Goal: Transaction & Acquisition: Purchase product/service

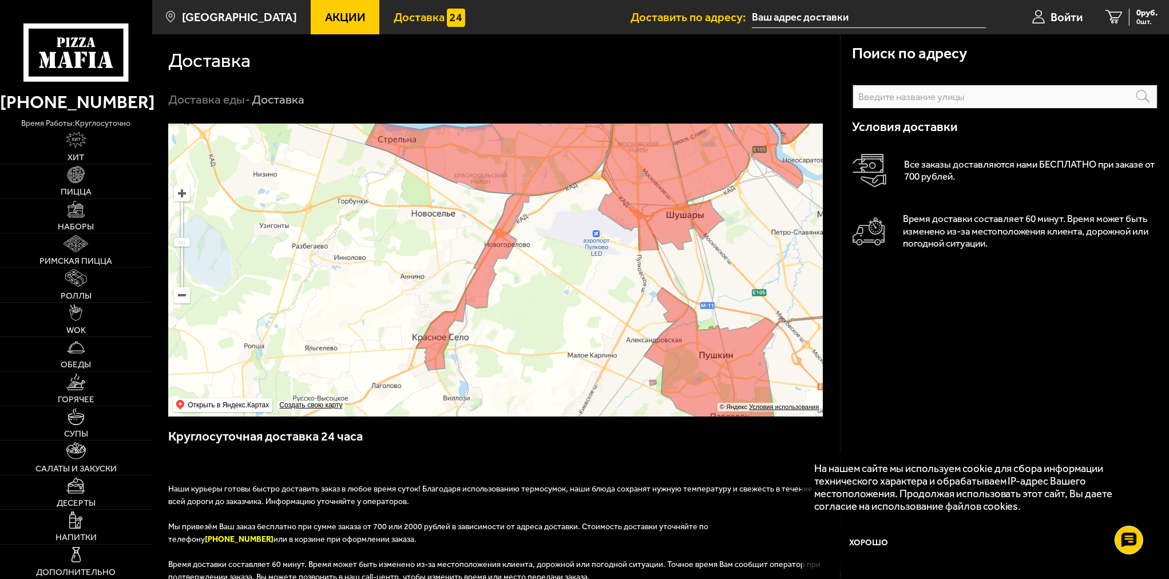
drag, startPoint x: 420, startPoint y: 287, endPoint x: 422, endPoint y: 350, distance: 63.5
click at [517, 350] on ymaps at bounding box center [495, 270] width 655 height 293
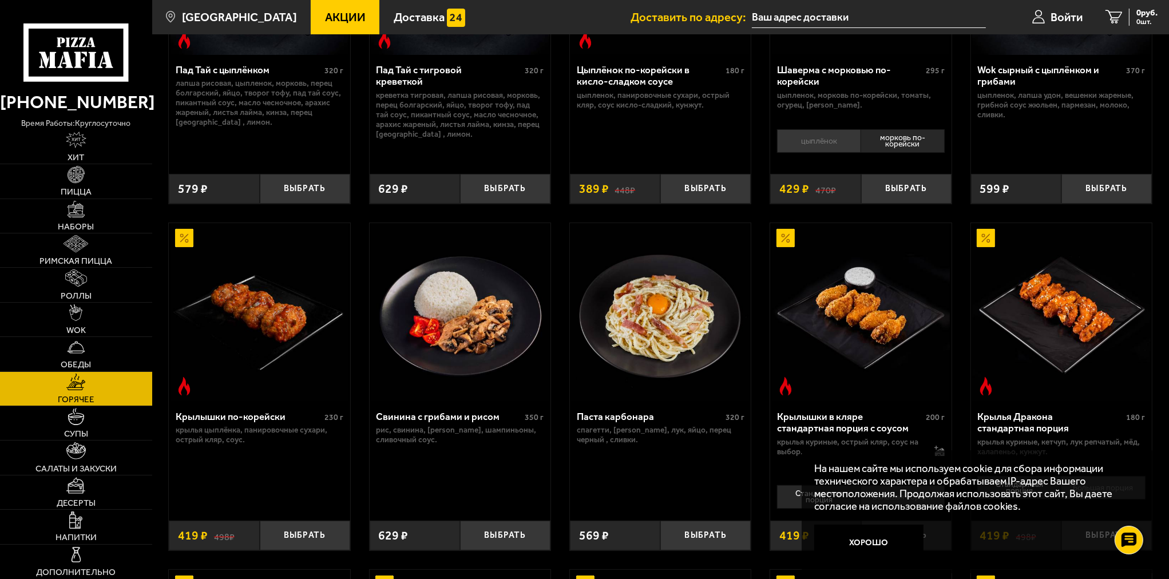
scroll to position [286, 0]
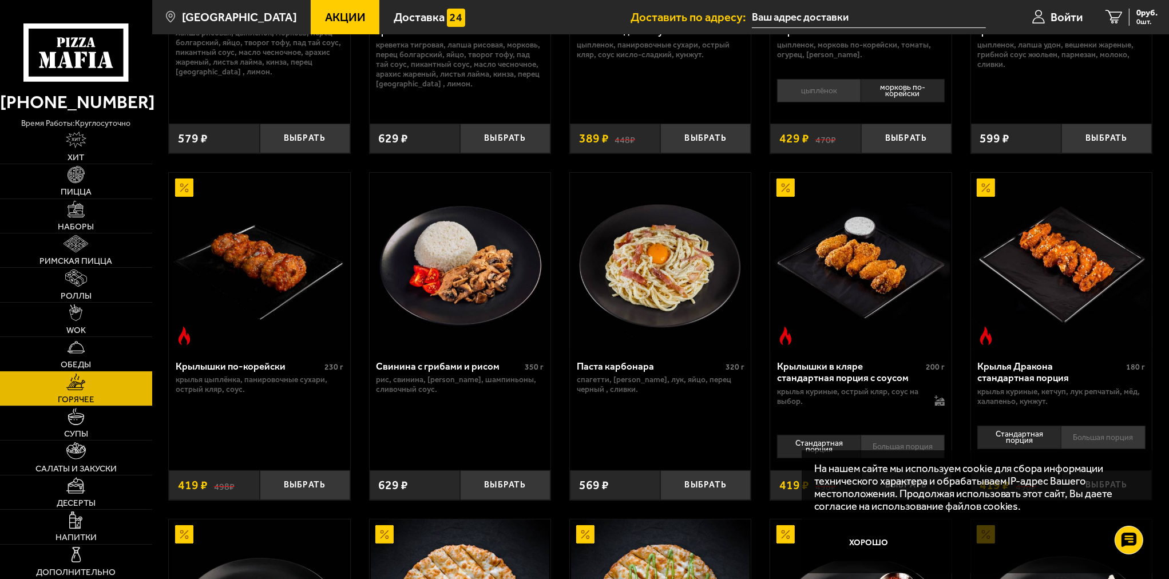
click at [85, 343] on link "Обеды" at bounding box center [76, 354] width 152 height 34
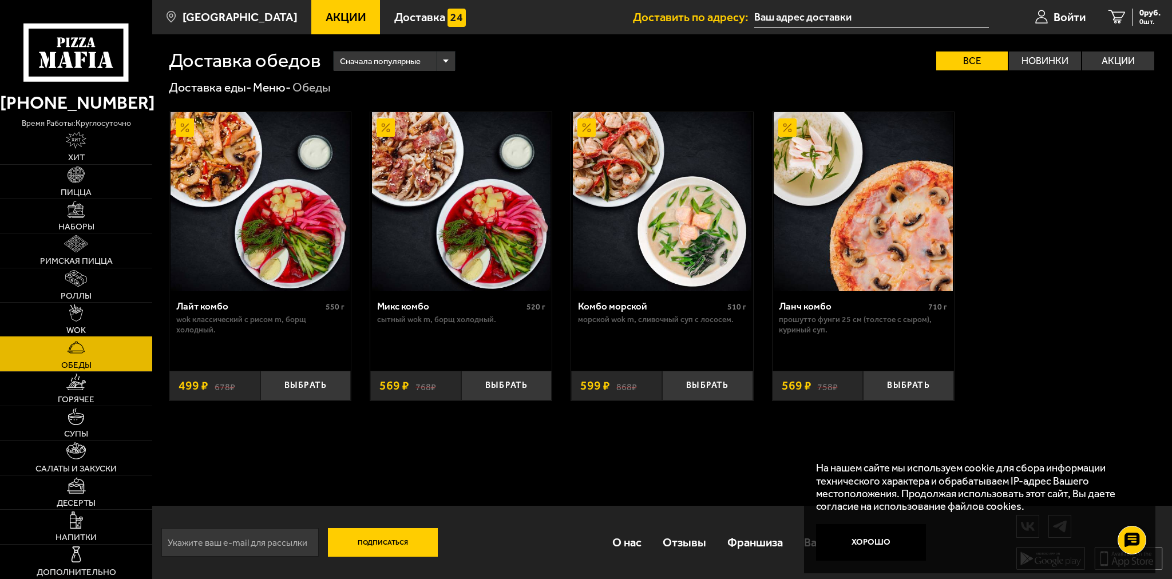
click at [81, 323] on link "WOK" at bounding box center [76, 320] width 152 height 34
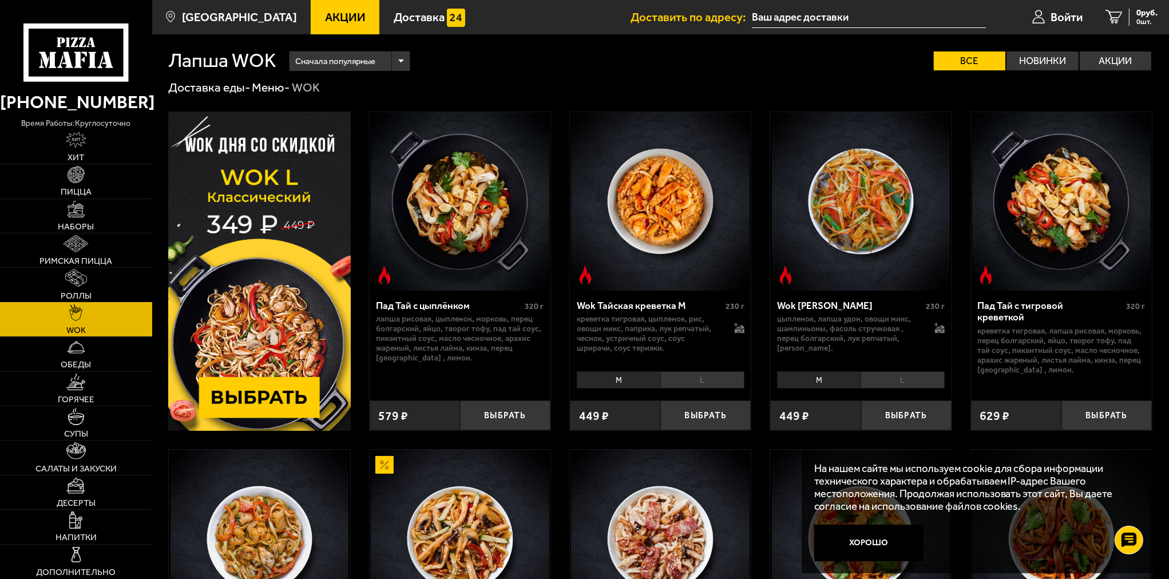
click at [91, 282] on link "Роллы" at bounding box center [76, 285] width 152 height 34
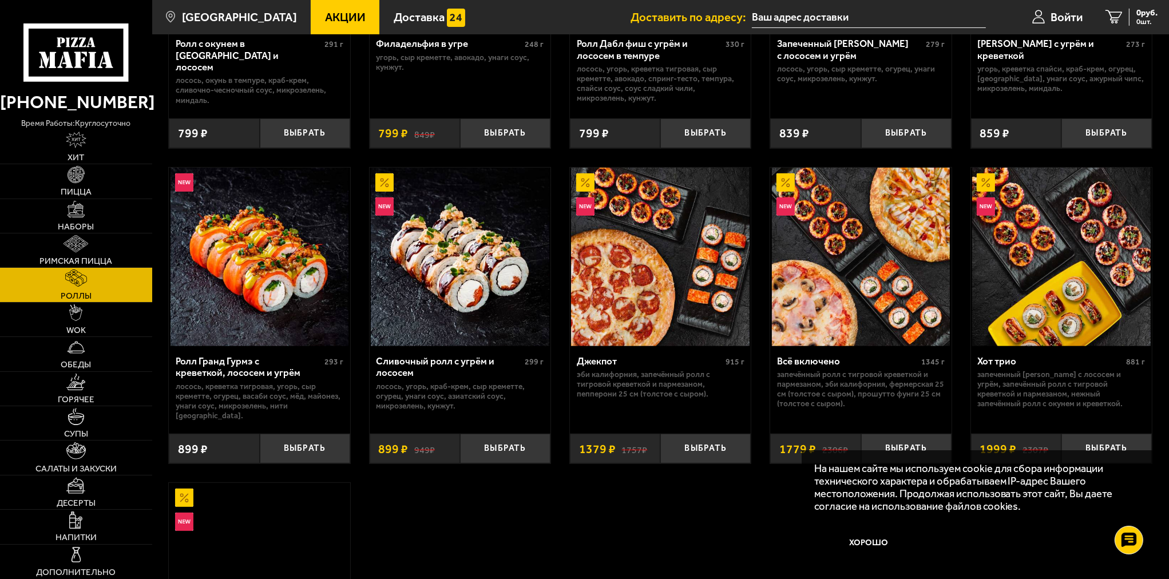
scroll to position [572, 0]
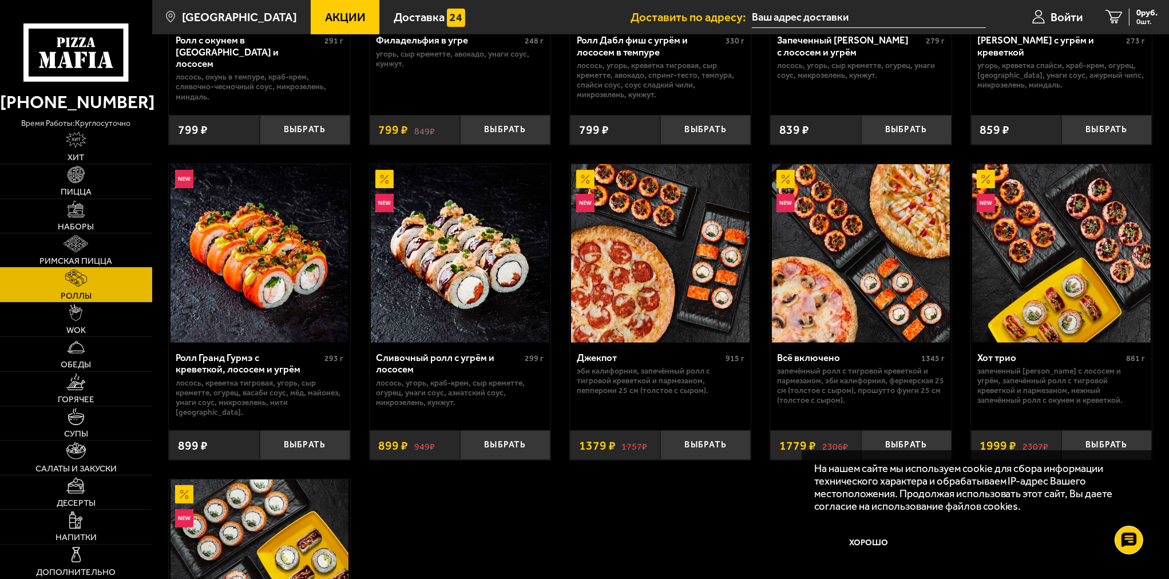
click at [114, 266] on link "Римская пицца" at bounding box center [76, 250] width 152 height 34
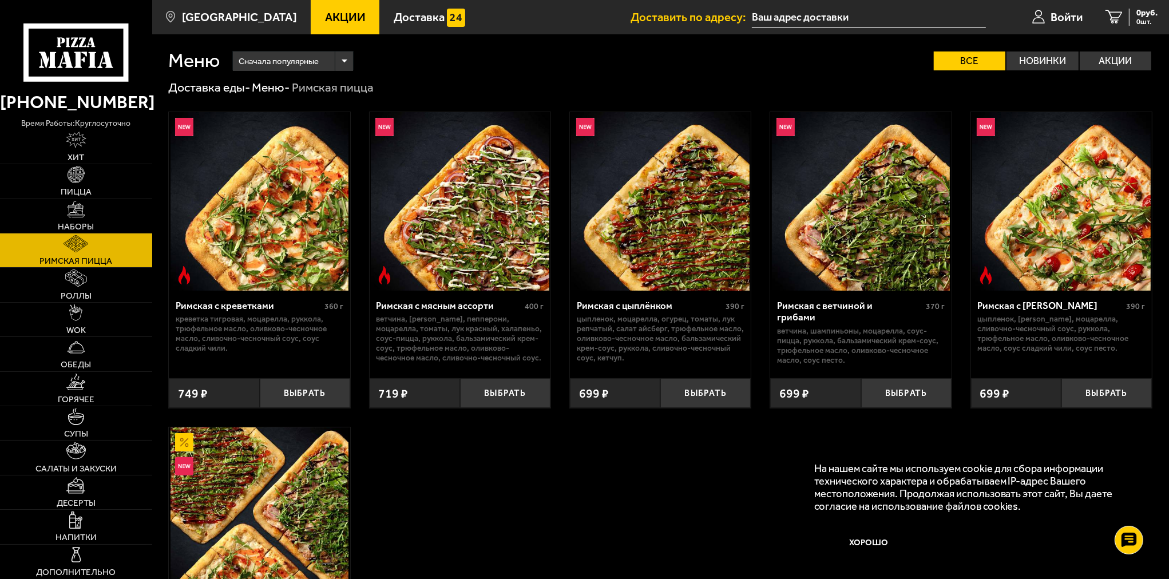
click at [86, 245] on img at bounding box center [76, 243] width 25 height 17
click at [64, 192] on span "Пицца" at bounding box center [76, 192] width 31 height 9
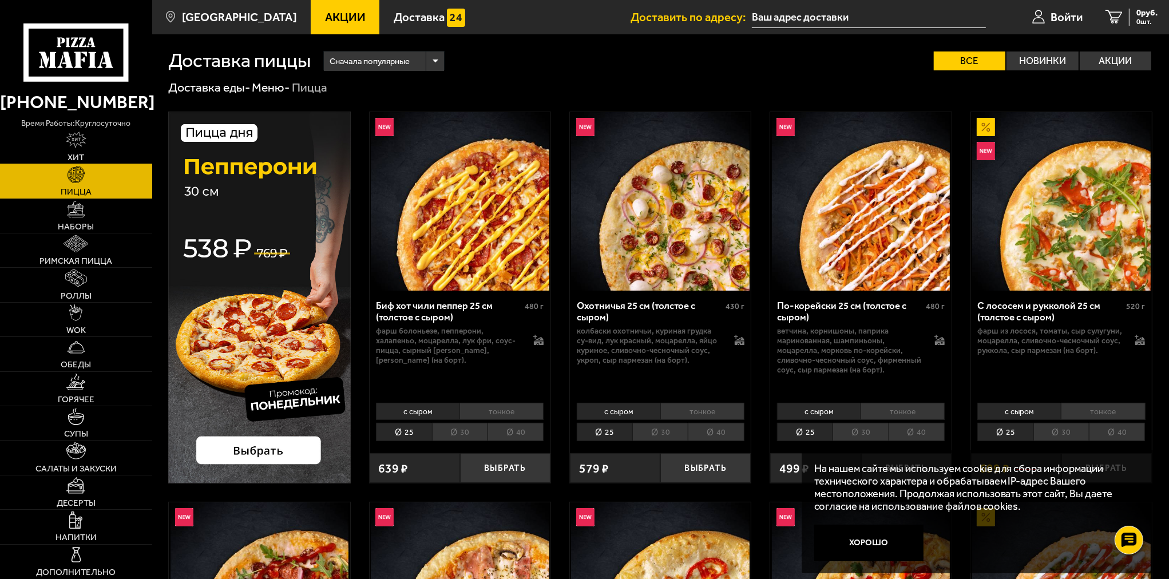
click at [88, 148] on link "Хит" at bounding box center [76, 147] width 152 height 34
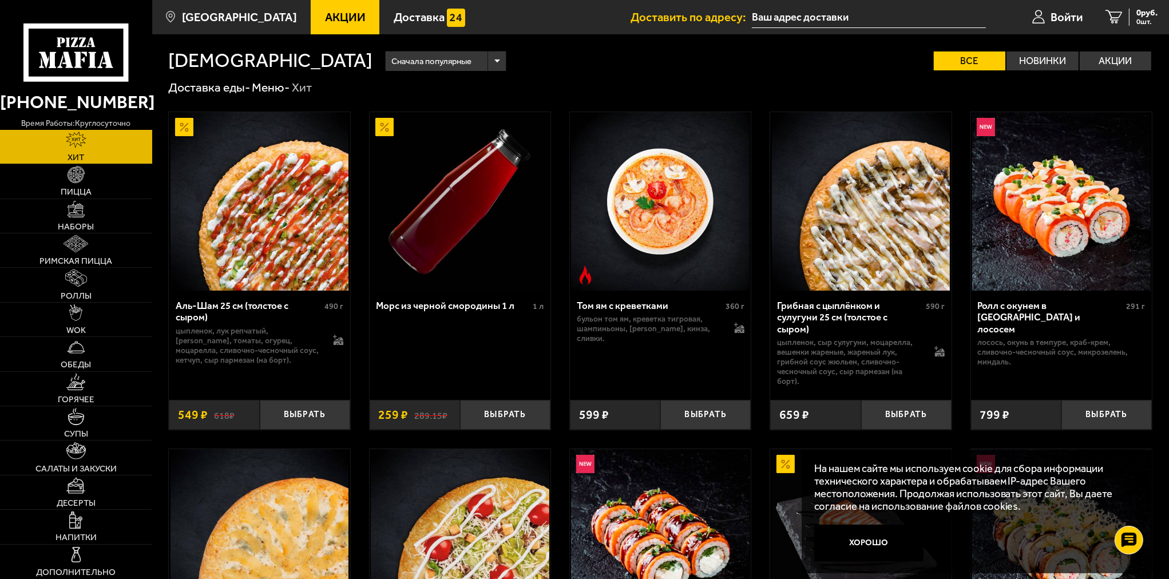
click at [325, 17] on span "Акции" at bounding box center [345, 16] width 41 height 11
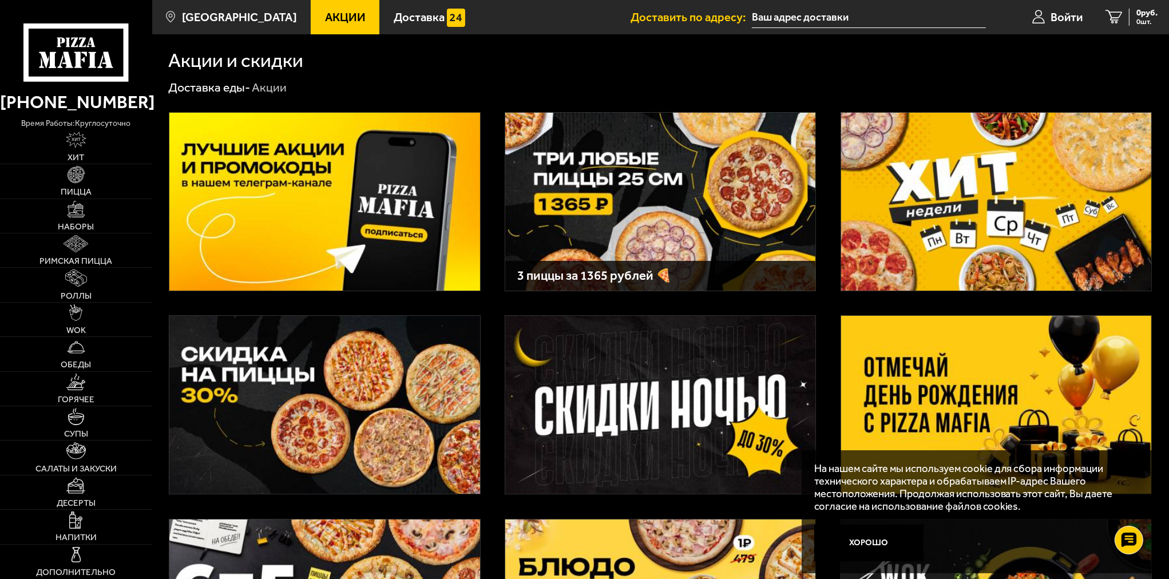
click at [598, 140] on img at bounding box center [660, 202] width 310 height 178
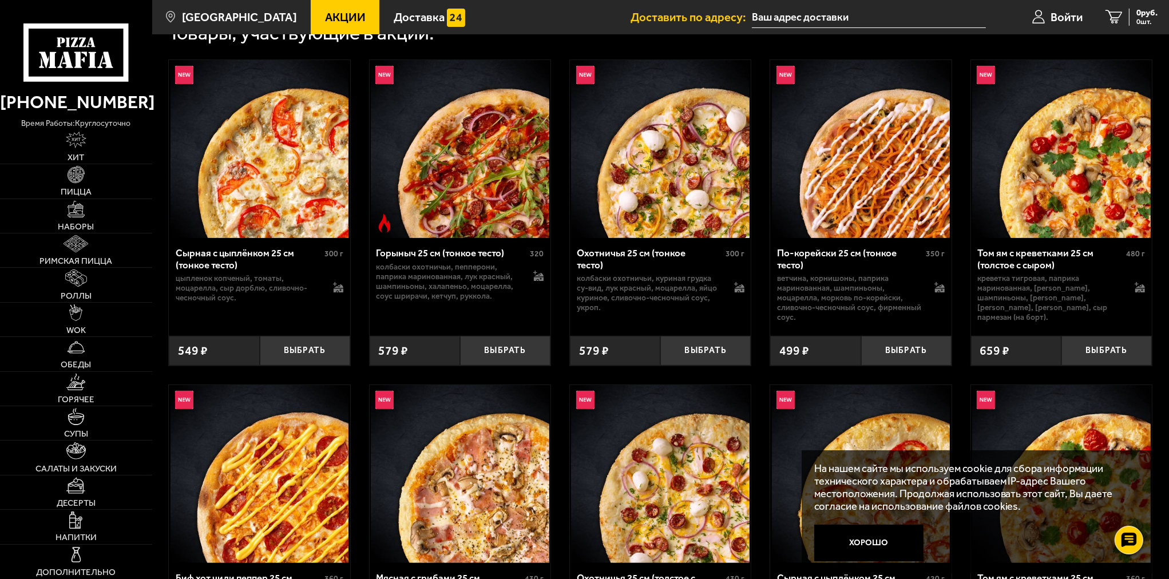
scroll to position [458, 0]
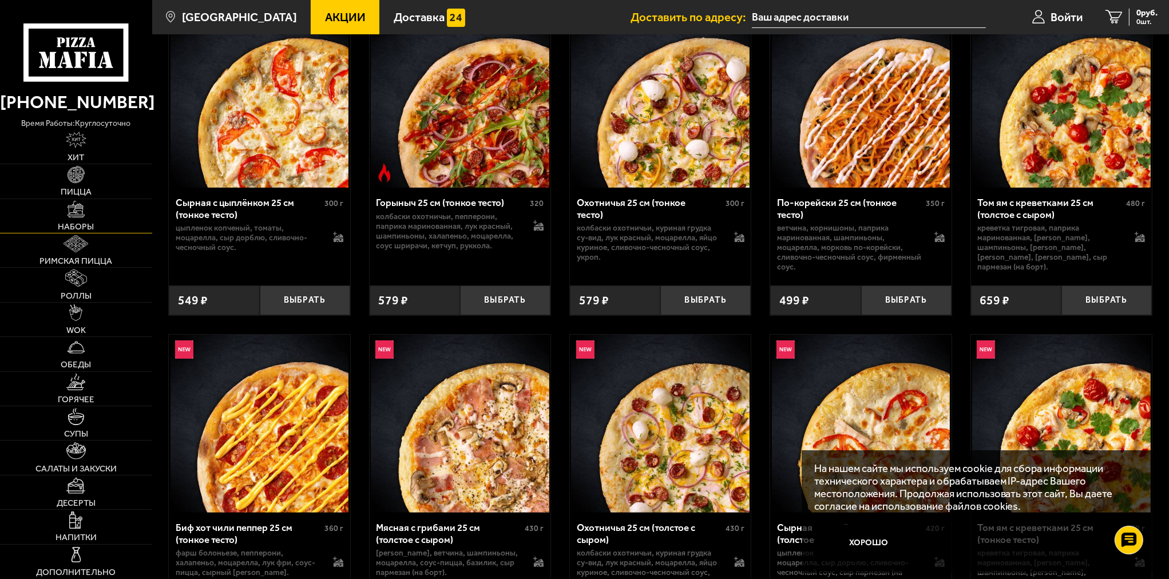
click at [96, 207] on link "Наборы" at bounding box center [76, 216] width 152 height 34
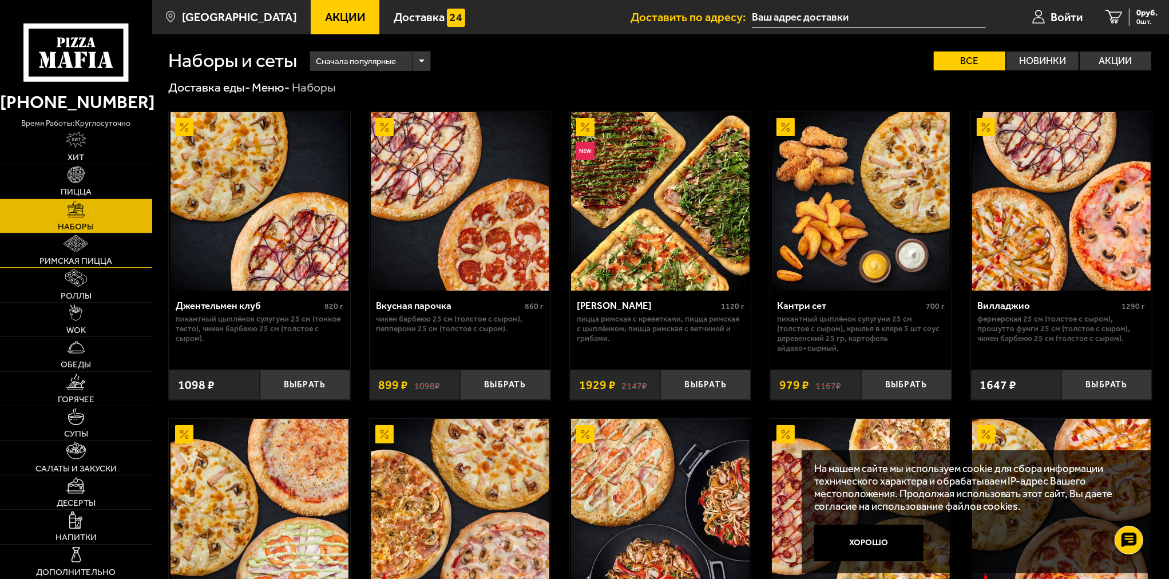
click at [64, 259] on span "Римская пицца" at bounding box center [75, 261] width 73 height 9
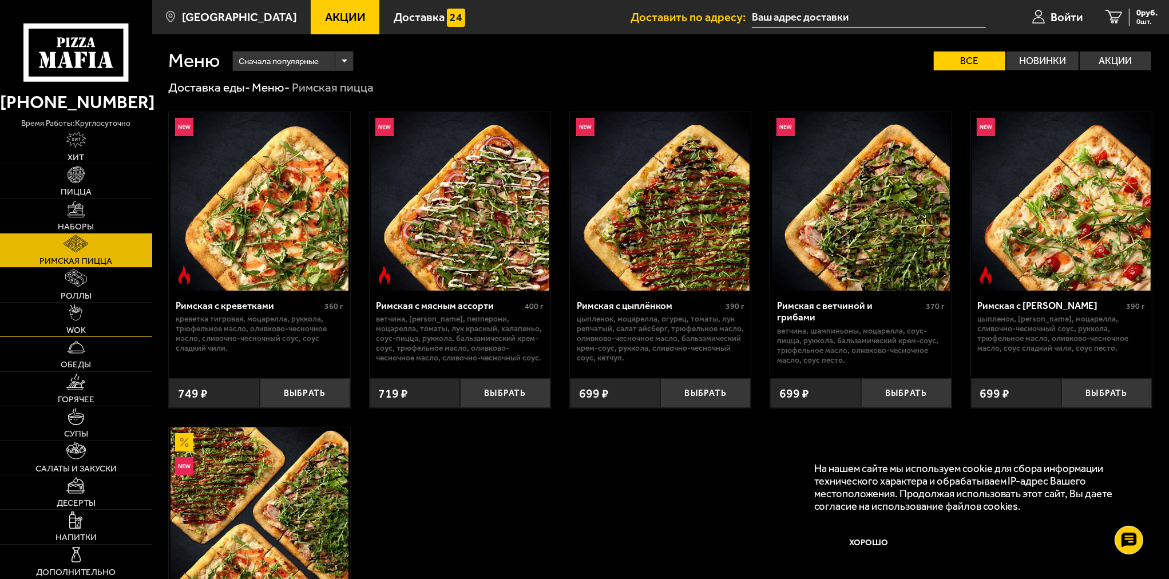
click at [78, 320] on img at bounding box center [75, 312] width 13 height 17
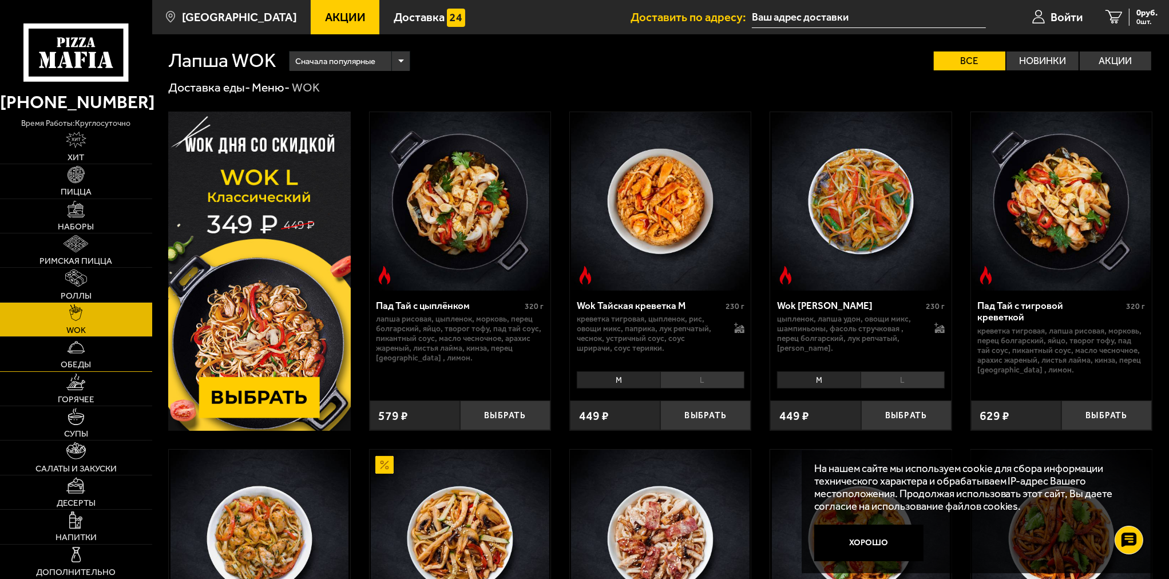
click at [82, 342] on img at bounding box center [76, 347] width 17 height 17
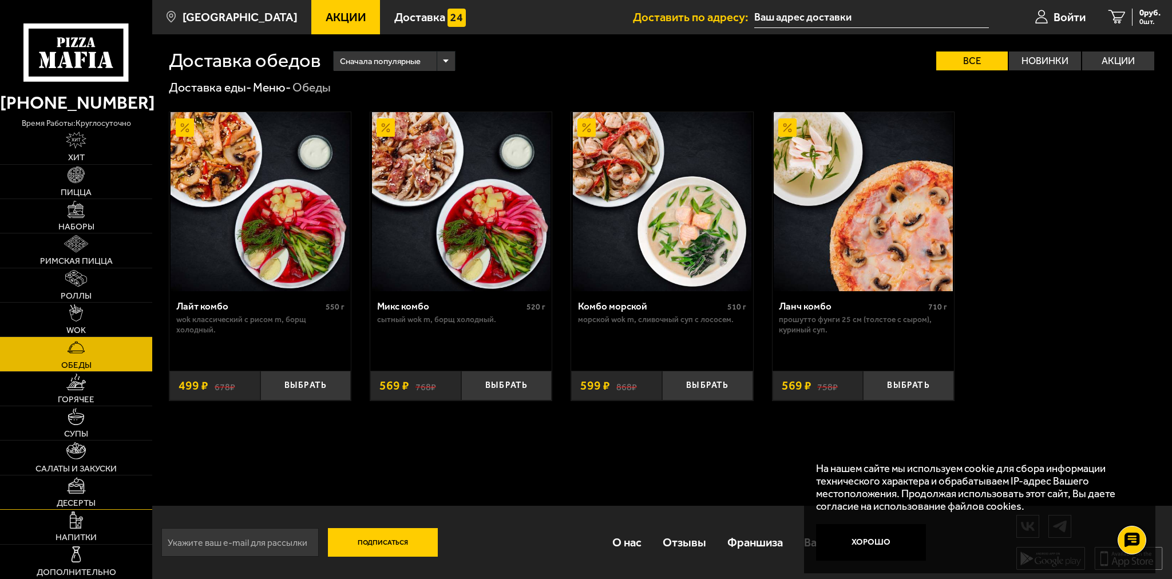
click at [80, 492] on img at bounding box center [76, 485] width 19 height 17
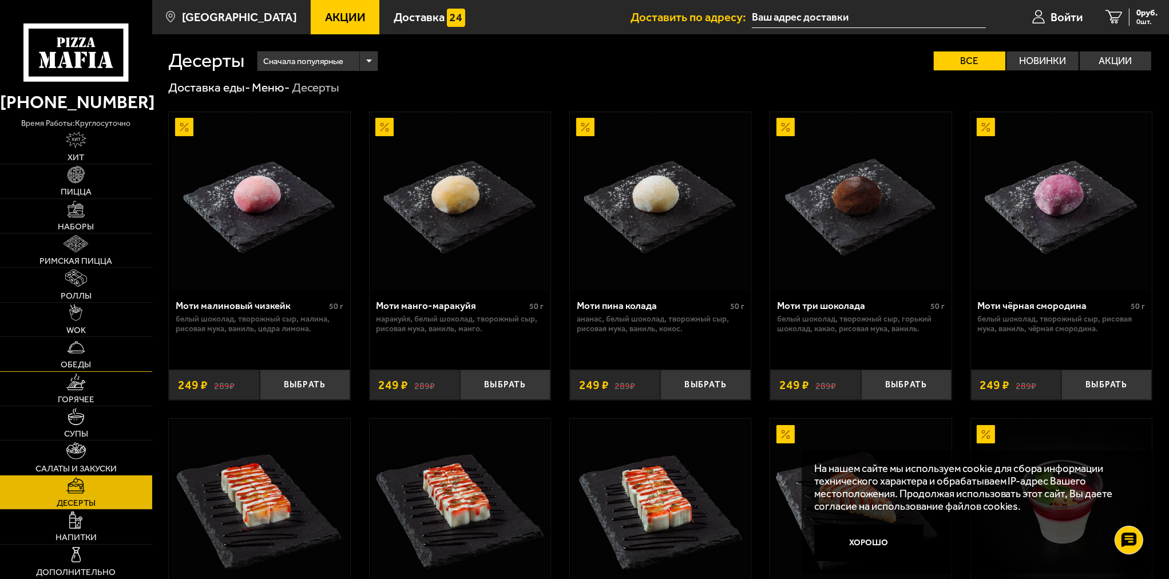
click at [86, 355] on link "Обеды" at bounding box center [76, 354] width 152 height 34
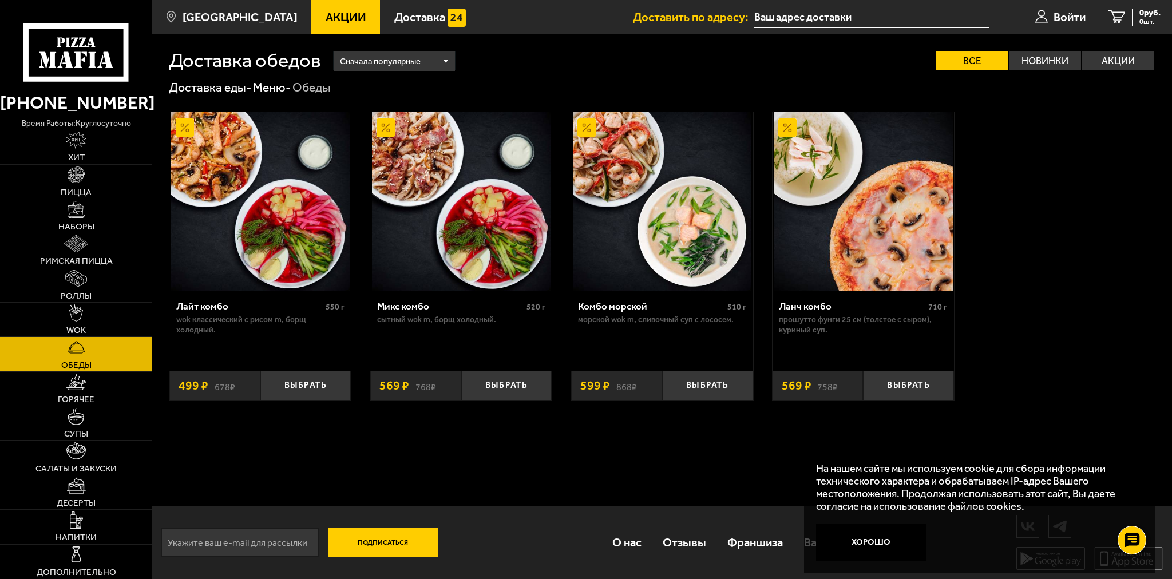
click at [701, 217] on img at bounding box center [662, 201] width 179 height 179
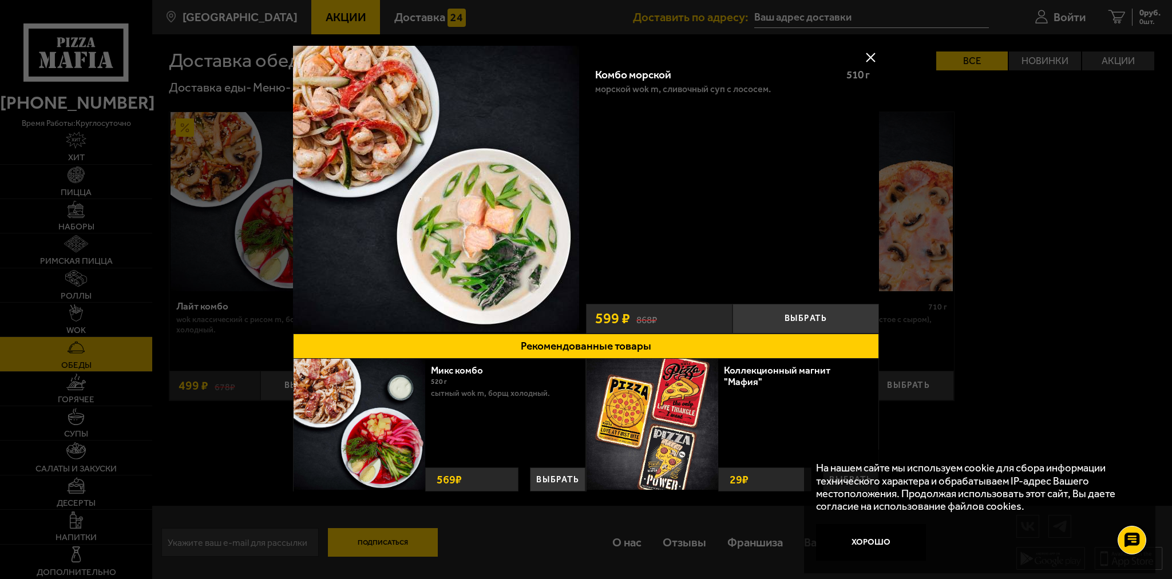
click at [863, 58] on button at bounding box center [870, 57] width 17 height 17
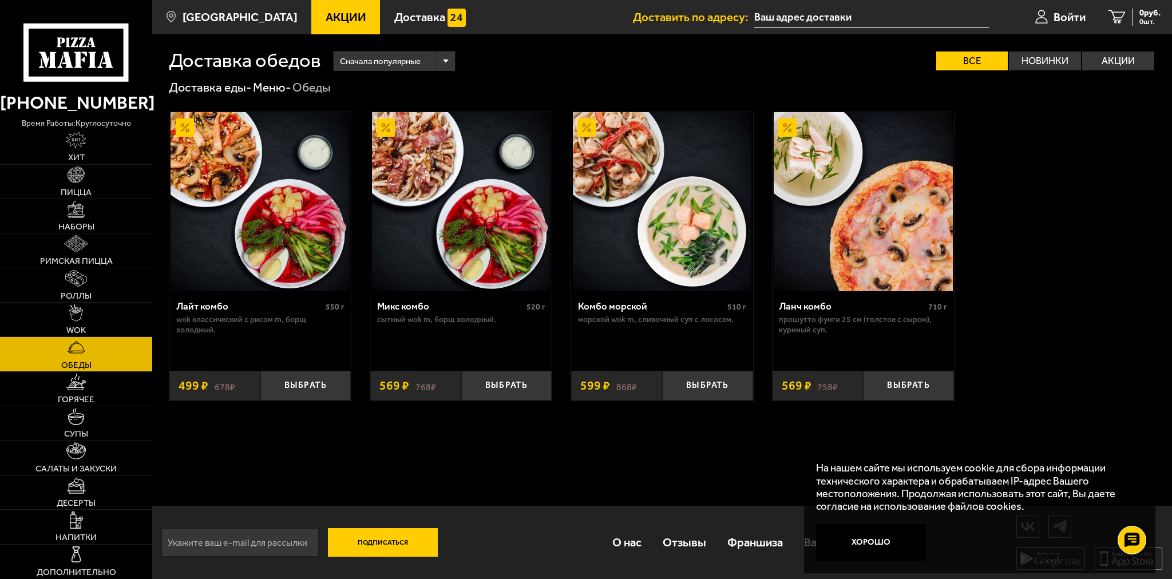
click at [855, 215] on img at bounding box center [863, 201] width 179 height 179
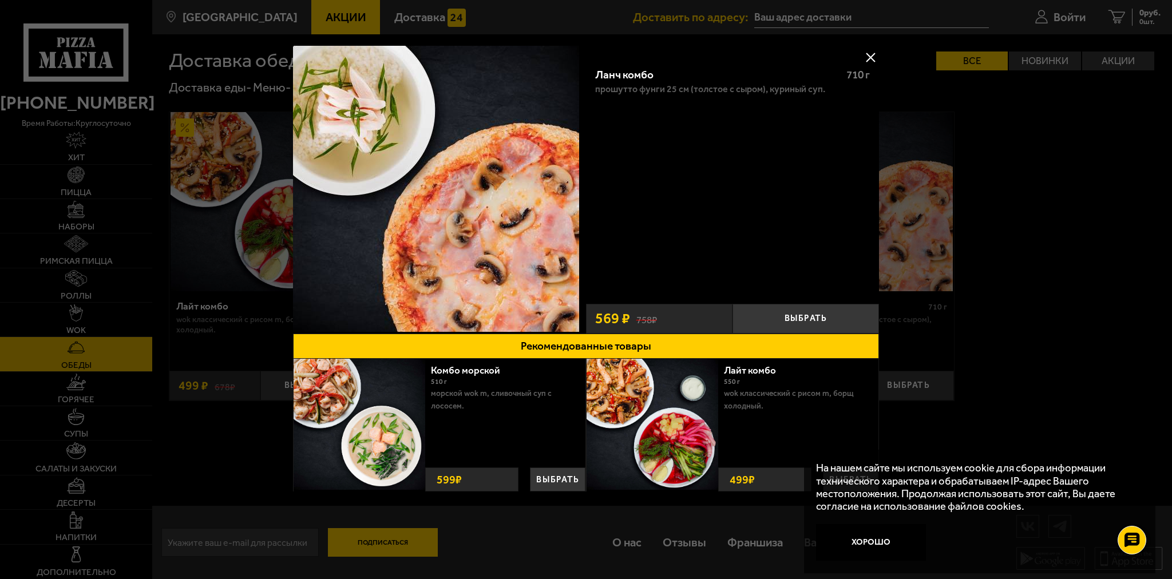
click at [870, 57] on button at bounding box center [870, 57] width 17 height 17
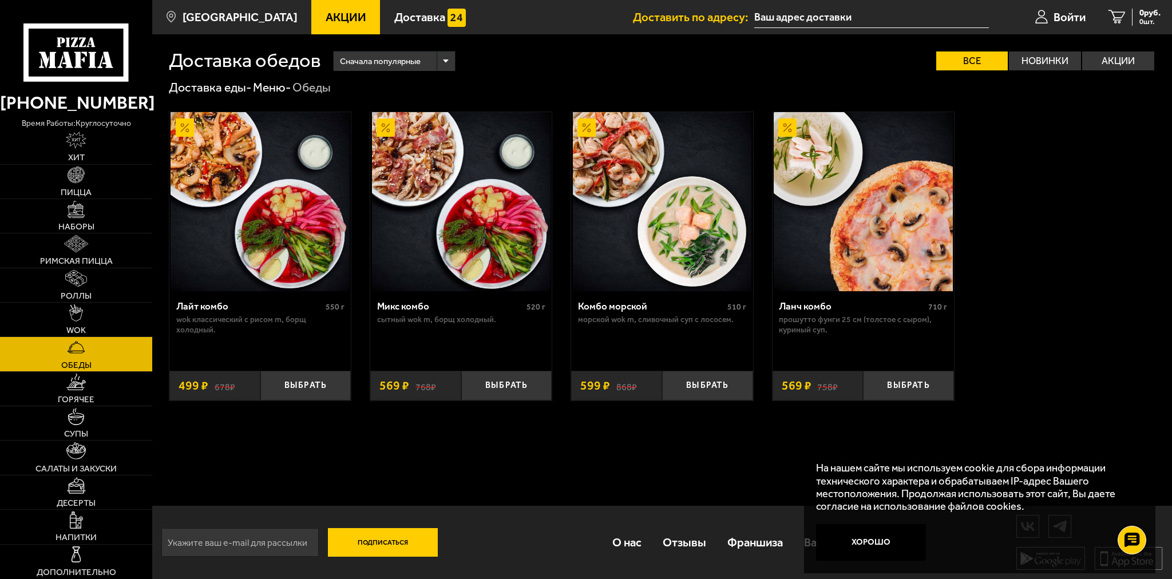
click at [248, 228] on img at bounding box center [260, 201] width 179 height 179
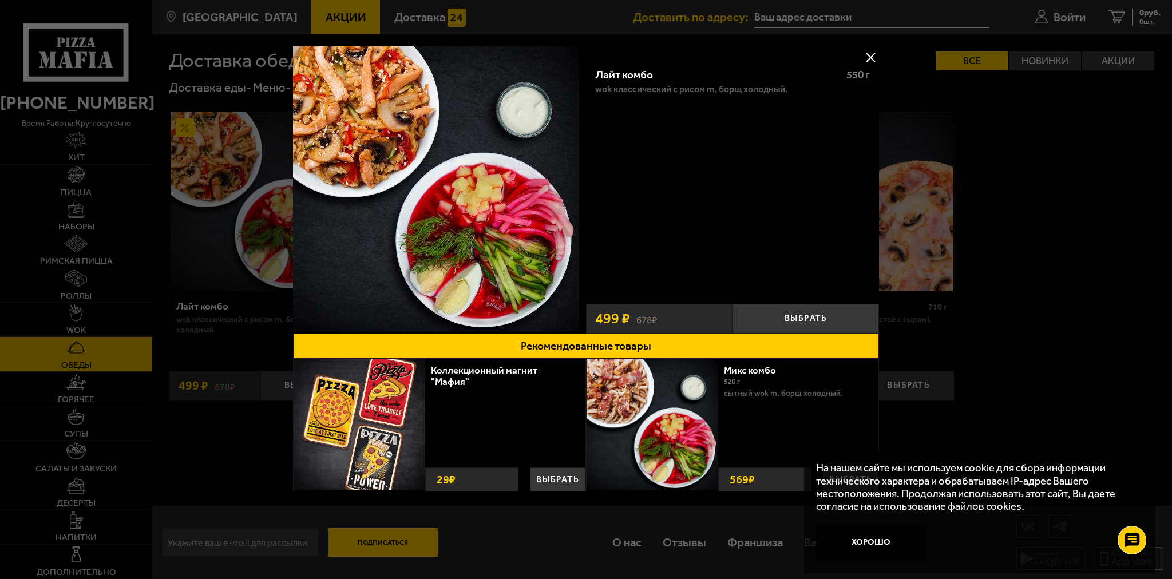
click at [873, 54] on button at bounding box center [870, 57] width 17 height 17
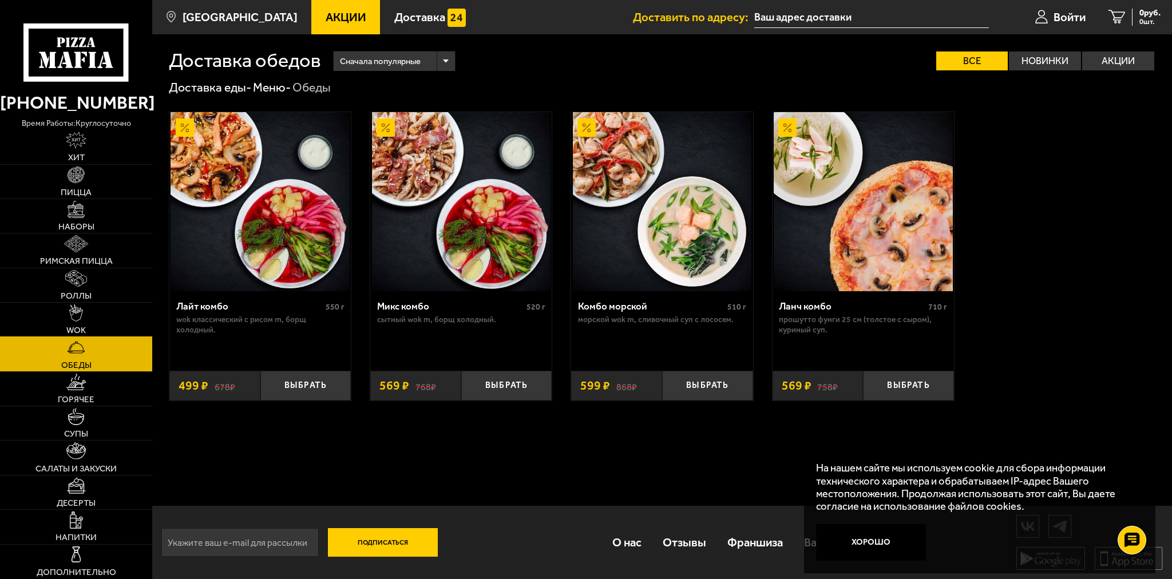
click at [102, 311] on link "WOK" at bounding box center [76, 320] width 152 height 34
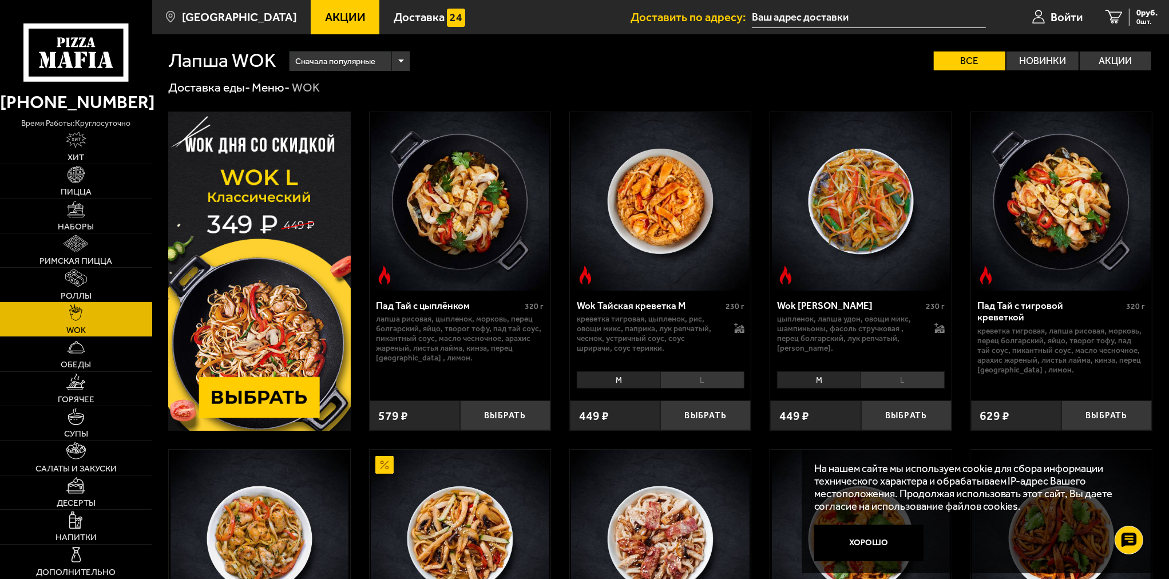
click at [90, 286] on link "Роллы" at bounding box center [76, 285] width 152 height 34
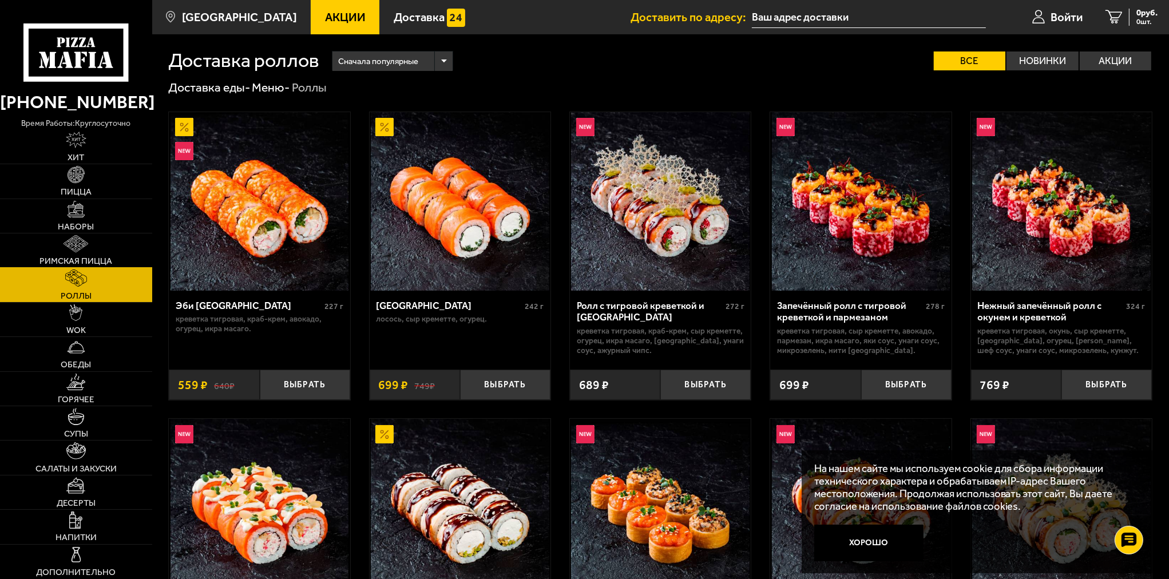
click at [90, 253] on link "Римская пицца" at bounding box center [76, 250] width 152 height 34
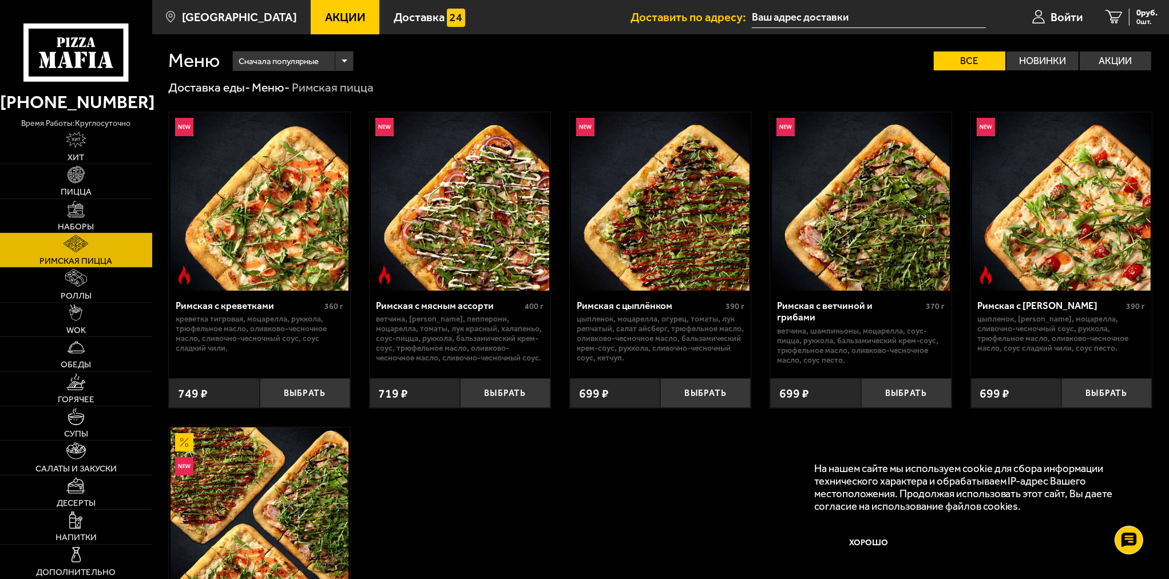
click at [101, 223] on link "Наборы" at bounding box center [76, 216] width 152 height 34
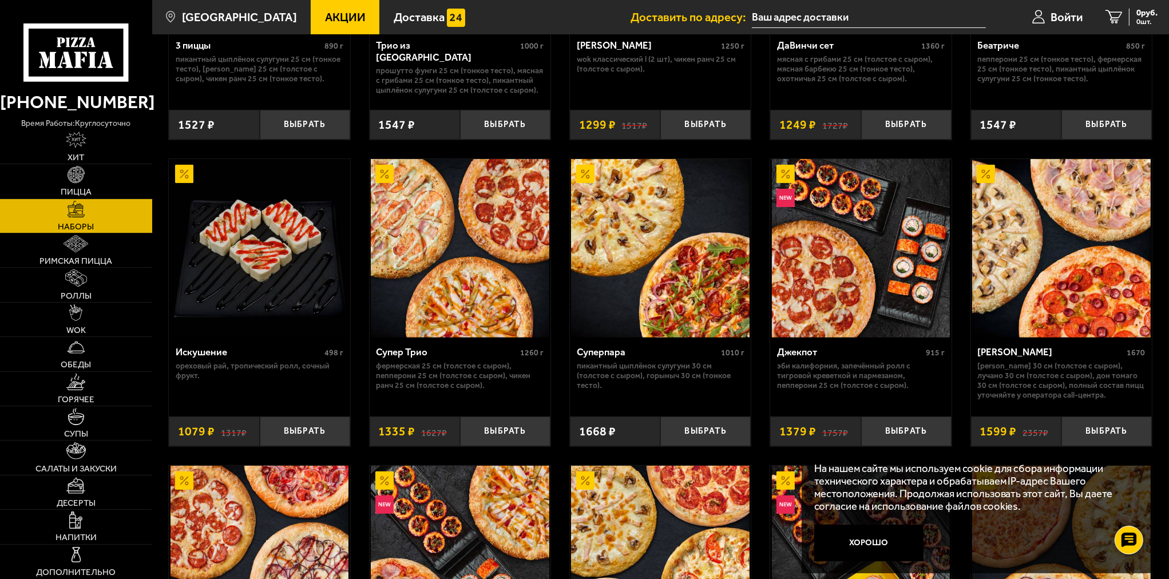
scroll to position [629, 0]
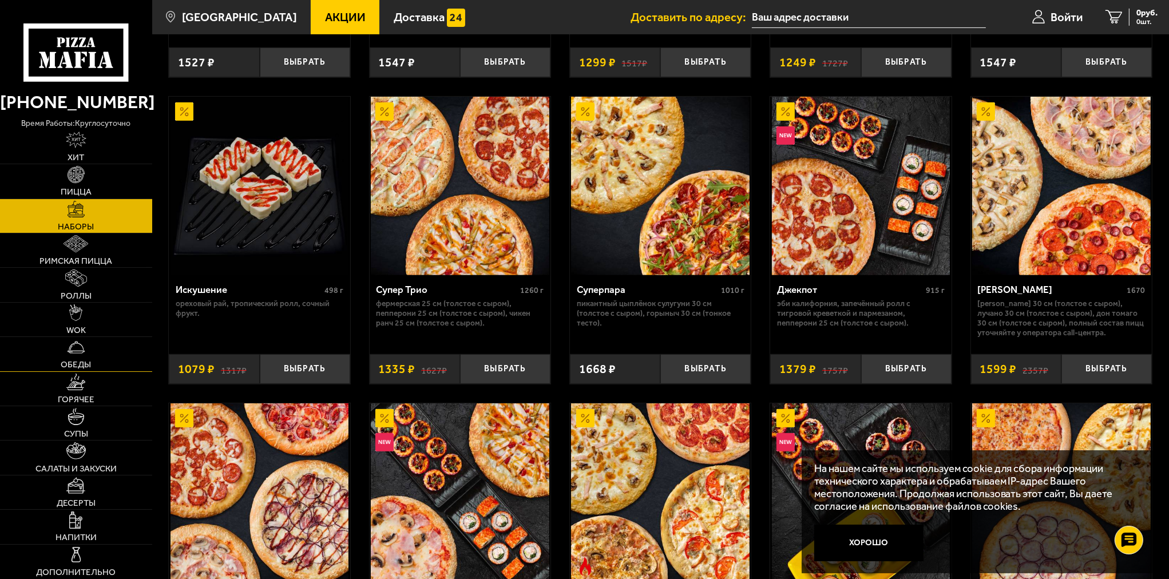
click at [86, 341] on link "Обеды" at bounding box center [76, 354] width 152 height 34
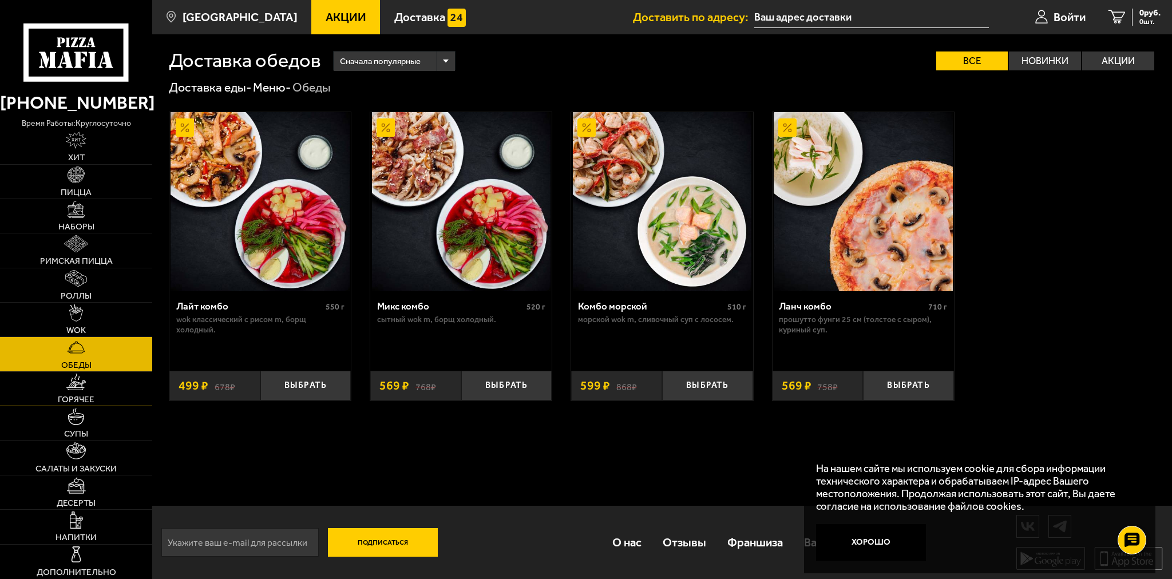
click at [82, 403] on span "Горячее" at bounding box center [76, 399] width 37 height 9
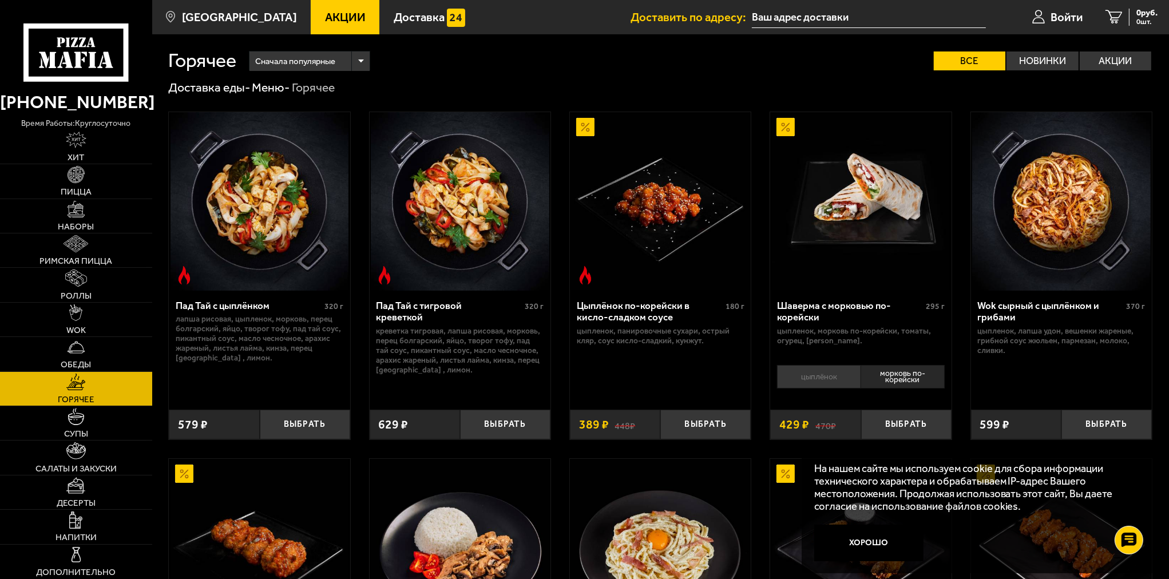
click at [1064, 213] on img at bounding box center [1061, 201] width 179 height 179
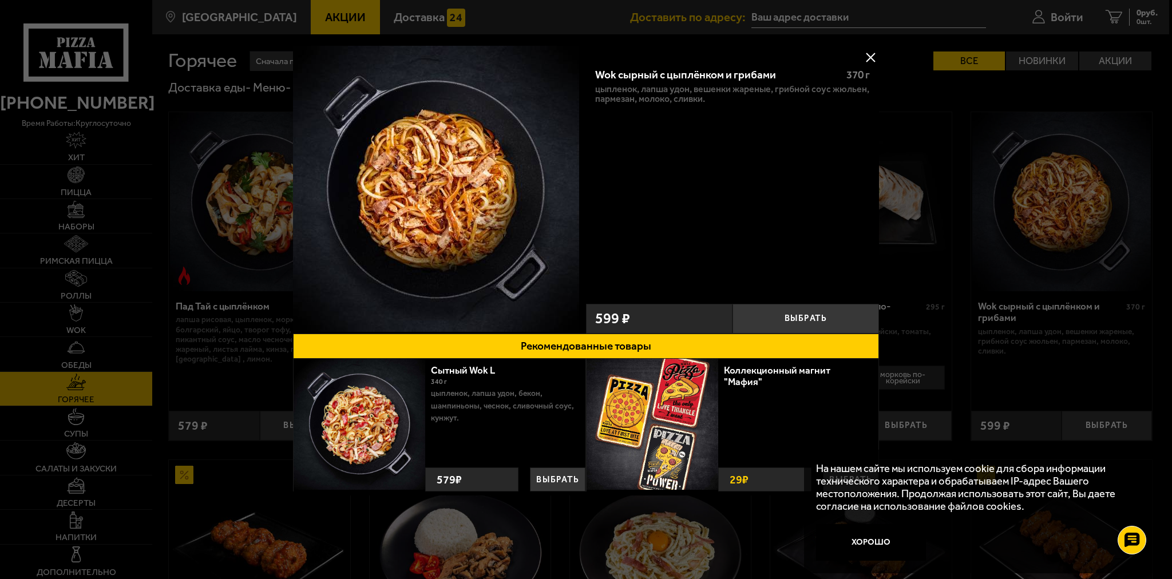
click at [870, 57] on button at bounding box center [870, 57] width 17 height 17
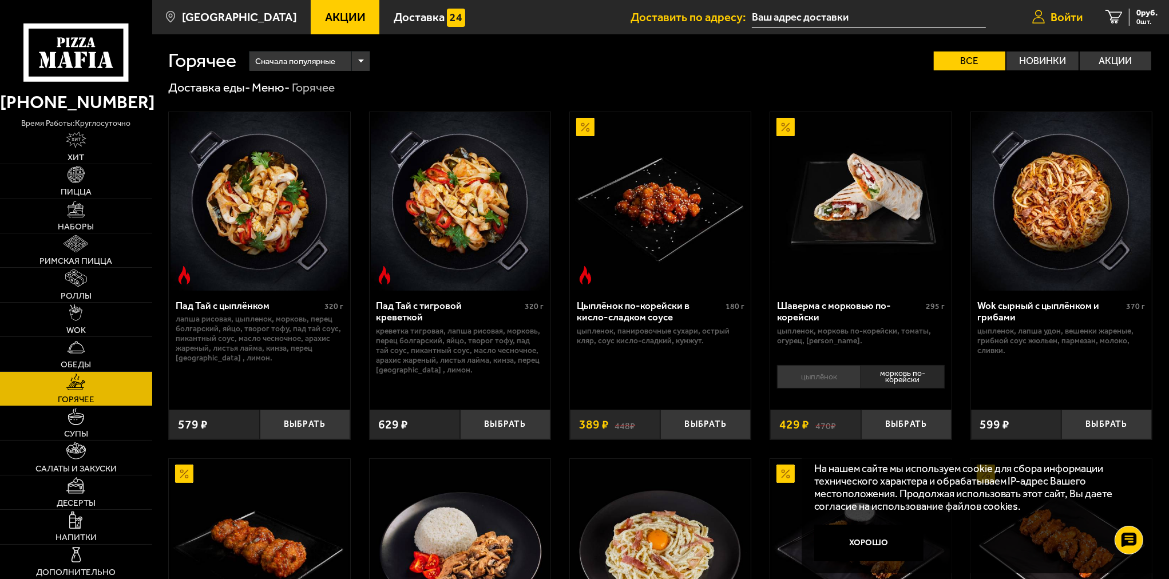
click at [1072, 15] on span "Войти" at bounding box center [1067, 16] width 32 height 11
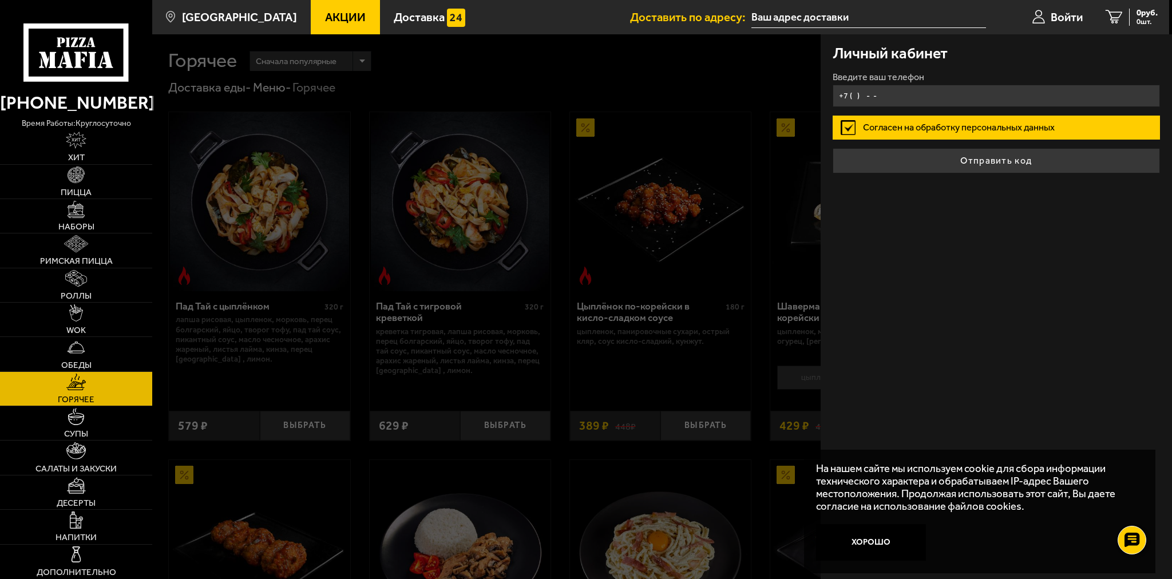
click at [907, 94] on input "+7 ( ) - -" at bounding box center [996, 96] width 327 height 22
drag, startPoint x: 839, startPoint y: 125, endPoint x: 847, endPoint y: 118, distance: 10.2
click at [839, 125] on label "Согласен на обработку персональных данных" at bounding box center [996, 128] width 327 height 25
click at [0, 0] on input "Согласен на обработку персональных данных" at bounding box center [0, 0] width 0 height 0
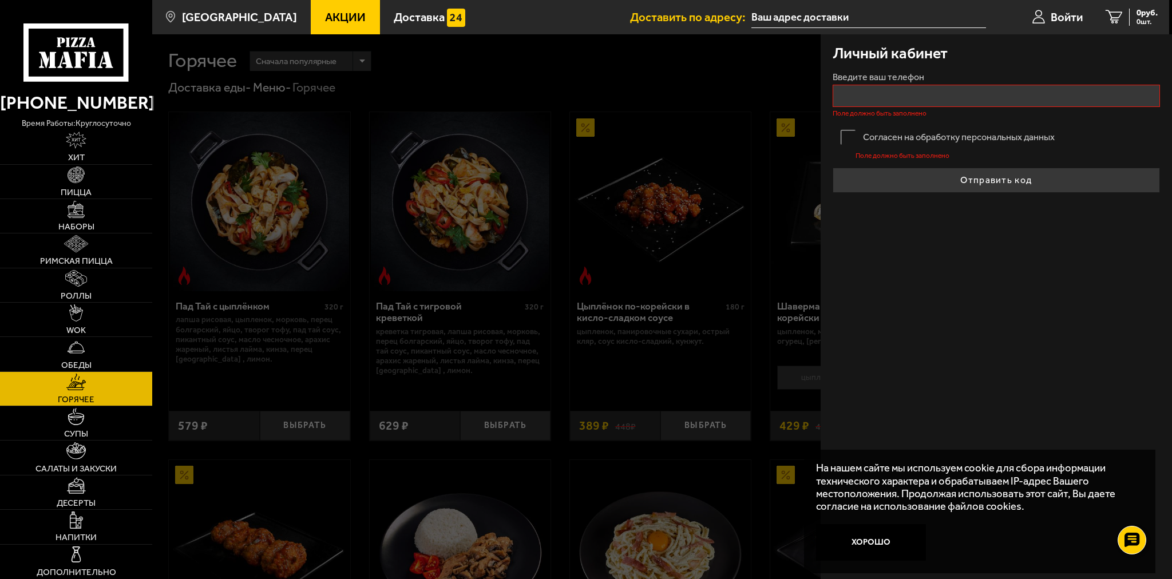
click at [849, 134] on label "Согласен на обработку персональных данных" at bounding box center [996, 137] width 327 height 25
click at [0, 0] on input "Согласен на обработку персональных данных" at bounding box center [0, 0] width 0 height 0
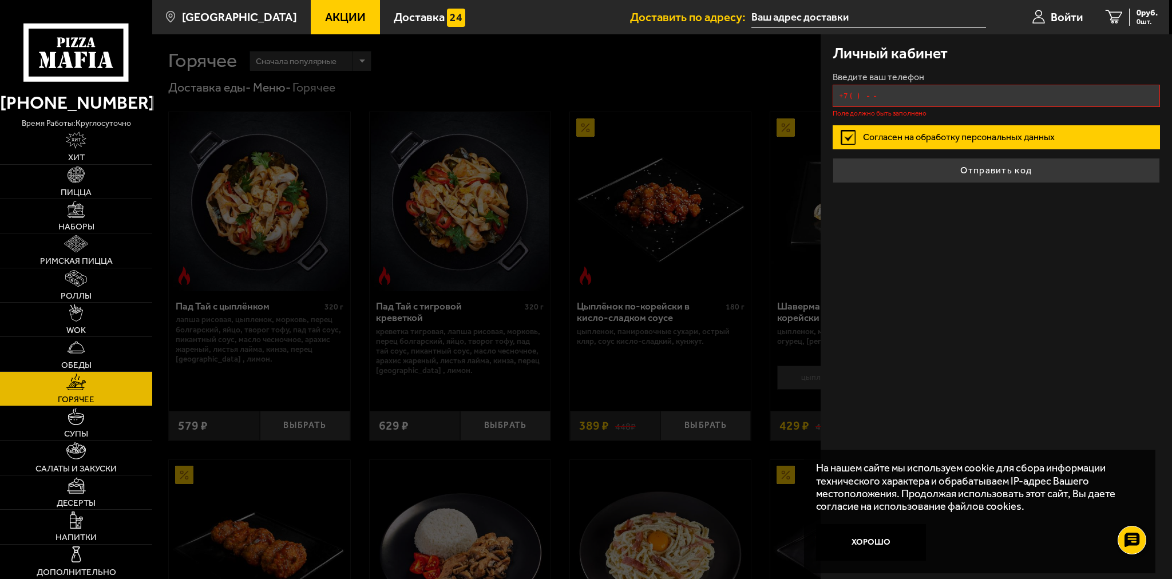
click at [879, 93] on input "+7 ( ) - -" at bounding box center [996, 96] width 327 height 22
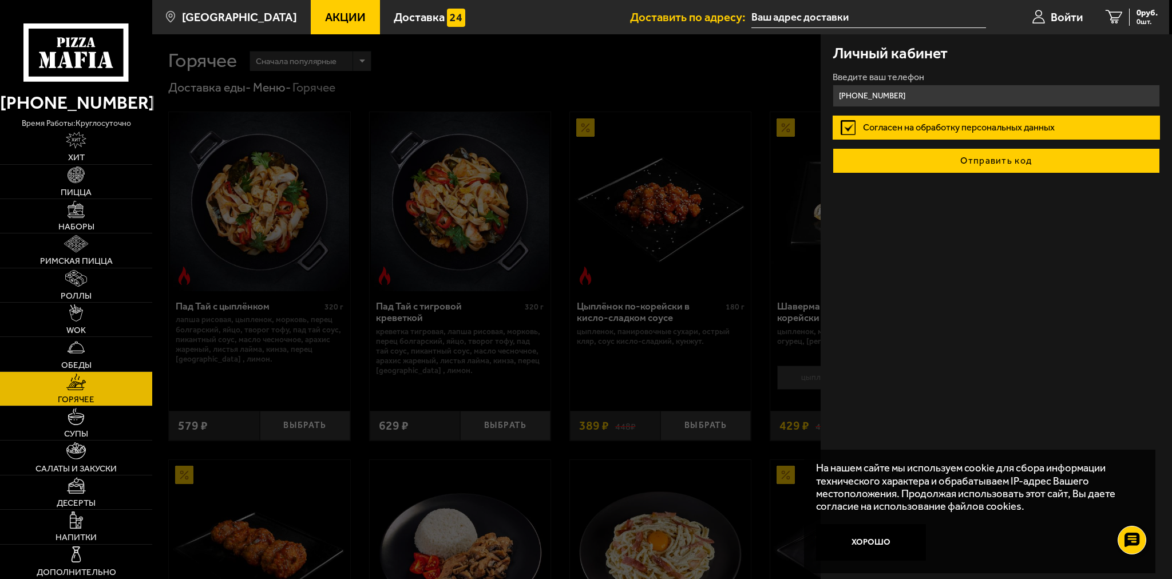
type input "[PHONE_NUMBER]"
click at [945, 160] on button "Отправить код" at bounding box center [996, 160] width 327 height 25
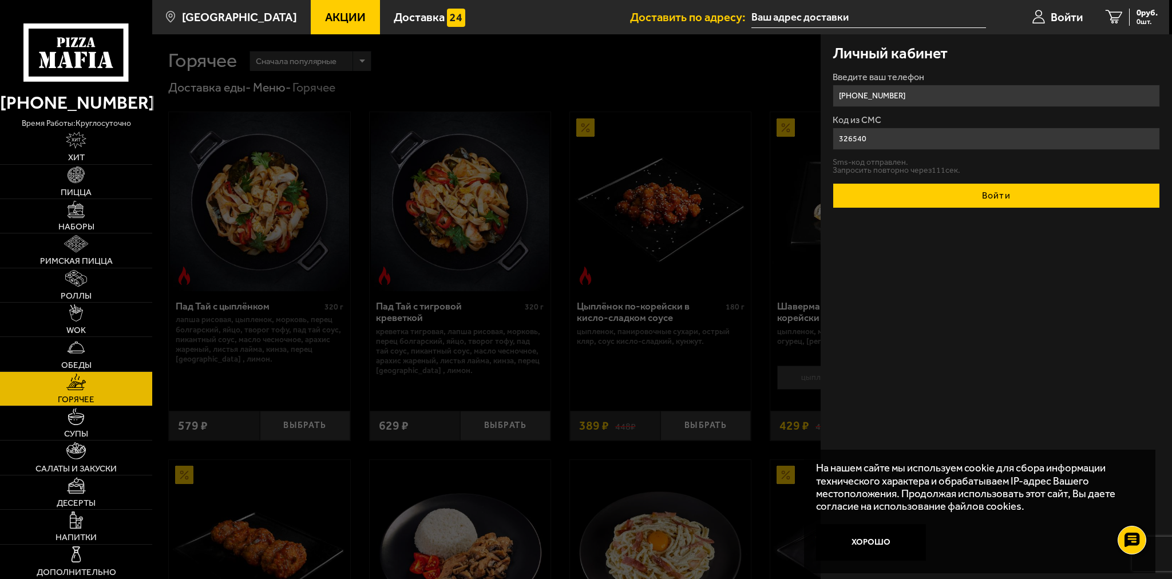
type input "326540"
click at [993, 183] on button "Войти" at bounding box center [996, 195] width 327 height 25
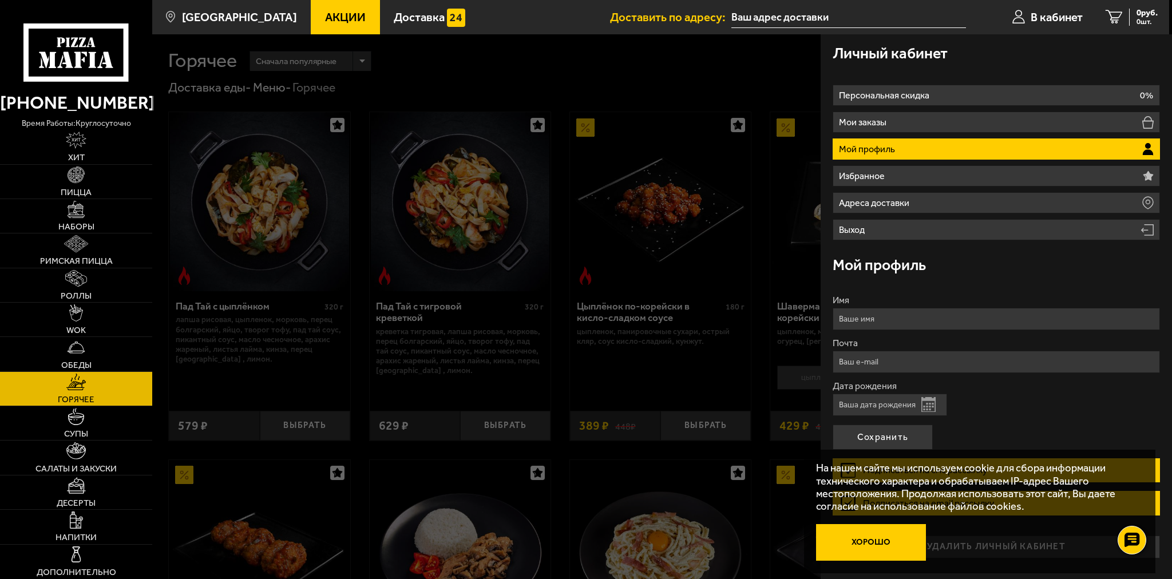
click at [874, 538] on button "Хорошо" at bounding box center [871, 542] width 110 height 37
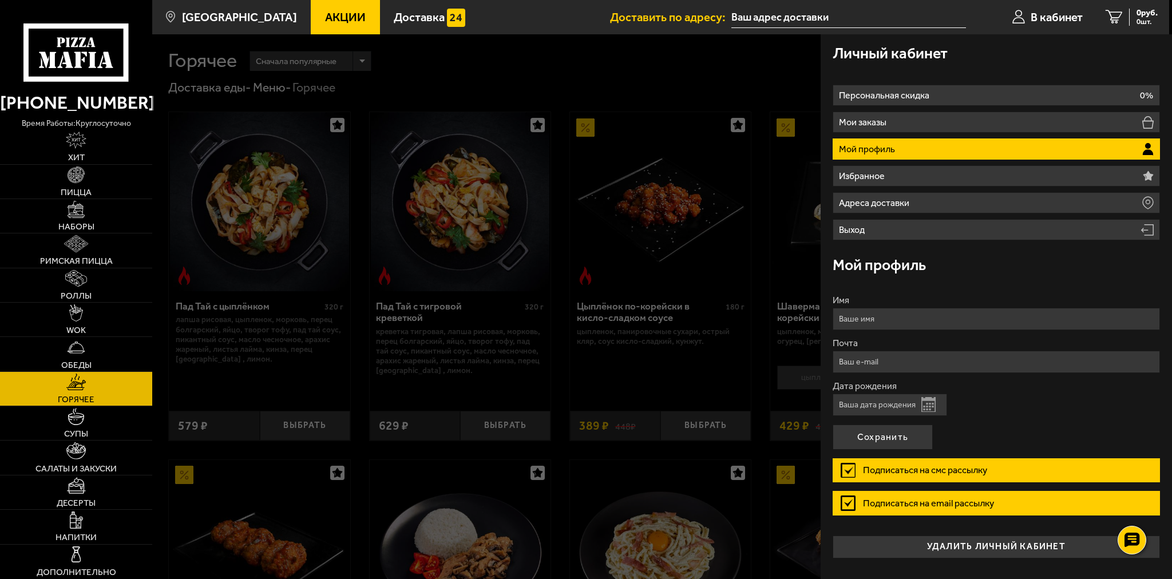
click at [902, 311] on input "Имя" at bounding box center [996, 319] width 327 height 22
click at [888, 318] on input "Имя" at bounding box center [996, 319] width 327 height 22
type input "[PERSON_NAME]"
click at [884, 356] on input "Почта" at bounding box center [996, 362] width 327 height 22
type input "[EMAIL_ADDRESS][DOMAIN_NAME]"
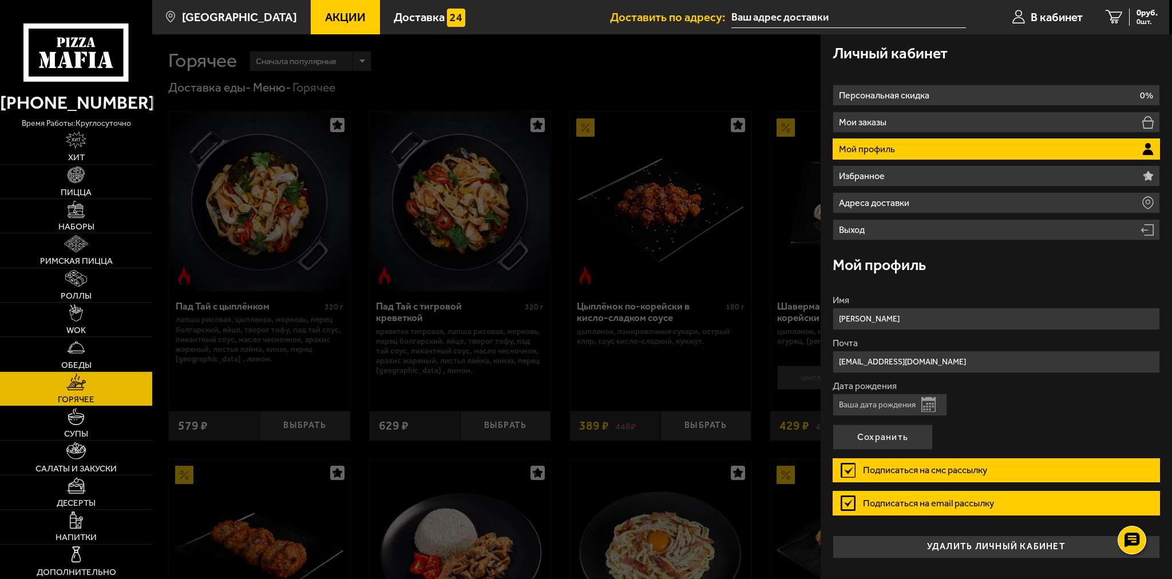
click at [928, 403] on button "Открыть календарь" at bounding box center [928, 404] width 14 height 15
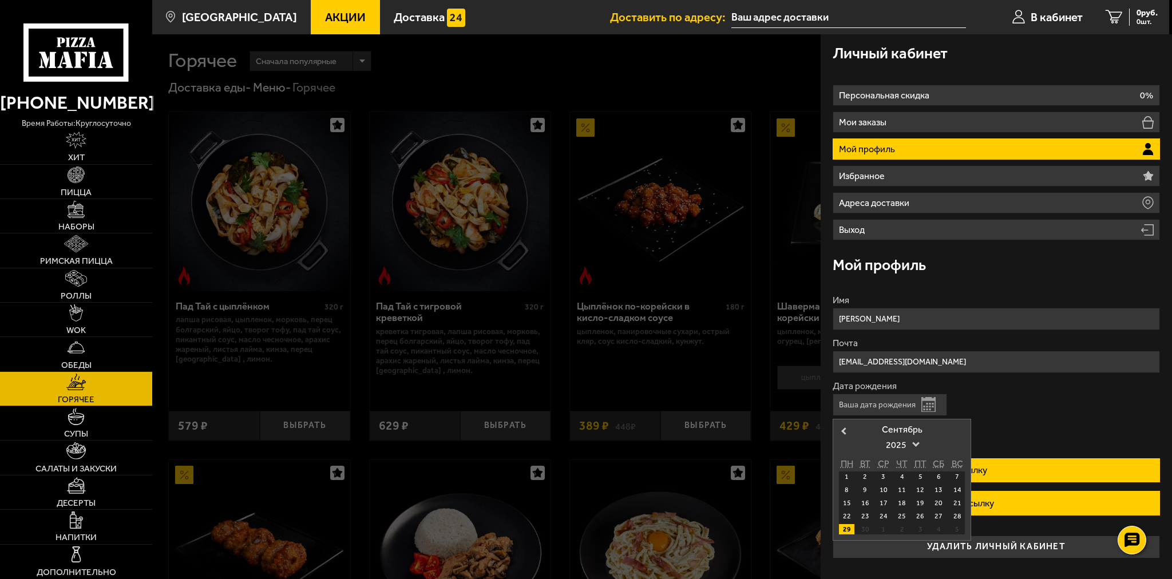
click at [947, 385] on label "Дата рождения" at bounding box center [996, 386] width 327 height 9
click at [947, 394] on input "Дата рождения" at bounding box center [890, 405] width 114 height 22
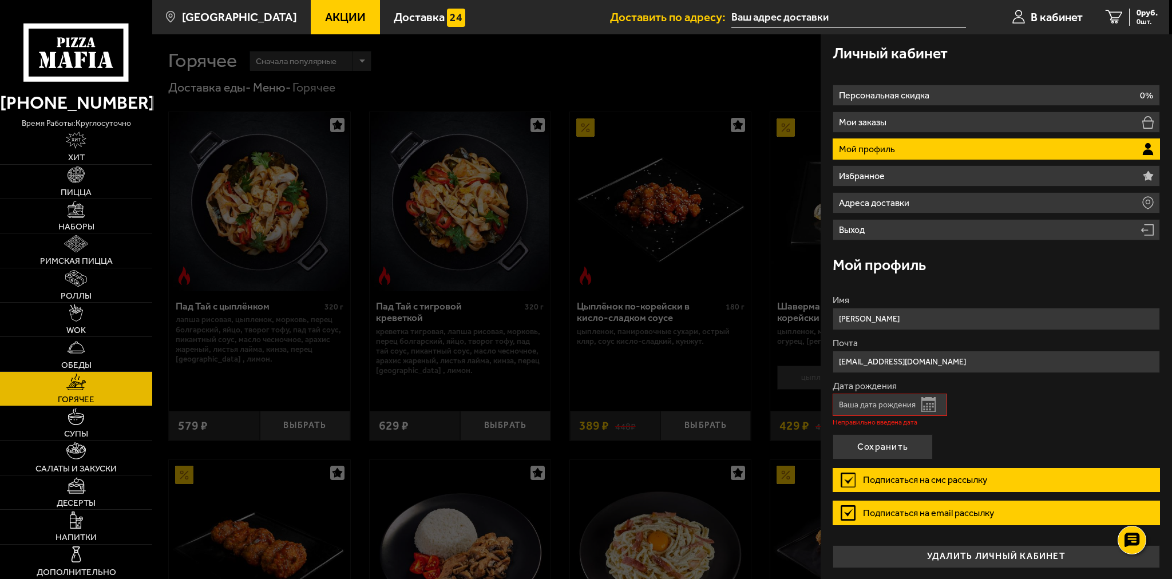
click at [849, 501] on label "Подписаться на email рассылку" at bounding box center [996, 513] width 327 height 25
click at [0, 0] on input "Подписаться на email рассылку" at bounding box center [0, 0] width 0 height 0
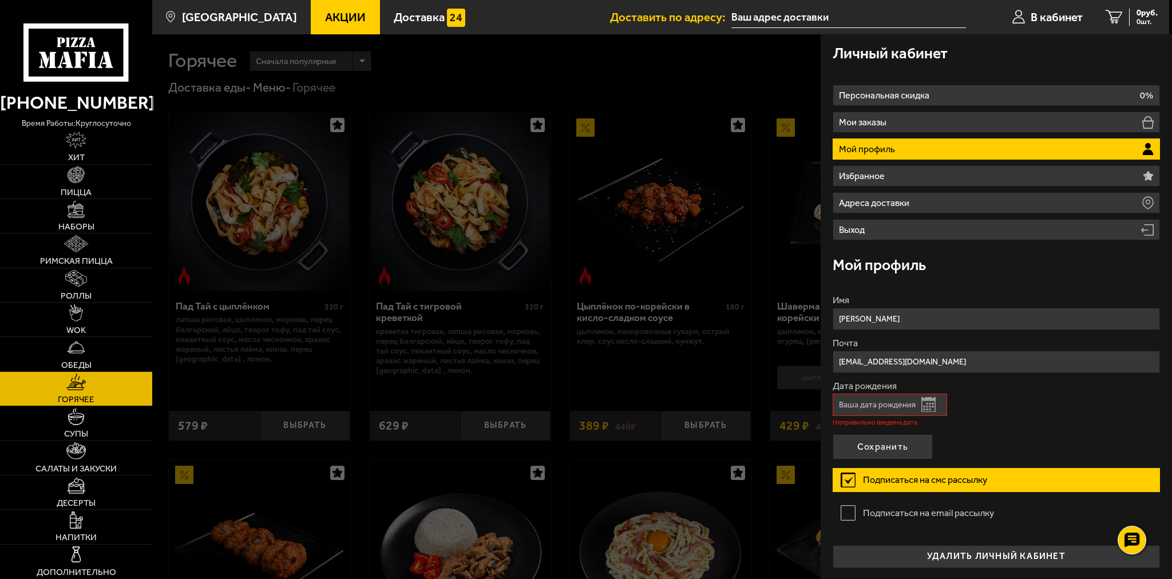
click at [849, 481] on label "Подписаться на смс рассылку" at bounding box center [996, 480] width 327 height 25
click at [0, 0] on input "Подписаться на смс рассылку" at bounding box center [0, 0] width 0 height 0
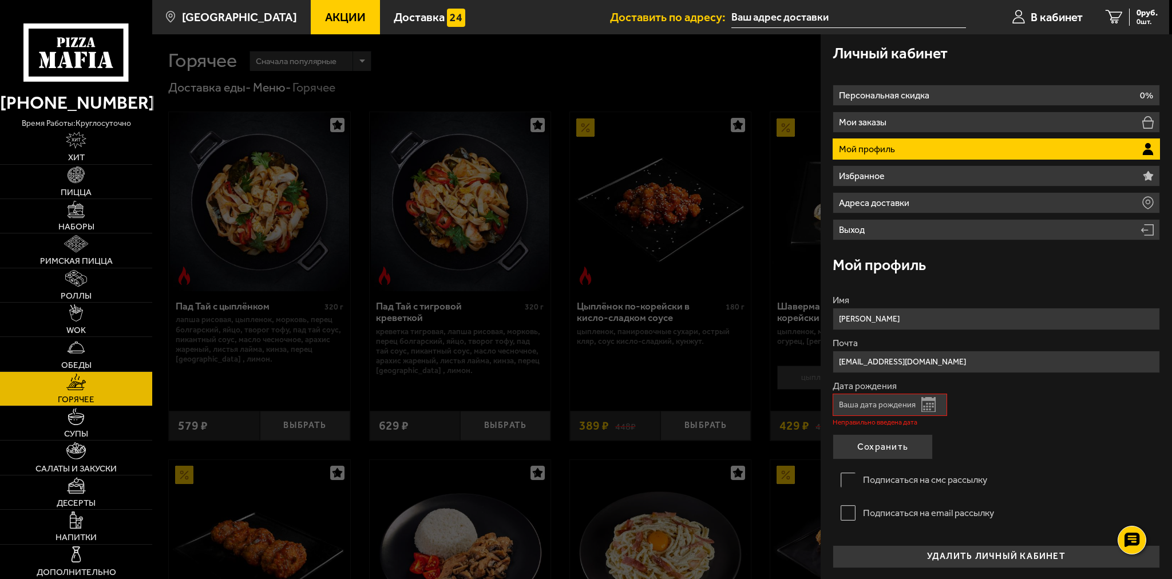
click at [936, 398] on input "Дата рождения" at bounding box center [890, 405] width 114 height 22
click at [933, 401] on button "Открыть календарь" at bounding box center [928, 404] width 14 height 15
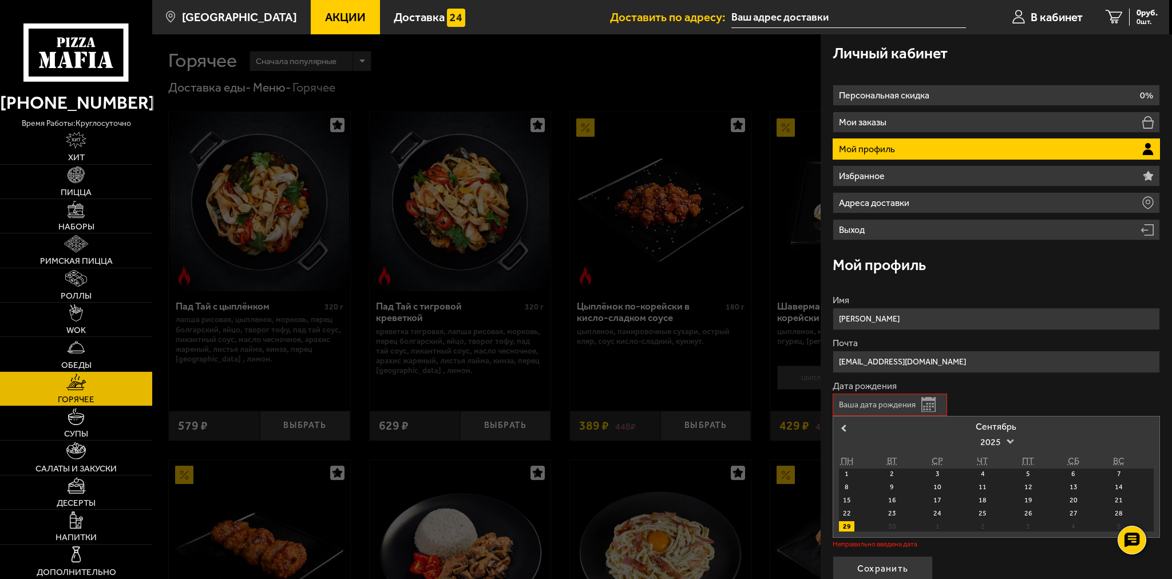
click at [1009, 438] on span at bounding box center [1009, 440] width 7 height 7
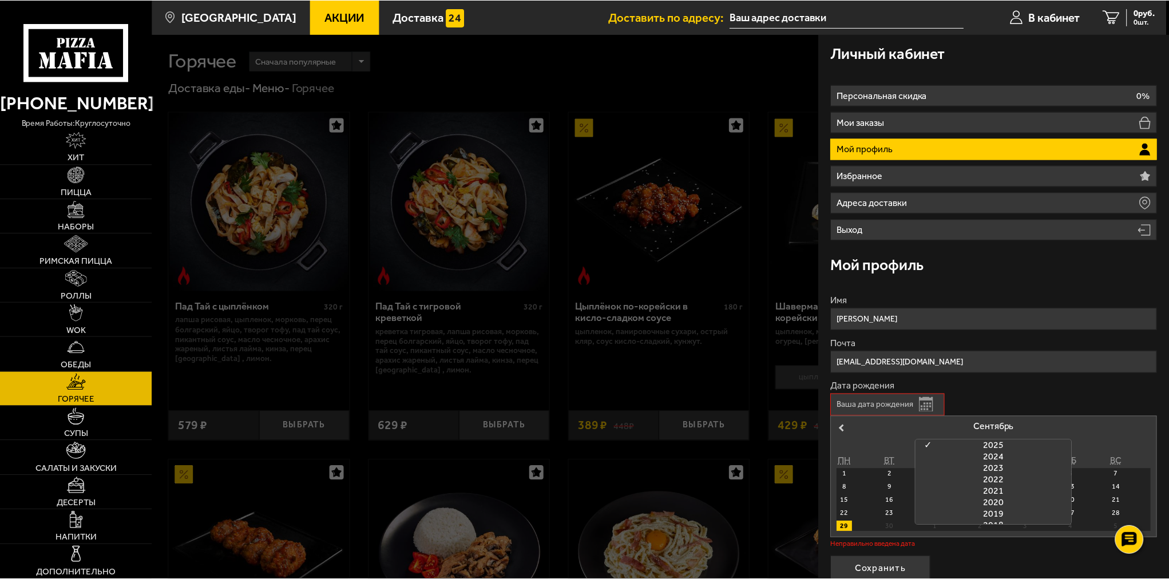
scroll to position [256, 0]
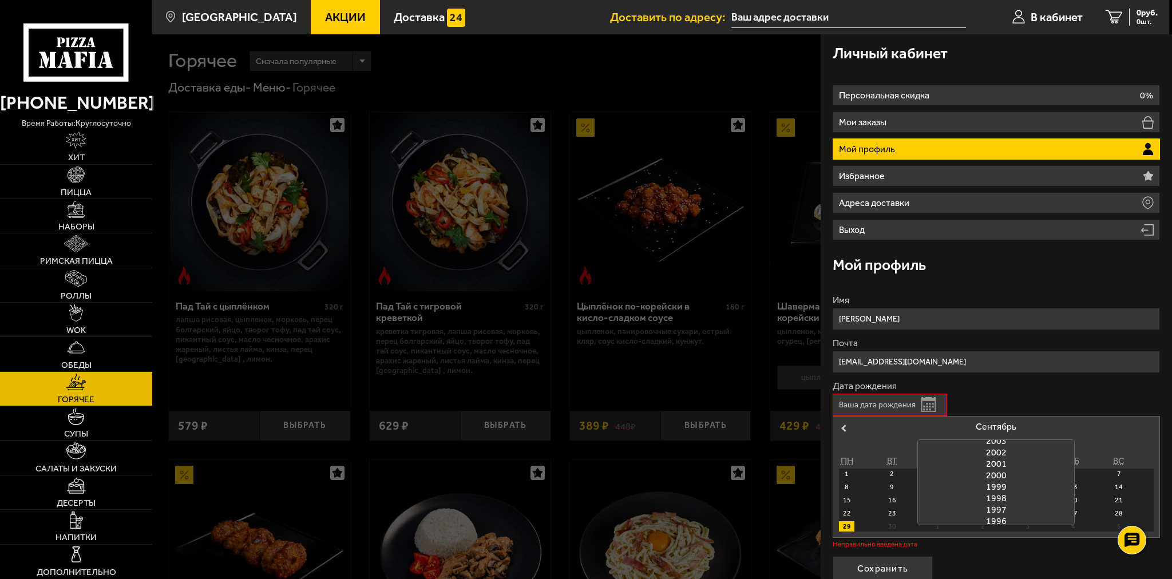
click at [1002, 450] on div "2002" at bounding box center [996, 452] width 156 height 11
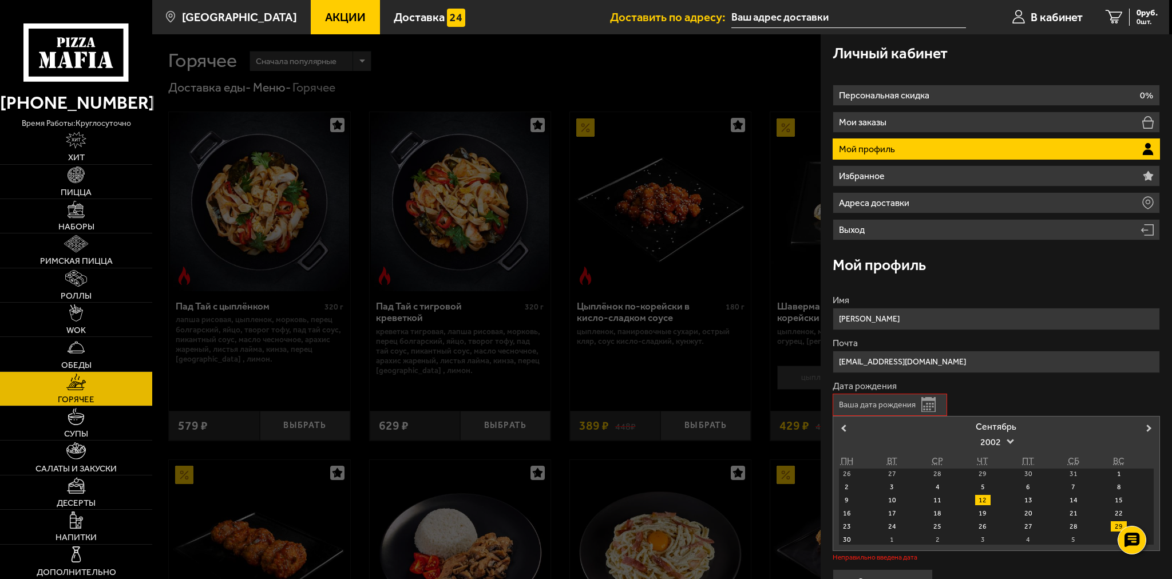
click at [982, 497] on div "12" at bounding box center [982, 500] width 15 height 10
type input "12.09.2002"
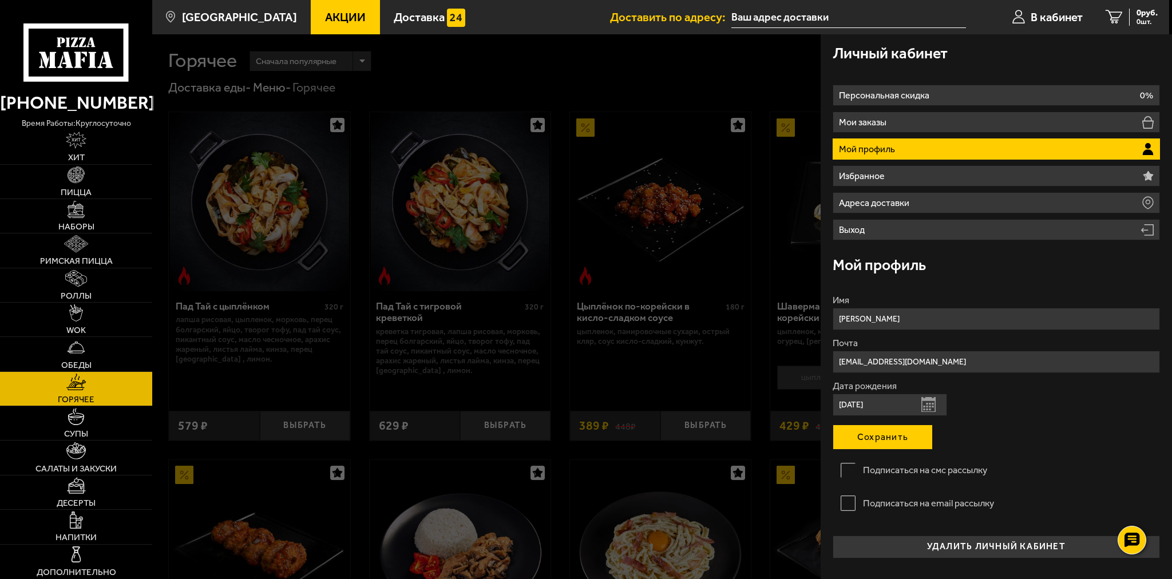
click at [906, 438] on button "Сохранить" at bounding box center [883, 437] width 100 height 25
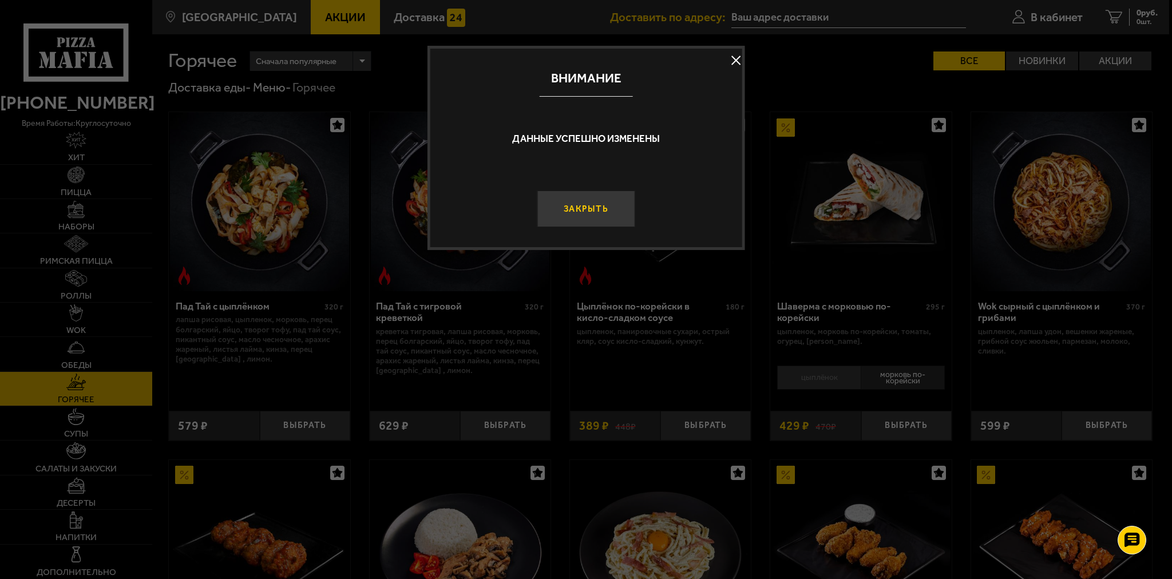
click at [600, 208] on button "Закрыть" at bounding box center [586, 209] width 98 height 37
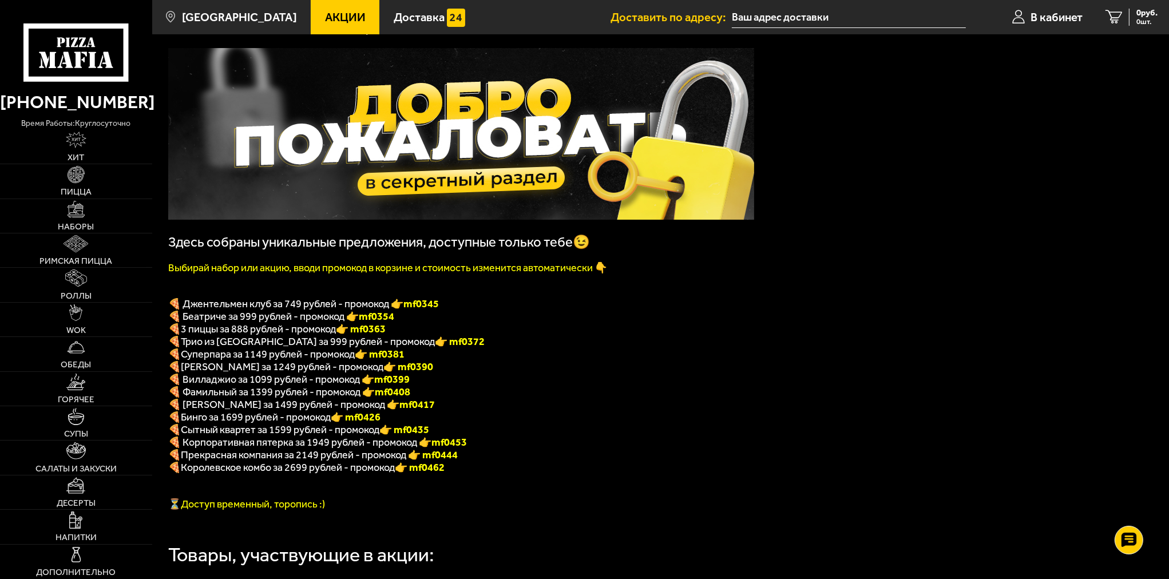
scroll to position [57, 0]
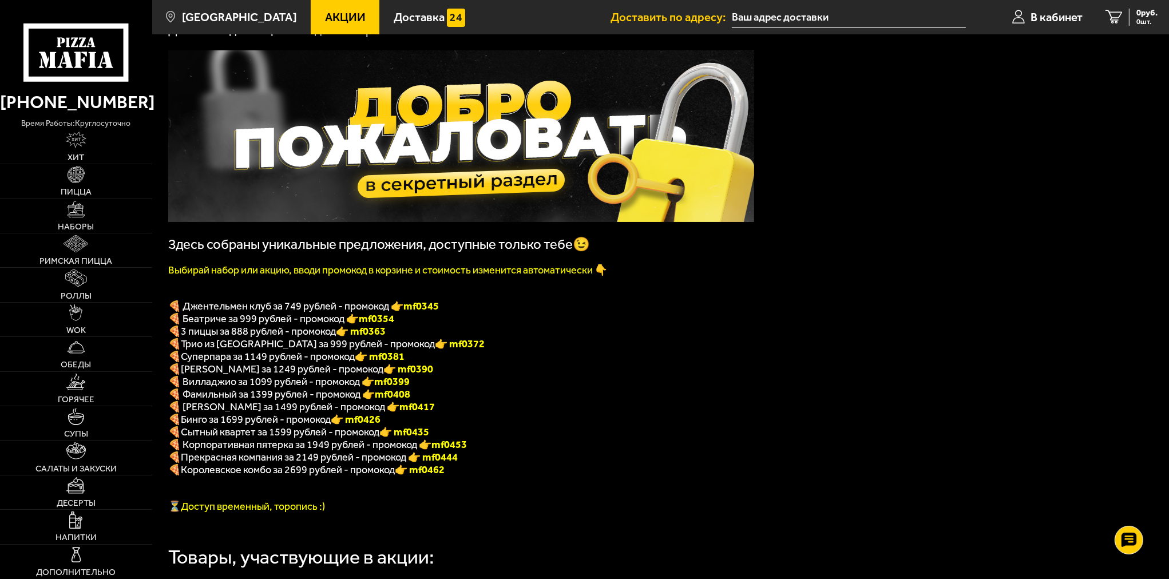
click at [435, 348] on font "👉 mf0372" at bounding box center [460, 344] width 50 height 13
copy font "f0372"
click at [1146, 21] on span "0 шт." at bounding box center [1146, 21] width 21 height 7
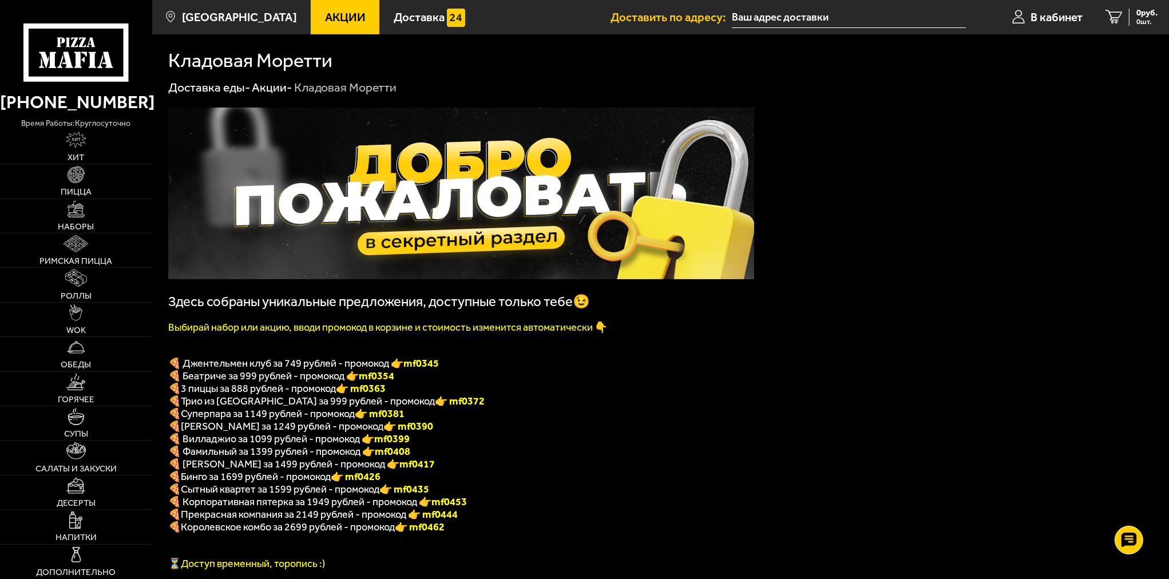
click at [788, 22] on input "text" at bounding box center [849, 17] width 234 height 21
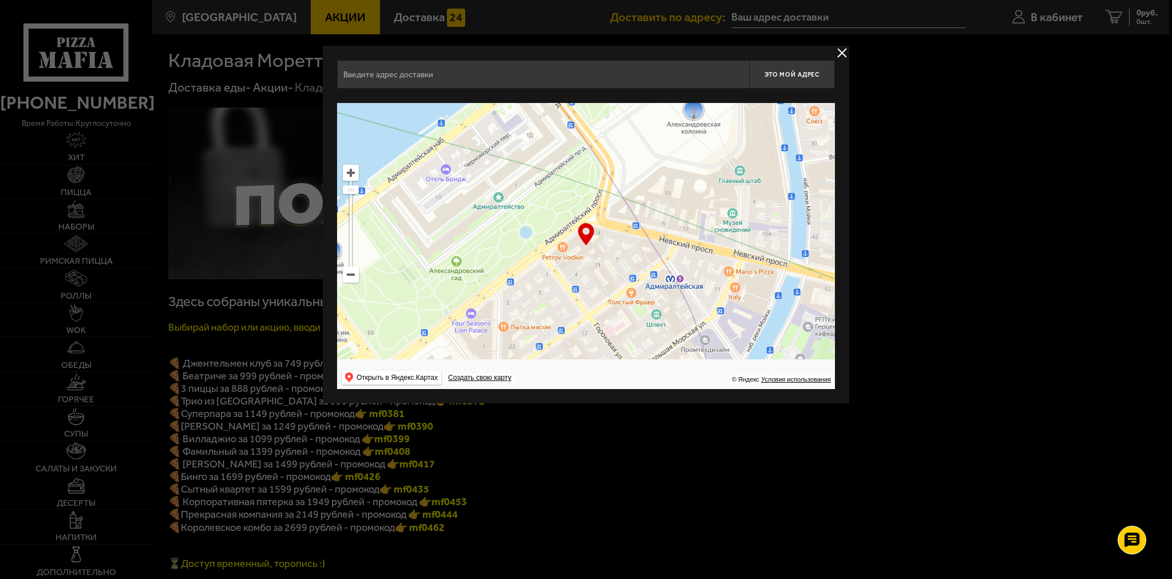
drag, startPoint x: 510, startPoint y: 329, endPoint x: 526, endPoint y: 251, distance: 80.0
click at [646, 163] on ymaps at bounding box center [586, 246] width 498 height 286
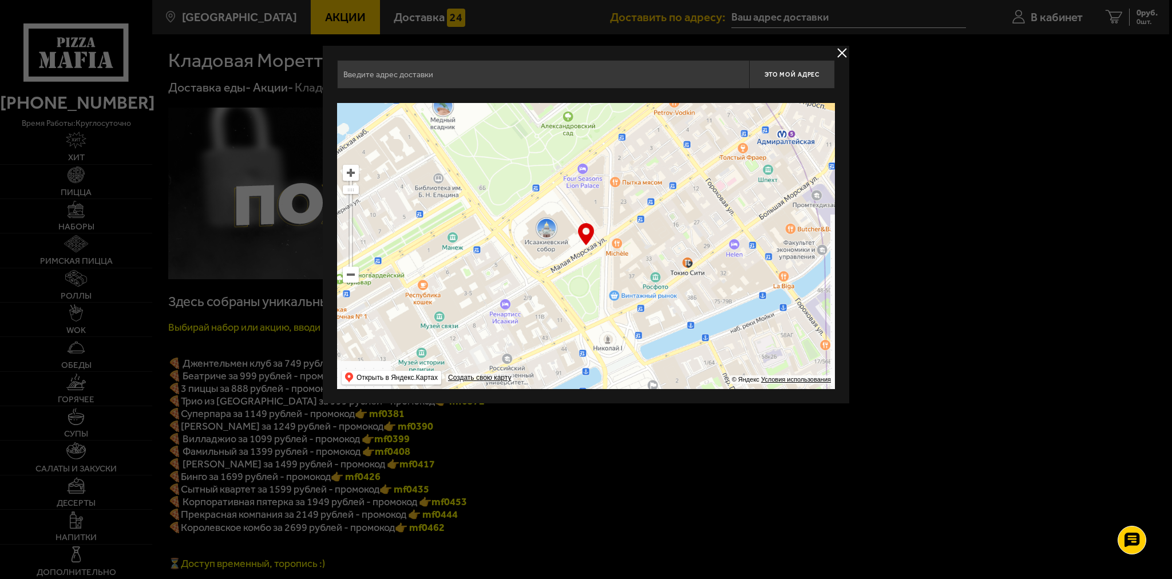
drag, startPoint x: 577, startPoint y: 210, endPoint x: 527, endPoint y: 213, distance: 49.9
click at [593, 191] on ymaps at bounding box center [586, 246] width 498 height 286
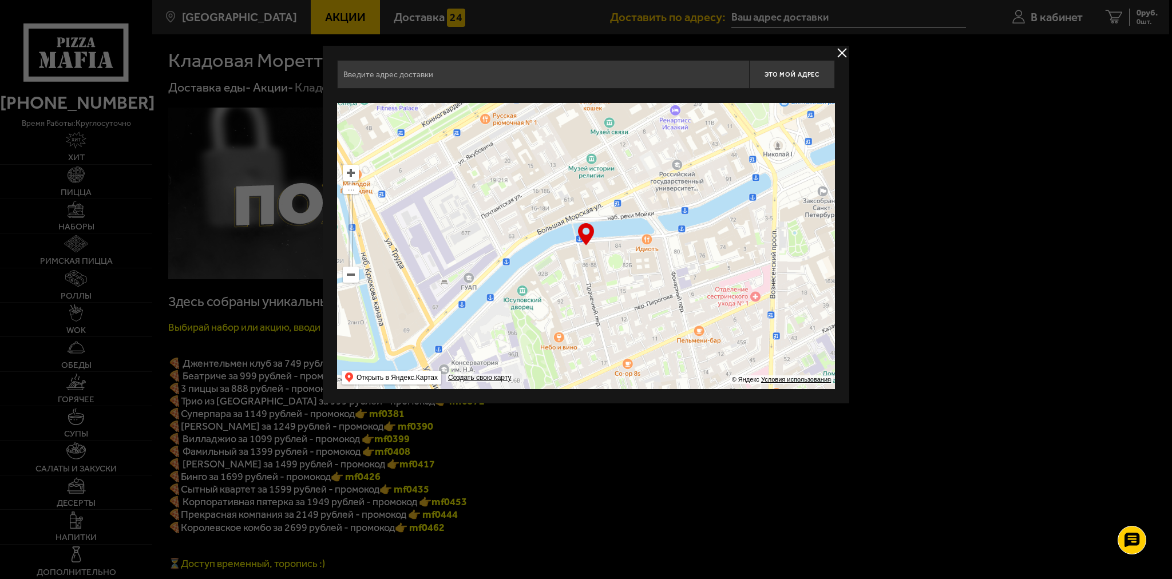
click at [347, 278] on ymaps at bounding box center [350, 274] width 15 height 15
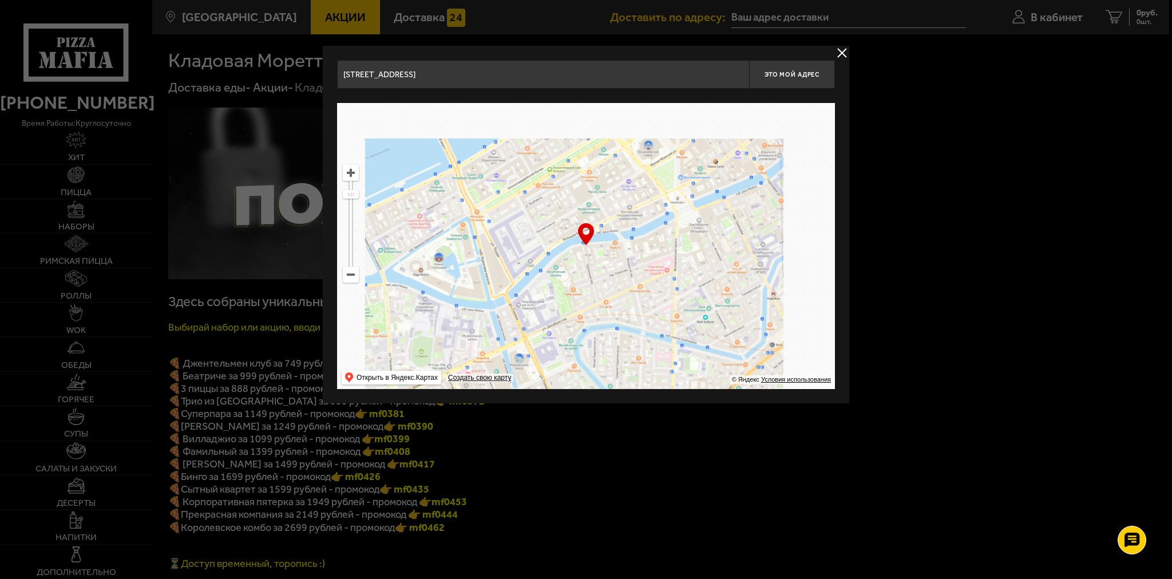
click at [347, 278] on ymaps at bounding box center [350, 274] width 15 height 15
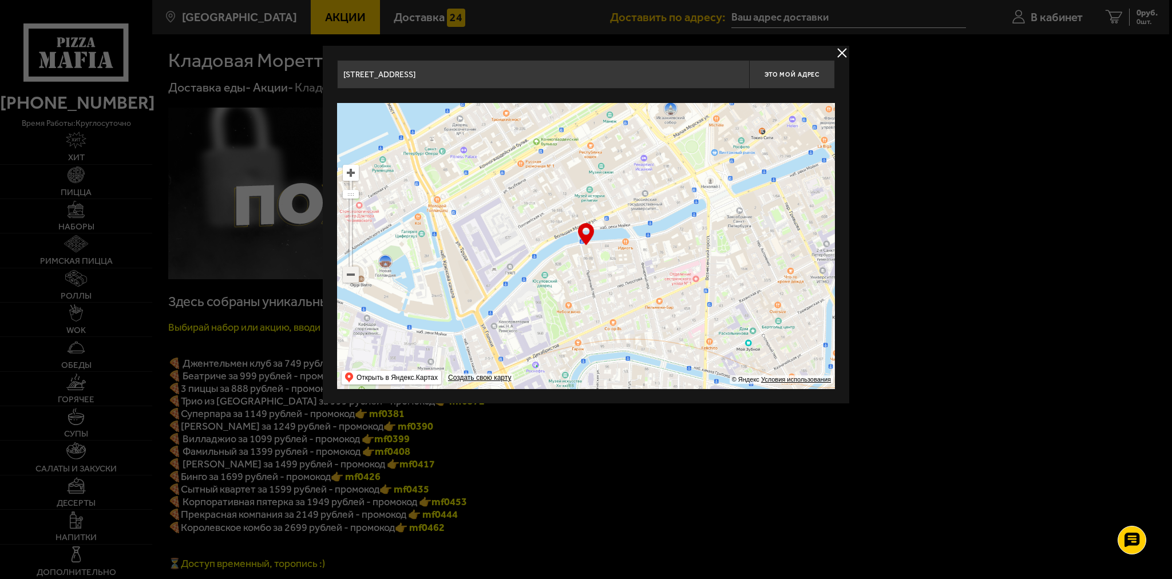
click at [347, 278] on ymaps at bounding box center [350, 274] width 15 height 15
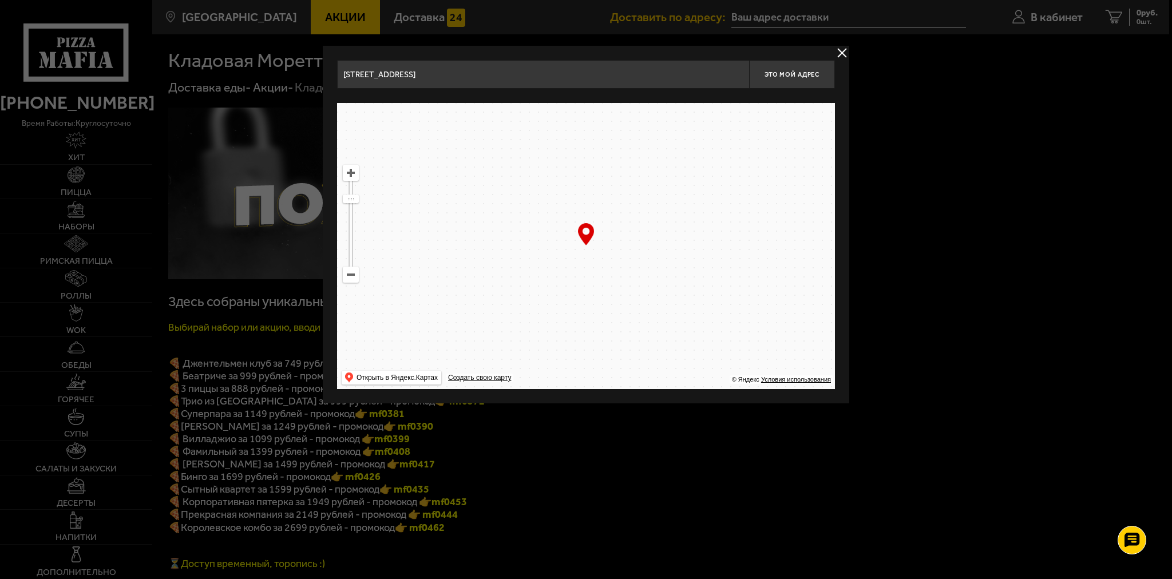
drag, startPoint x: 598, startPoint y: 221, endPoint x: 606, endPoint y: 227, distance: 9.8
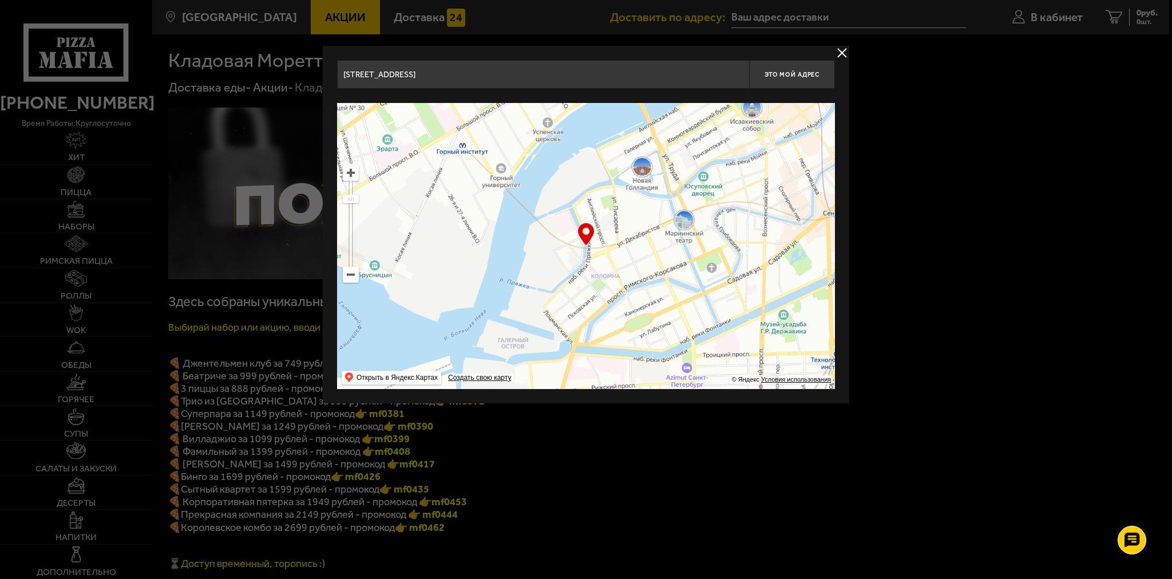
click at [625, 196] on ymaps at bounding box center [586, 246] width 498 height 286
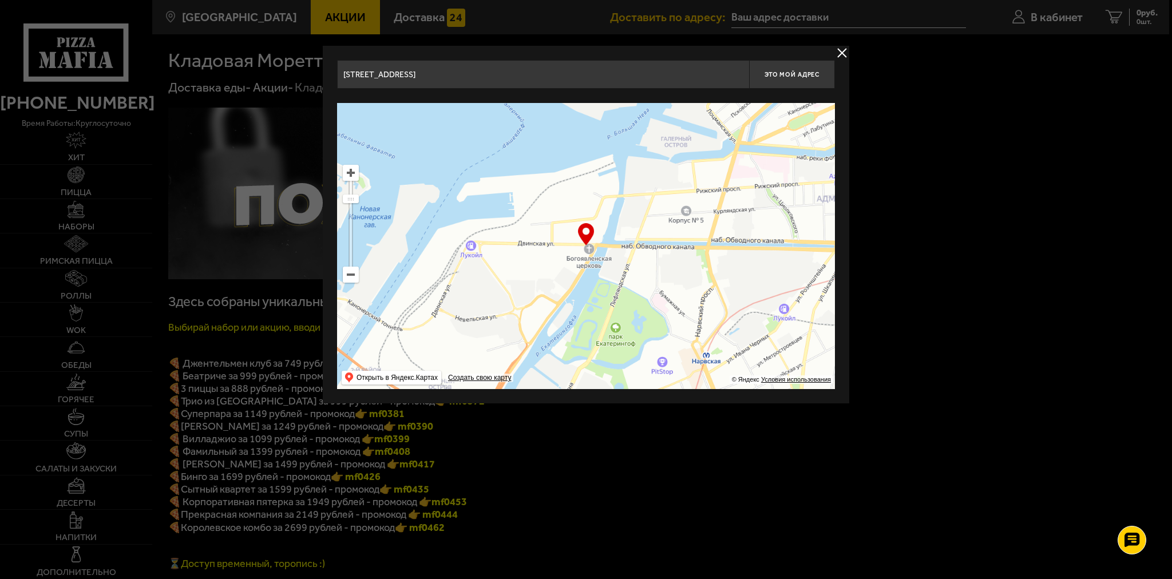
drag, startPoint x: 575, startPoint y: 271, endPoint x: 611, endPoint y: 216, distance: 65.2
click at [612, 216] on ymaps at bounding box center [586, 246] width 498 height 286
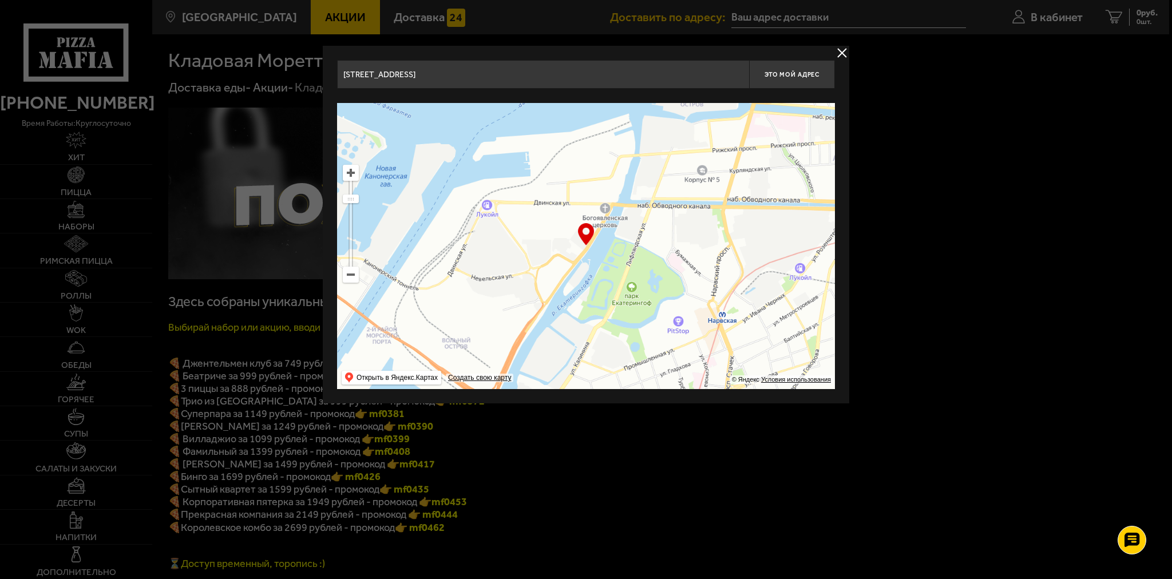
drag, startPoint x: 558, startPoint y: 278, endPoint x: 613, endPoint y: 197, distance: 98.1
click at [607, 209] on ymaps at bounding box center [586, 246] width 498 height 286
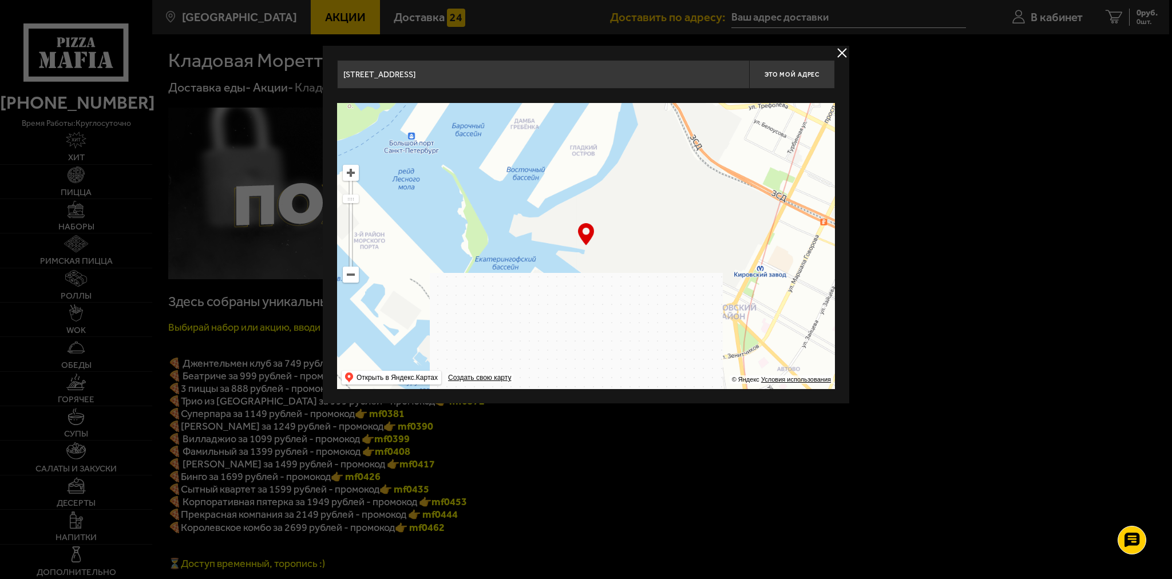
drag, startPoint x: 611, startPoint y: 286, endPoint x: 574, endPoint y: 229, distance: 67.1
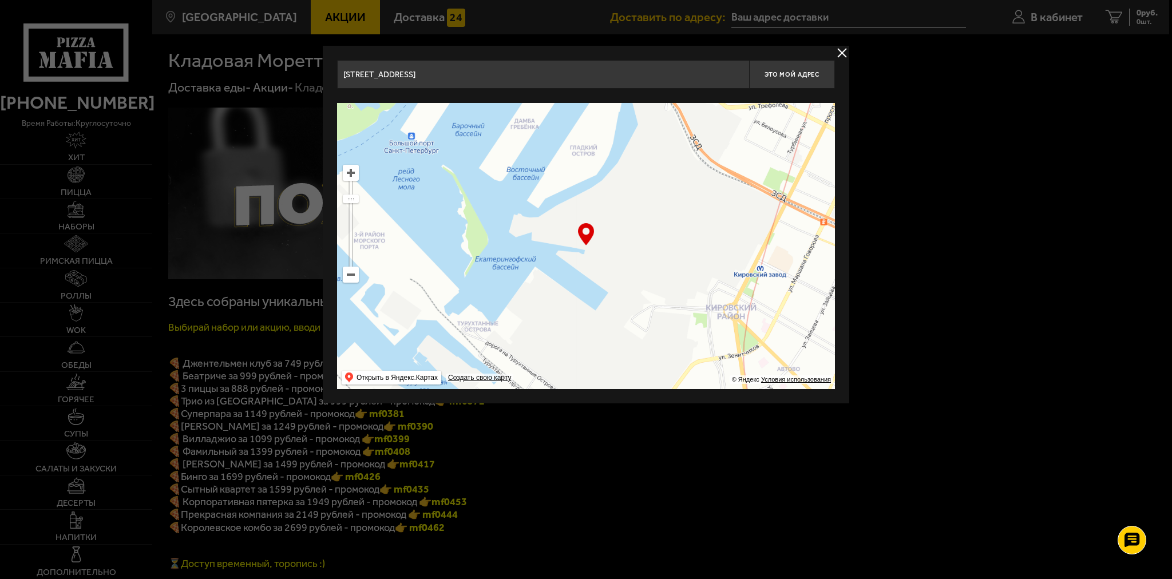
click at [584, 204] on ymaps at bounding box center [586, 246] width 498 height 286
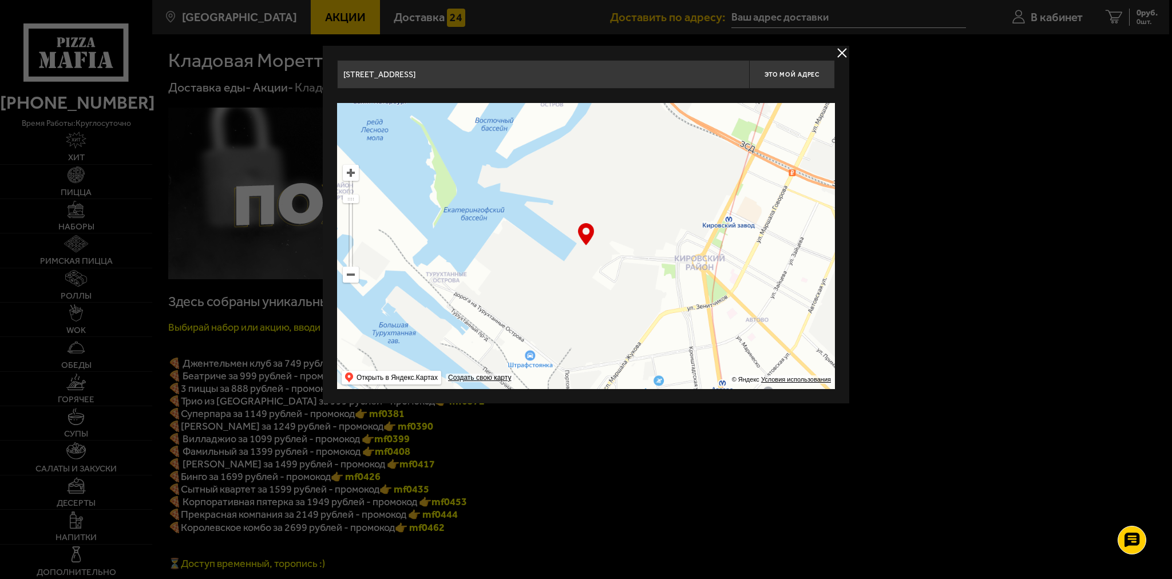
drag, startPoint x: 522, startPoint y: 316, endPoint x: 520, endPoint y: 230, distance: 85.9
click at [524, 241] on ymaps at bounding box center [586, 246] width 498 height 286
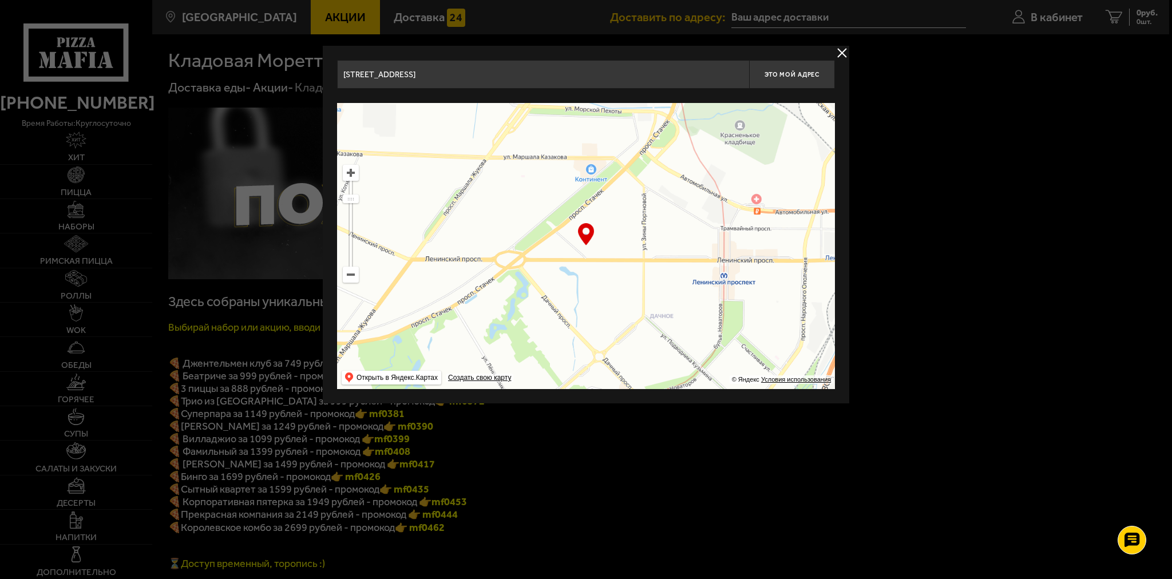
drag, startPoint x: 532, startPoint y: 302, endPoint x: 513, endPoint y: 234, distance: 70.7
click at [513, 234] on ymaps at bounding box center [586, 246] width 498 height 286
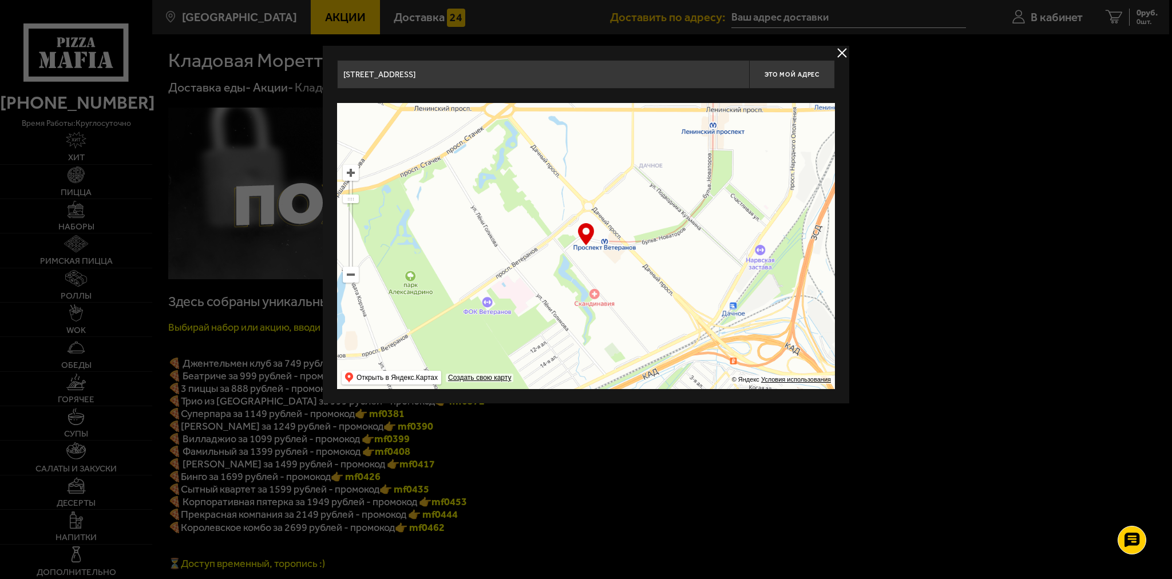
drag, startPoint x: 604, startPoint y: 318, endPoint x: 613, endPoint y: 184, distance: 134.2
click at [605, 189] on ymaps at bounding box center [586, 246] width 498 height 286
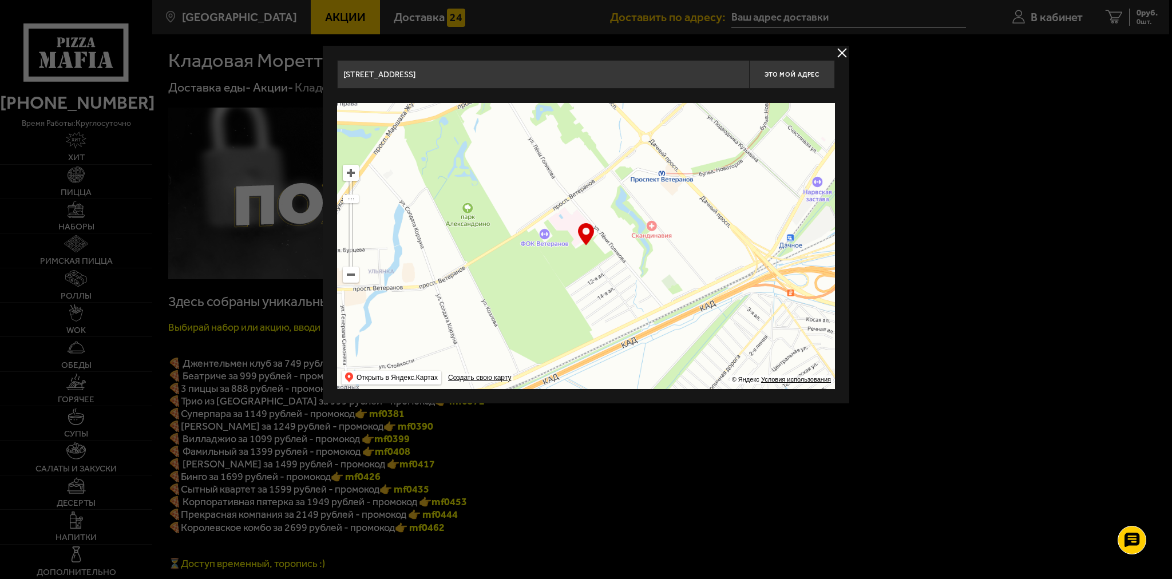
drag, startPoint x: 507, startPoint y: 321, endPoint x: 585, endPoint y: 256, distance: 101.2
click at [585, 256] on ymaps at bounding box center [586, 246] width 498 height 286
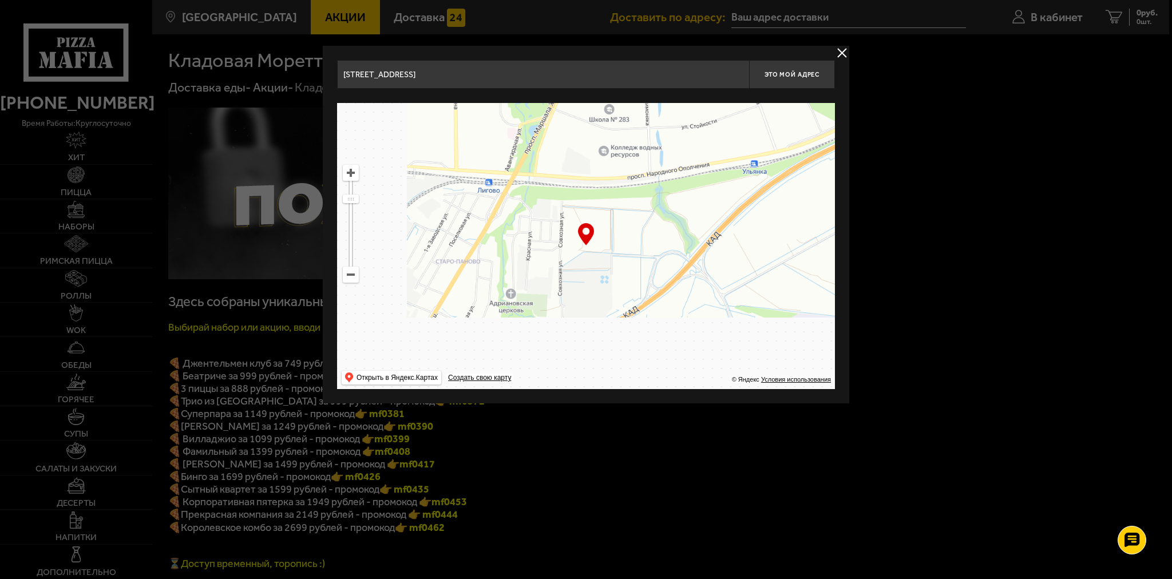
drag, startPoint x: 550, startPoint y: 327, endPoint x: 658, endPoint y: 227, distance: 147.0
click at [643, 237] on ymaps at bounding box center [586, 246] width 498 height 286
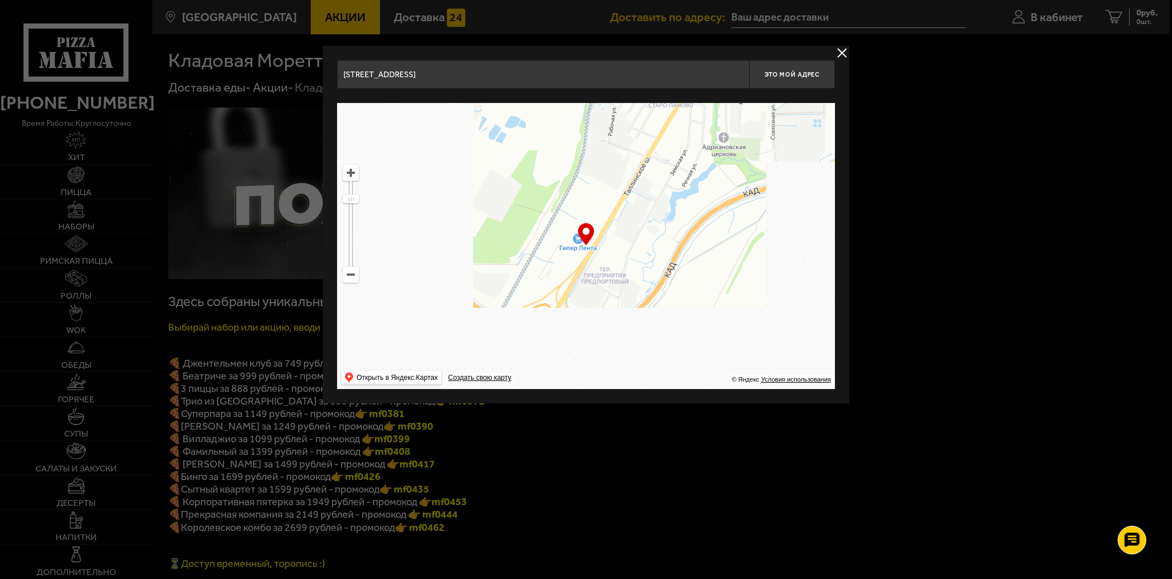
drag, startPoint x: 593, startPoint y: 323, endPoint x: 657, endPoint y: 234, distance: 109.1
click at [650, 242] on ymaps at bounding box center [586, 246] width 498 height 286
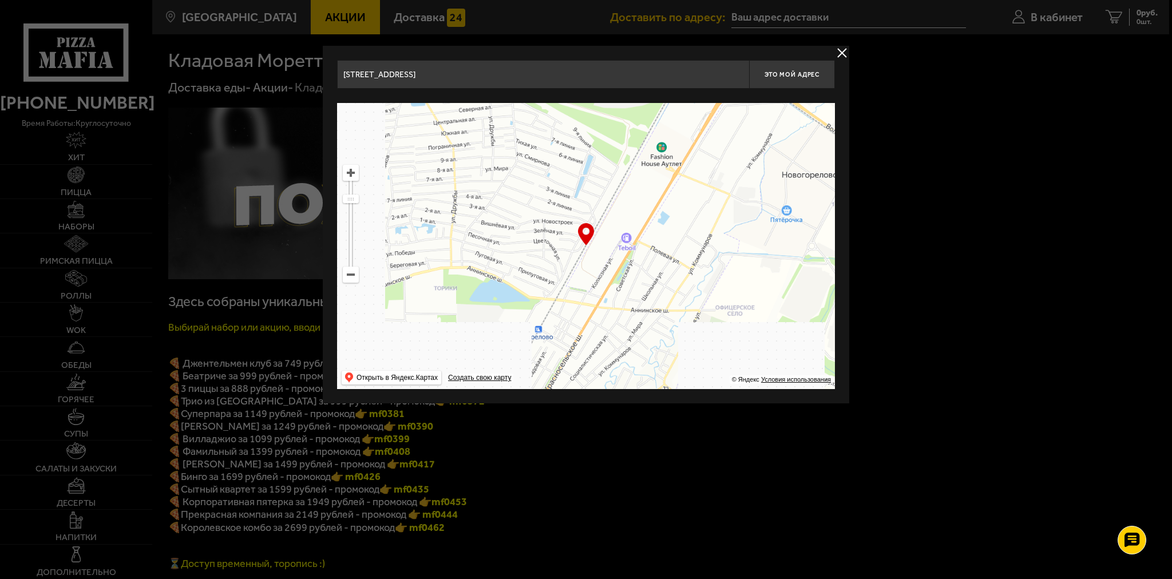
drag, startPoint x: 617, startPoint y: 331, endPoint x: 661, endPoint y: 221, distance: 118.9
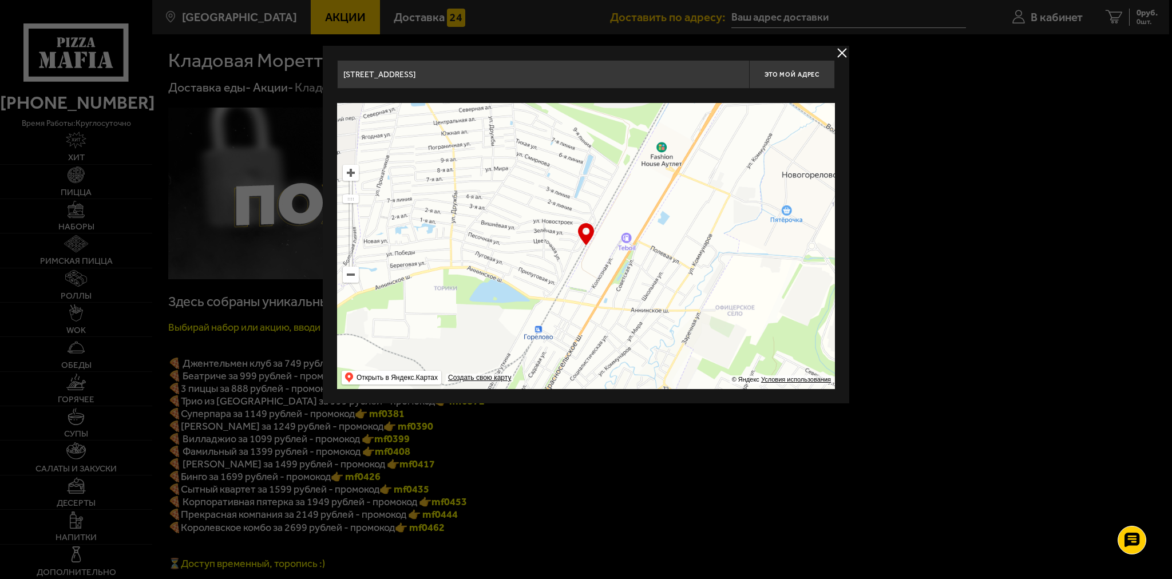
click at [655, 231] on ymaps at bounding box center [586, 246] width 498 height 286
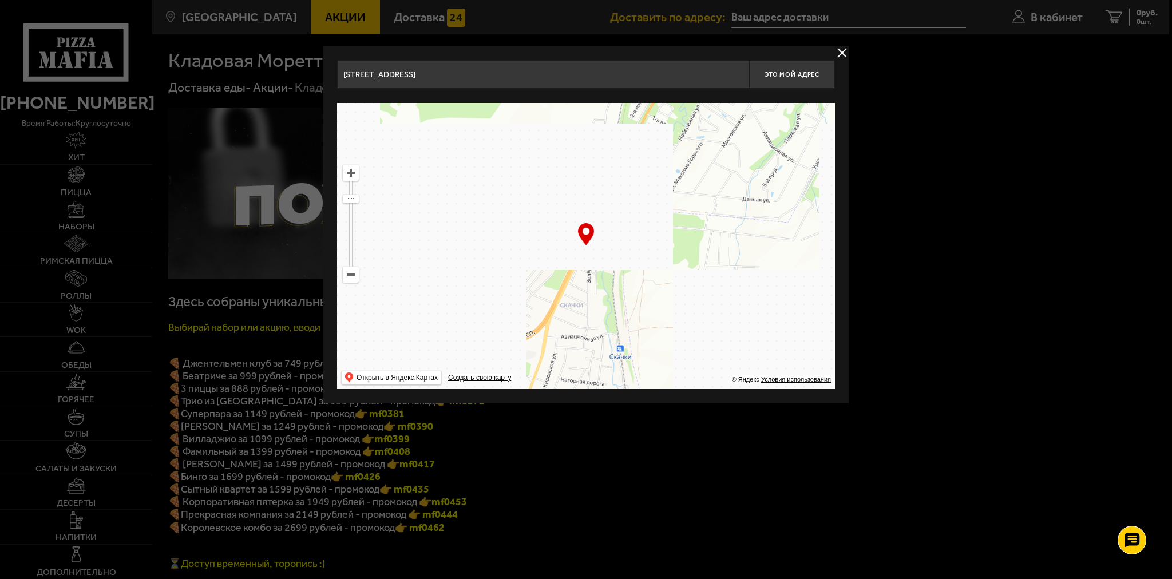
drag, startPoint x: 604, startPoint y: 278, endPoint x: 643, endPoint y: 208, distance: 79.7
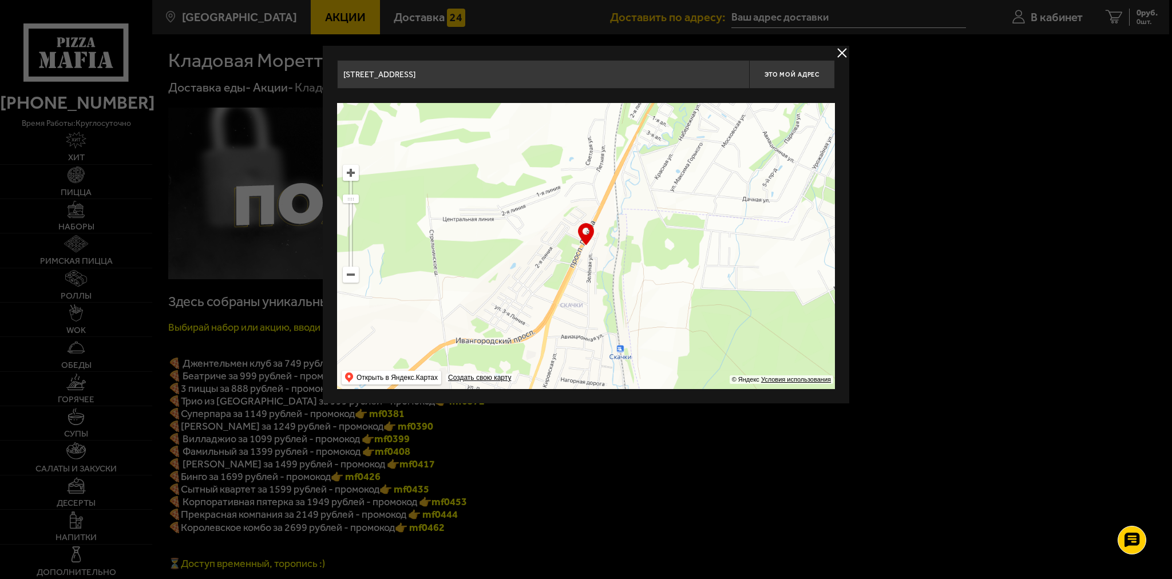
click at [635, 217] on ymaps at bounding box center [586, 246] width 498 height 286
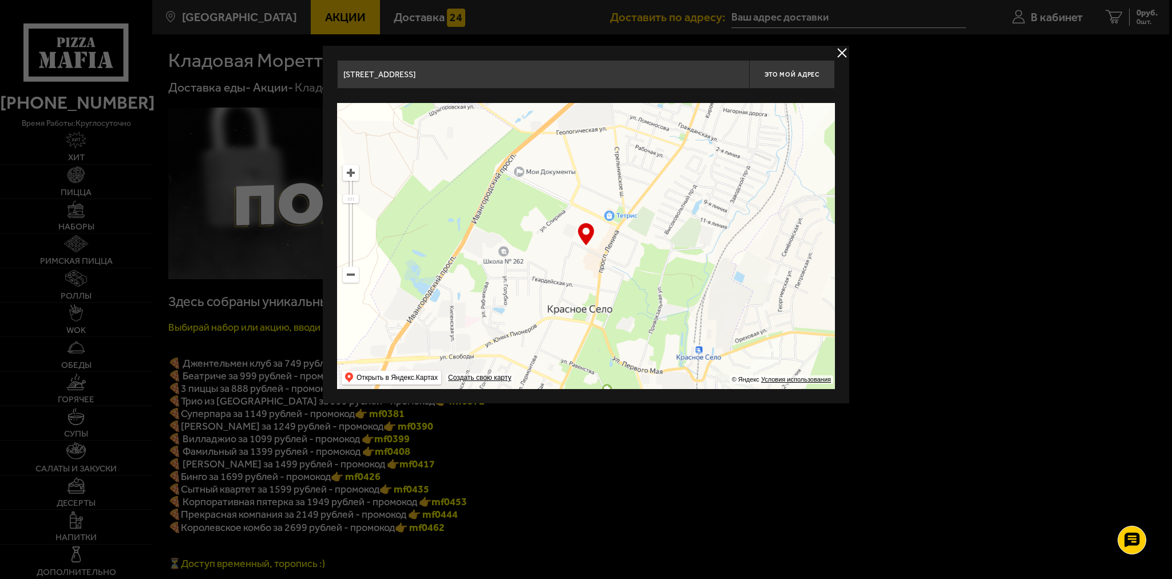
drag, startPoint x: 544, startPoint y: 257, endPoint x: 552, endPoint y: 235, distance: 24.2
click at [552, 235] on ymaps at bounding box center [586, 246] width 498 height 286
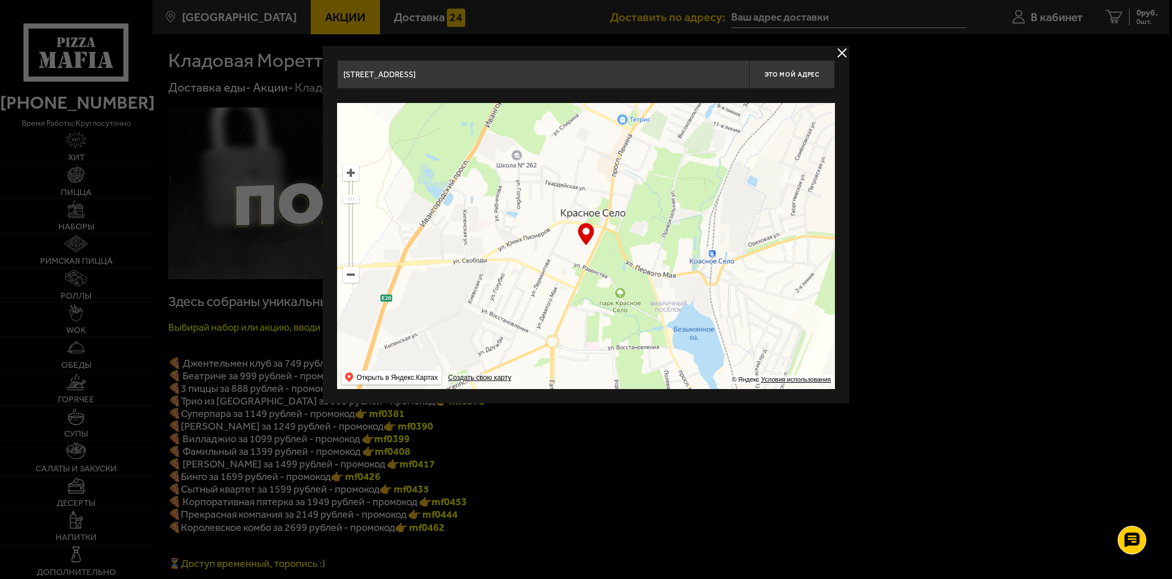
click at [535, 323] on ymaps at bounding box center [586, 246] width 498 height 286
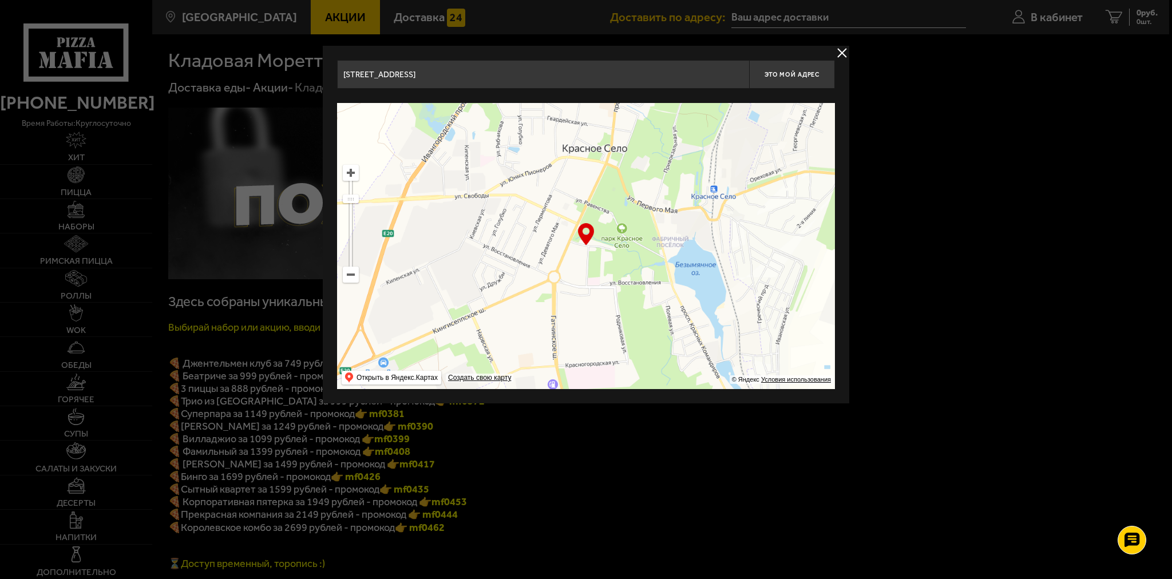
drag, startPoint x: 538, startPoint y: 214, endPoint x: 545, endPoint y: 256, distance: 43.0
click at [545, 256] on ymaps at bounding box center [586, 246] width 498 height 286
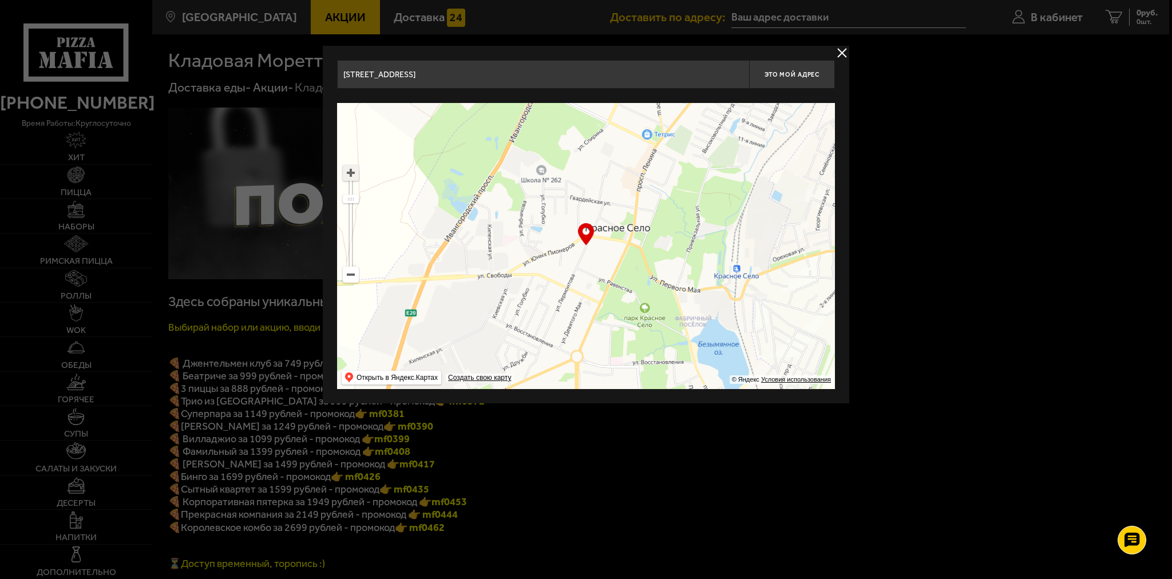
click at [352, 175] on ymaps at bounding box center [350, 172] width 15 height 15
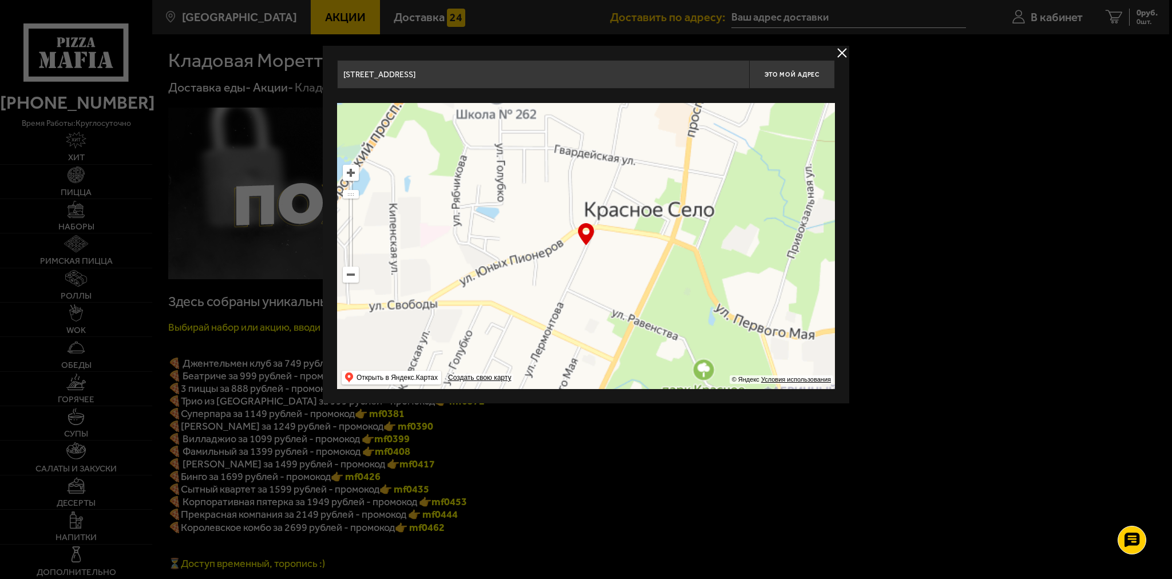
click at [352, 175] on ymaps at bounding box center [350, 172] width 15 height 15
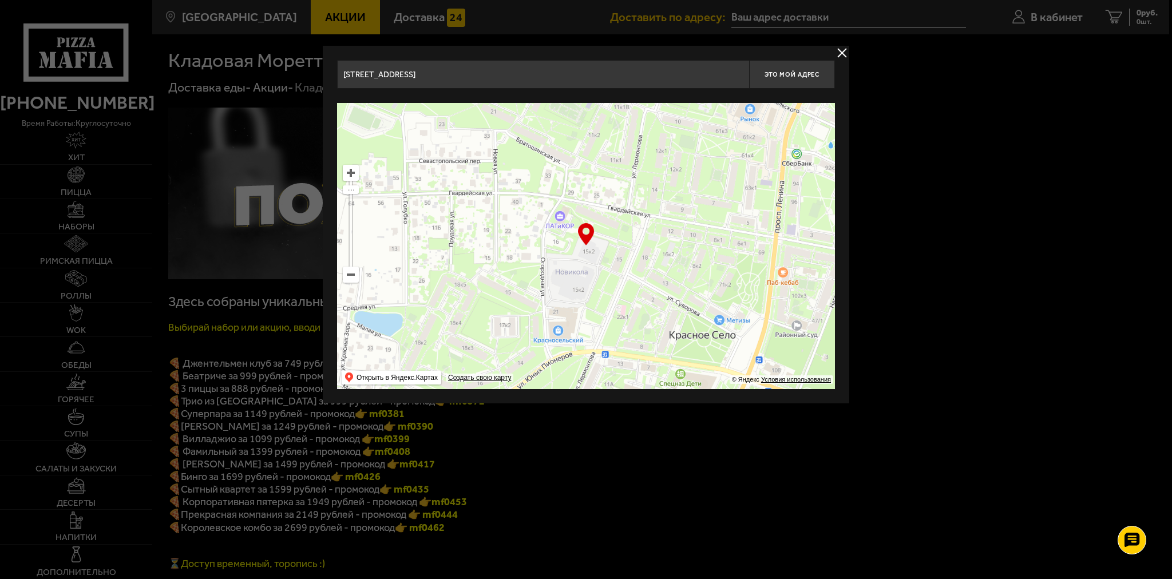
drag, startPoint x: 566, startPoint y: 184, endPoint x: 554, endPoint y: 297, distance: 113.3
click at [554, 297] on ymaps at bounding box center [586, 246] width 498 height 286
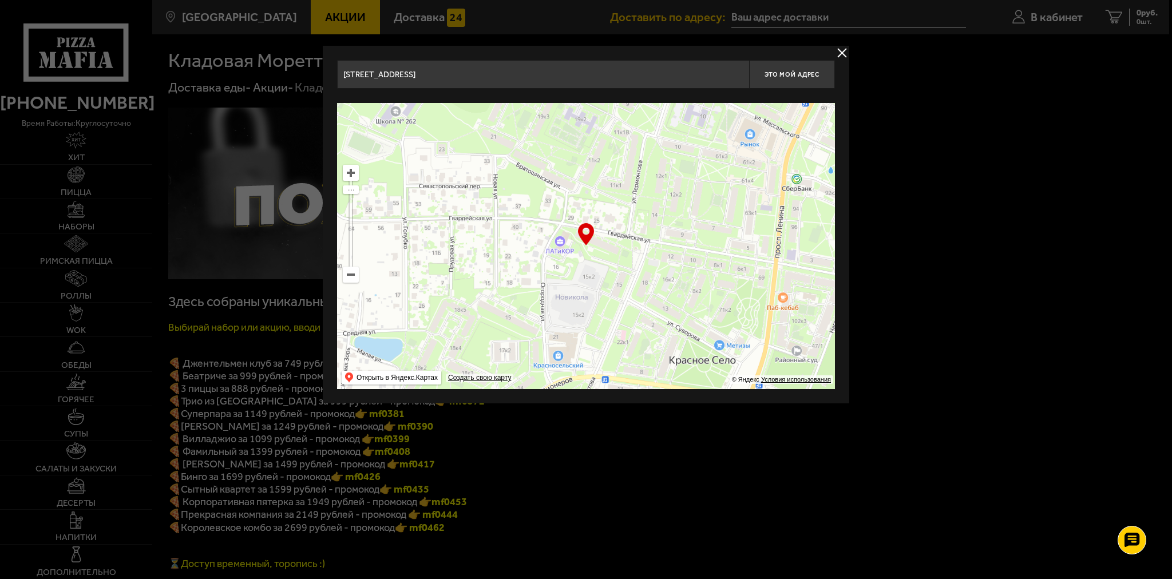
click at [358, 177] on ymaps at bounding box center [351, 173] width 16 height 16
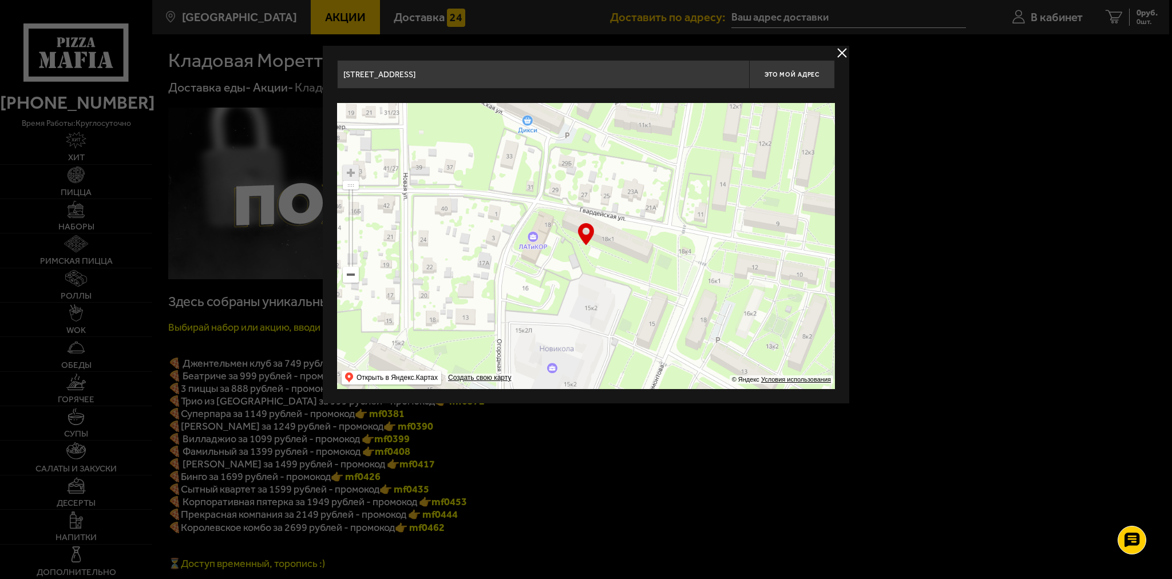
click at [358, 177] on ymaps at bounding box center [351, 173] width 16 height 16
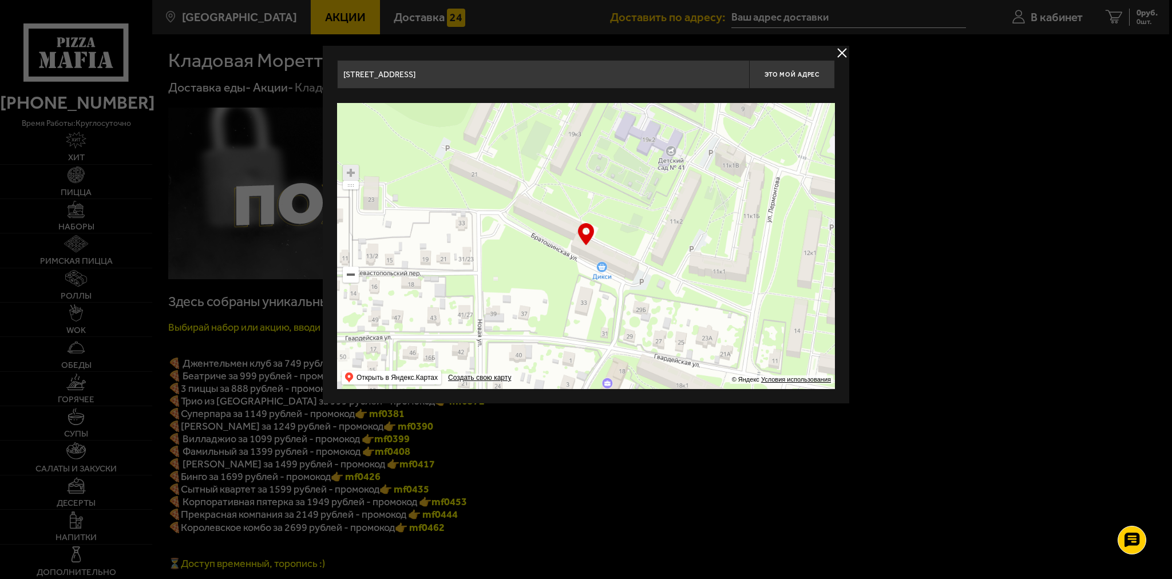
drag, startPoint x: 512, startPoint y: 212, endPoint x: 586, endPoint y: 310, distance: 122.9
click at [586, 310] on ymaps at bounding box center [586, 246] width 498 height 286
type input "[STREET_ADDRESS]"
click at [799, 73] on span "Это мой адрес" at bounding box center [791, 74] width 55 height 7
type input "[STREET_ADDRESS]"
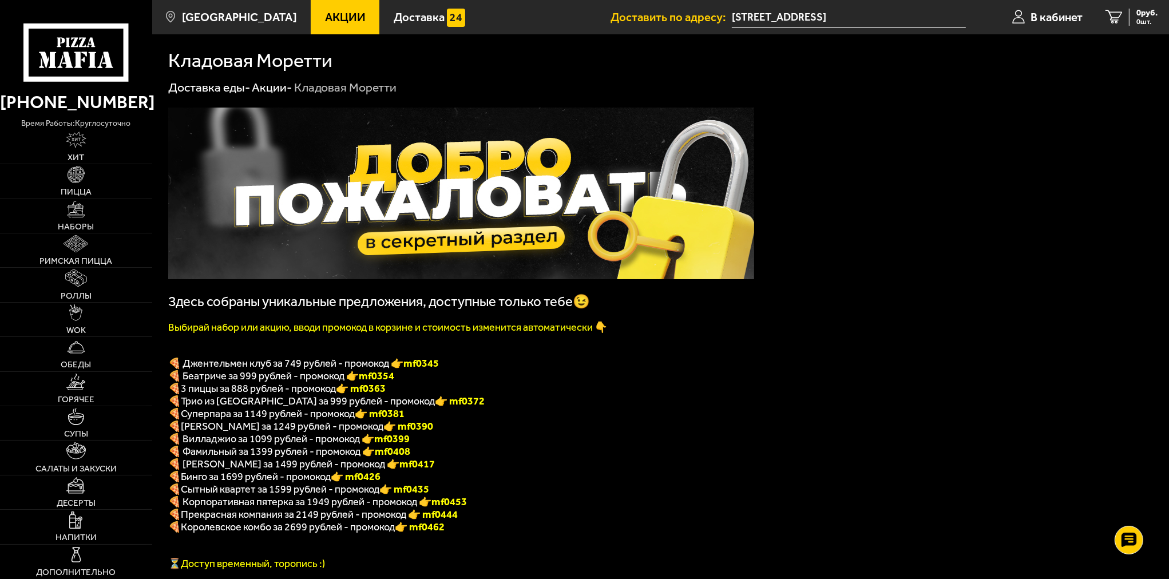
click at [927, 19] on input "[STREET_ADDRESS]" at bounding box center [849, 17] width 234 height 21
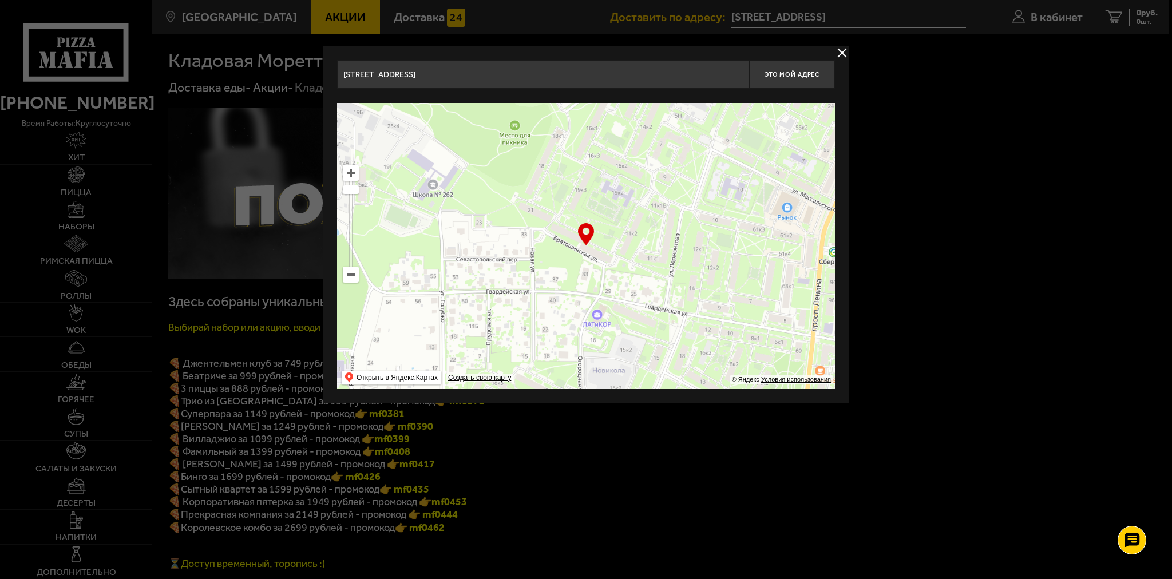
click at [489, 69] on input "[STREET_ADDRESS]" at bounding box center [543, 74] width 412 height 29
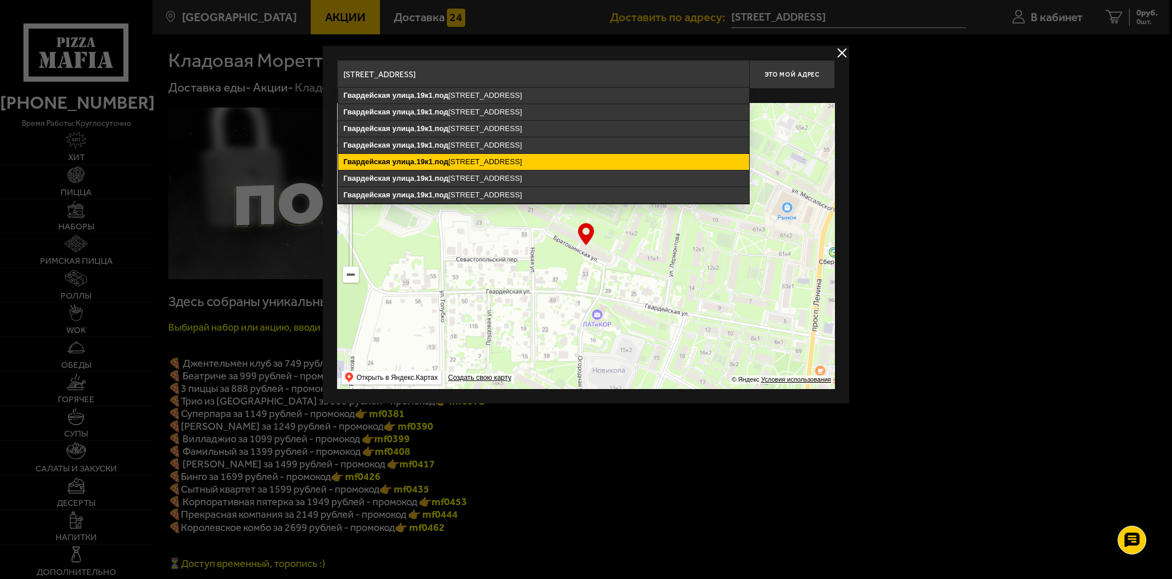
drag, startPoint x: 491, startPoint y: 160, endPoint x: 494, endPoint y: 146, distance: 14.2
click at [491, 160] on ymaps "[STREET_ADDRESS]" at bounding box center [543, 162] width 411 height 16
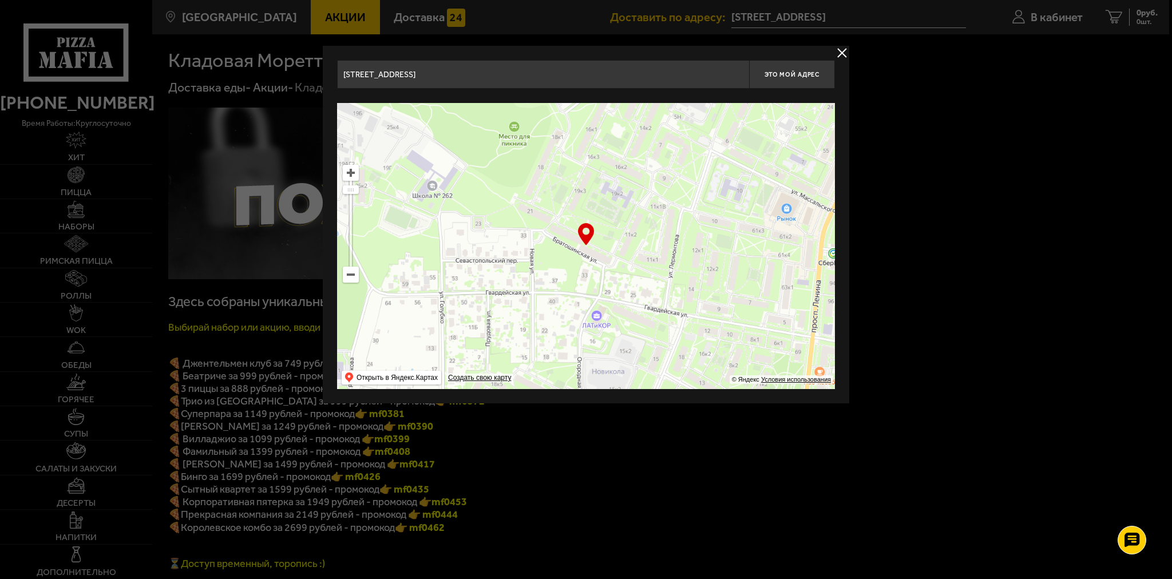
click at [611, 76] on input "[STREET_ADDRESS]" at bounding box center [543, 74] width 412 height 29
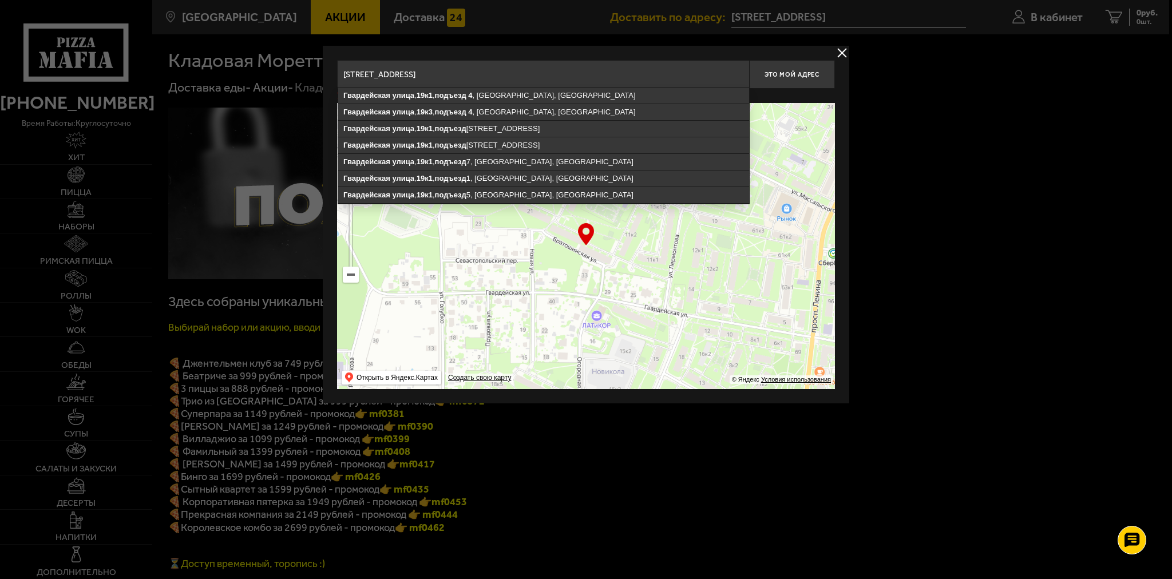
click at [624, 76] on input "[STREET_ADDRESS]" at bounding box center [543, 74] width 412 height 29
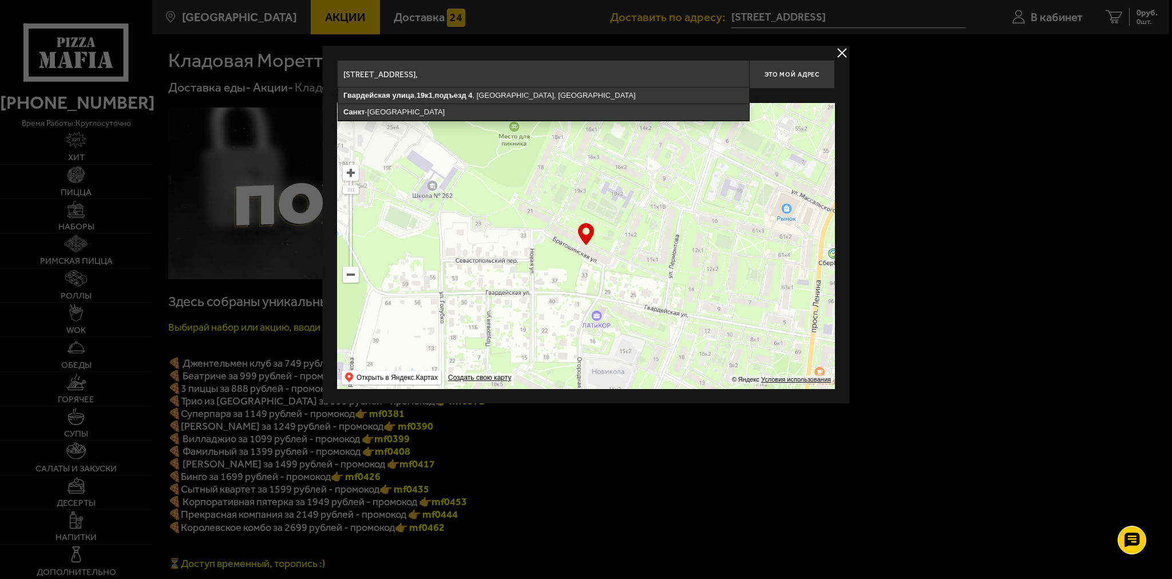
type input "[STREET_ADDRESS]"
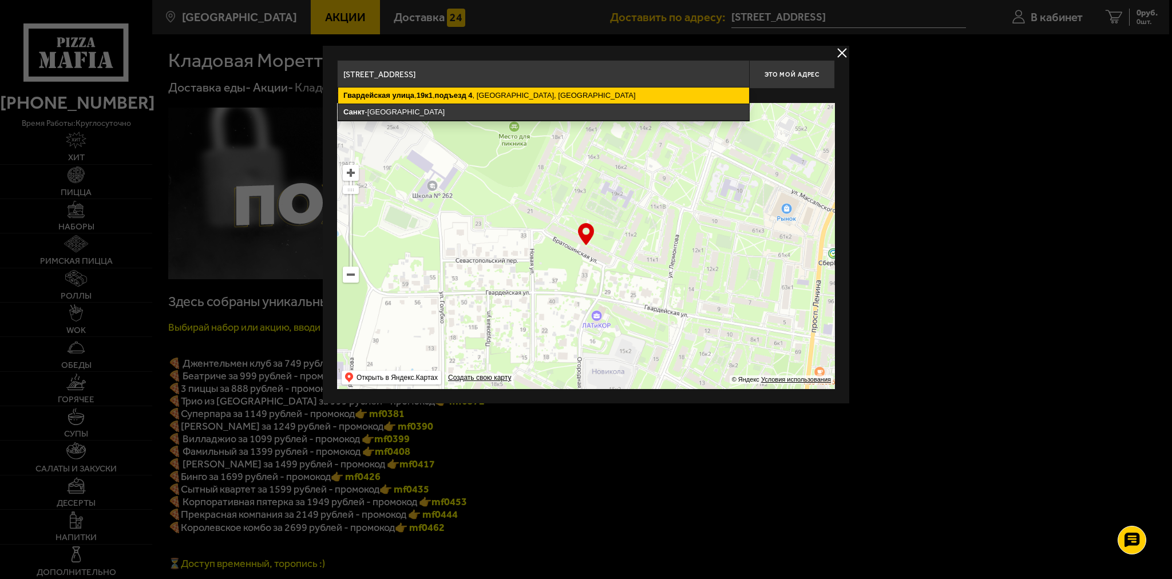
click at [586, 96] on ymaps "[STREET_ADDRESS]" at bounding box center [543, 96] width 411 height 16
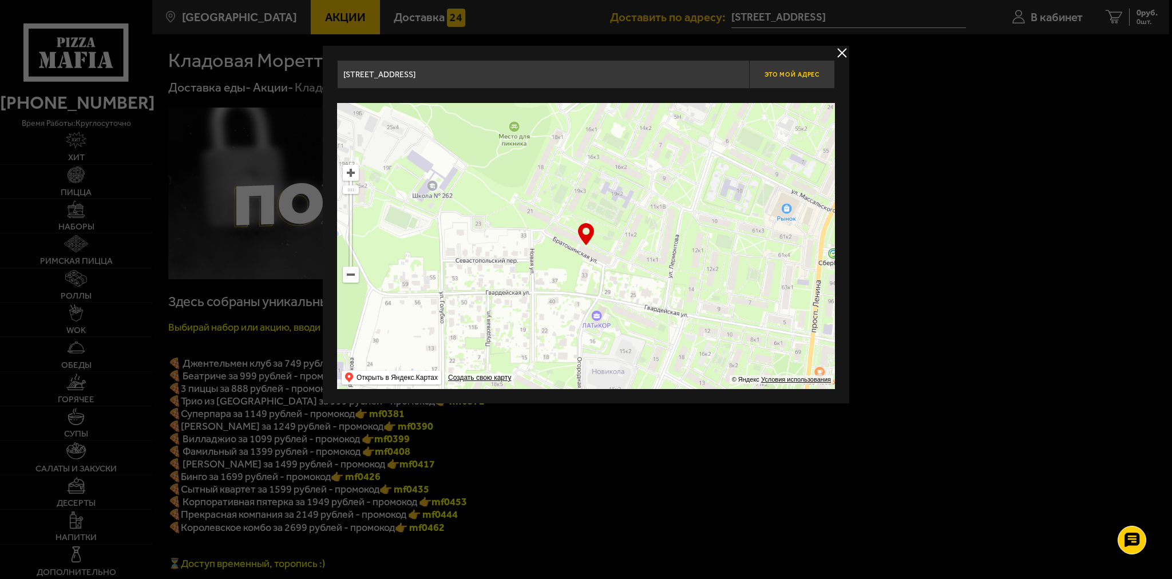
click at [802, 72] on span "Это мой адрес" at bounding box center [791, 74] width 55 height 7
type input "[STREET_ADDRESS]"
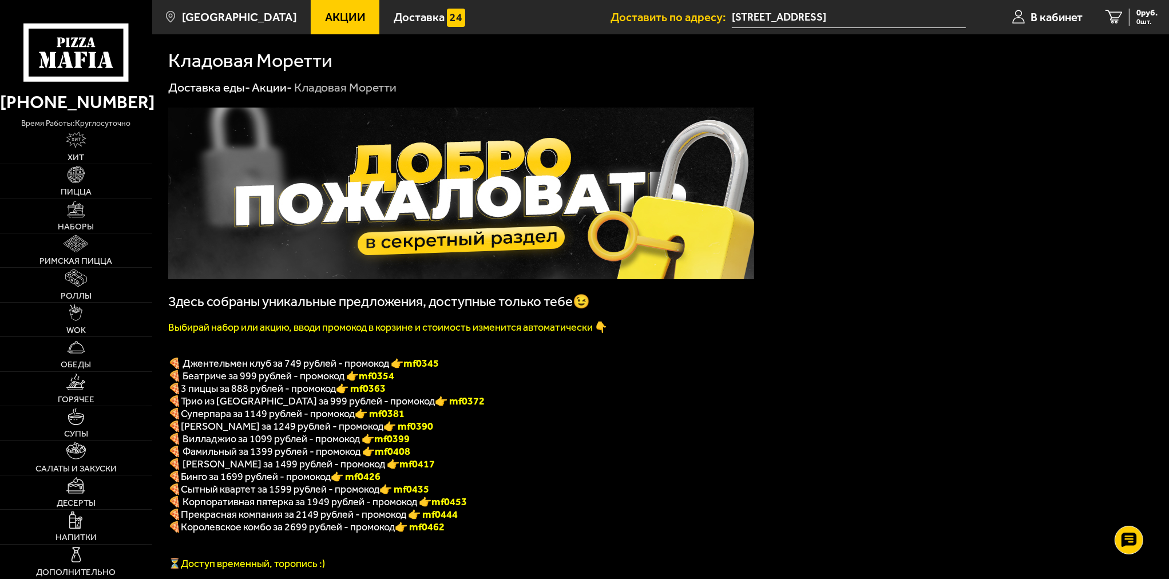
click at [427, 368] on b "mf0345" at bounding box center [420, 363] width 35 height 13
copy b "mf0345"
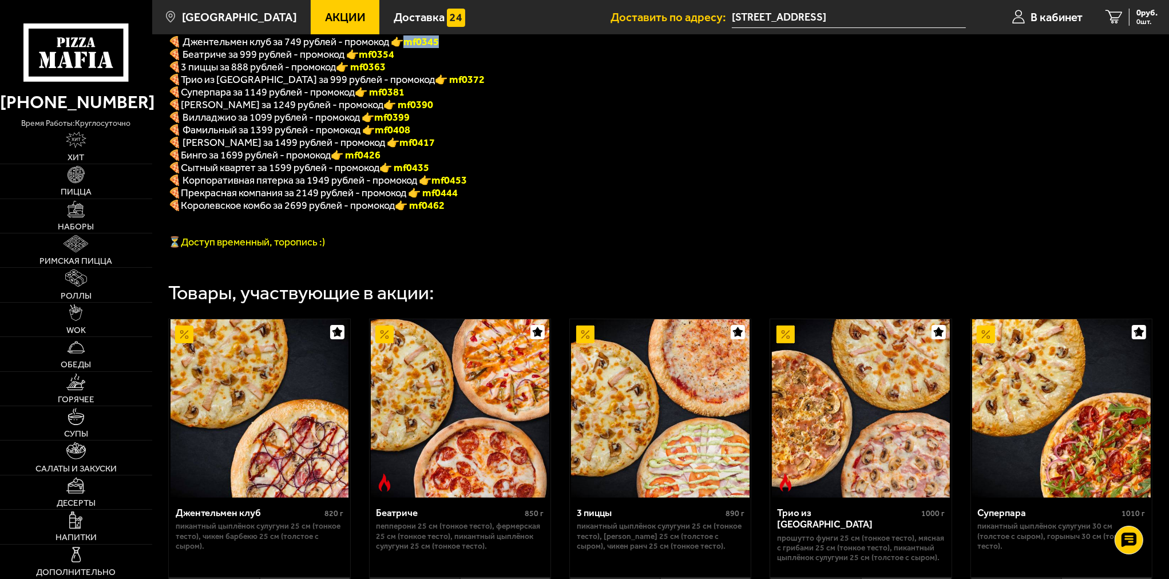
scroll to position [286, 0]
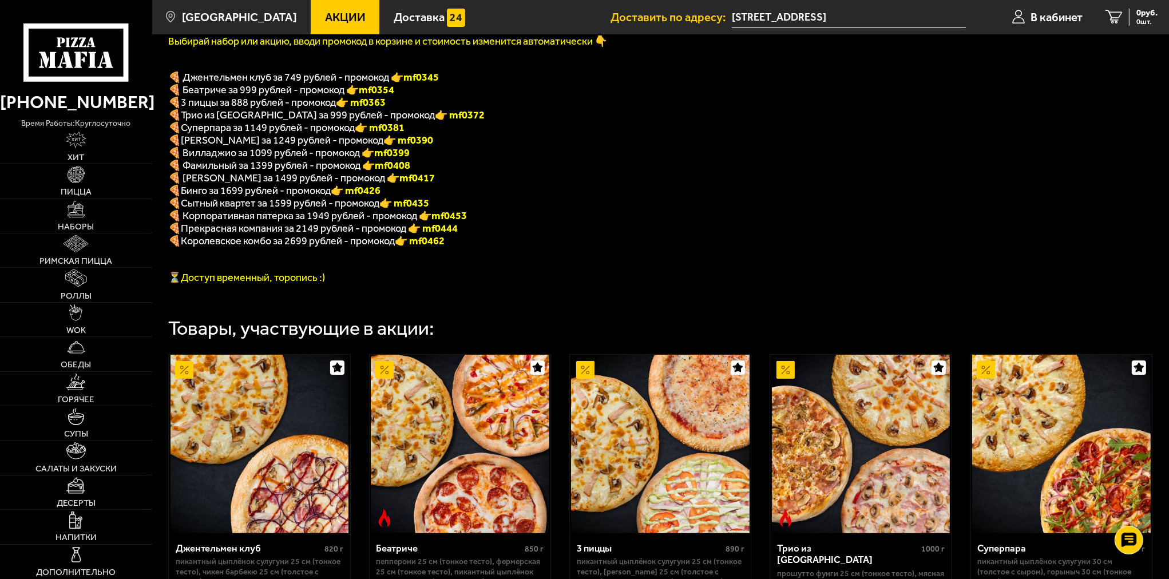
click at [433, 106] on p "🍕 3 пиццы за 888 рублей - промокод 👉 mf0363" at bounding box center [461, 102] width 586 height 13
click at [433, 80] on b "mf0345" at bounding box center [420, 77] width 35 height 13
copy b "mf0345"
click at [473, 195] on p "🍕 [PERSON_NAME] за 1699 рублей - промокод 👉 mf0426" at bounding box center [461, 190] width 586 height 13
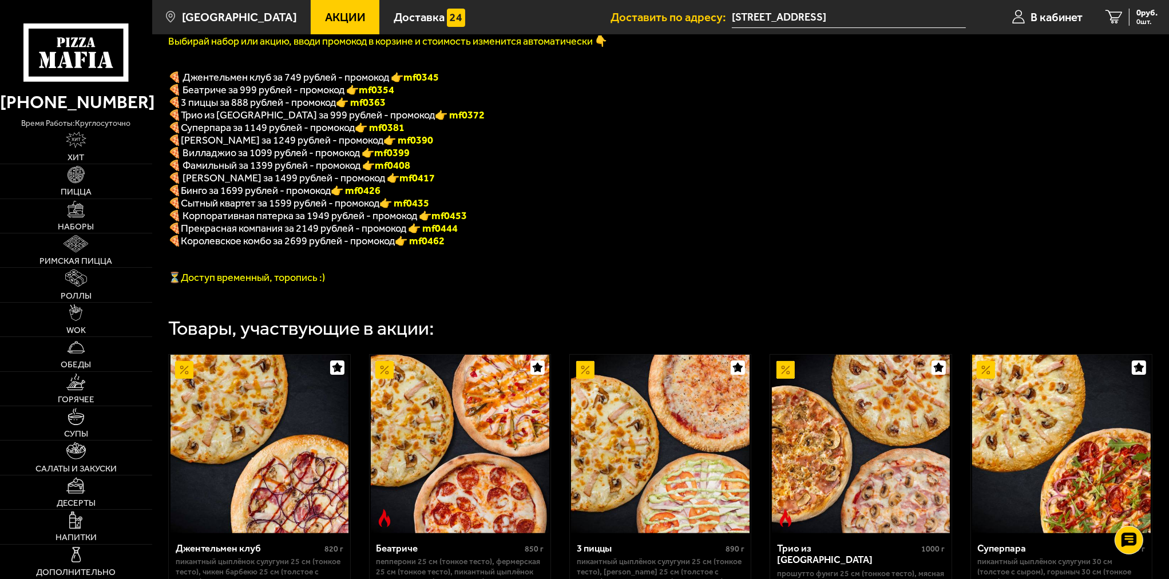
click at [419, 76] on b "mf0345" at bounding box center [420, 77] width 35 height 13
copy b "mf0345"
click at [542, 159] on p "🍕 Вилладжио за 1099 рублей - промокод 👉 mf0399" at bounding box center [461, 152] width 586 height 13
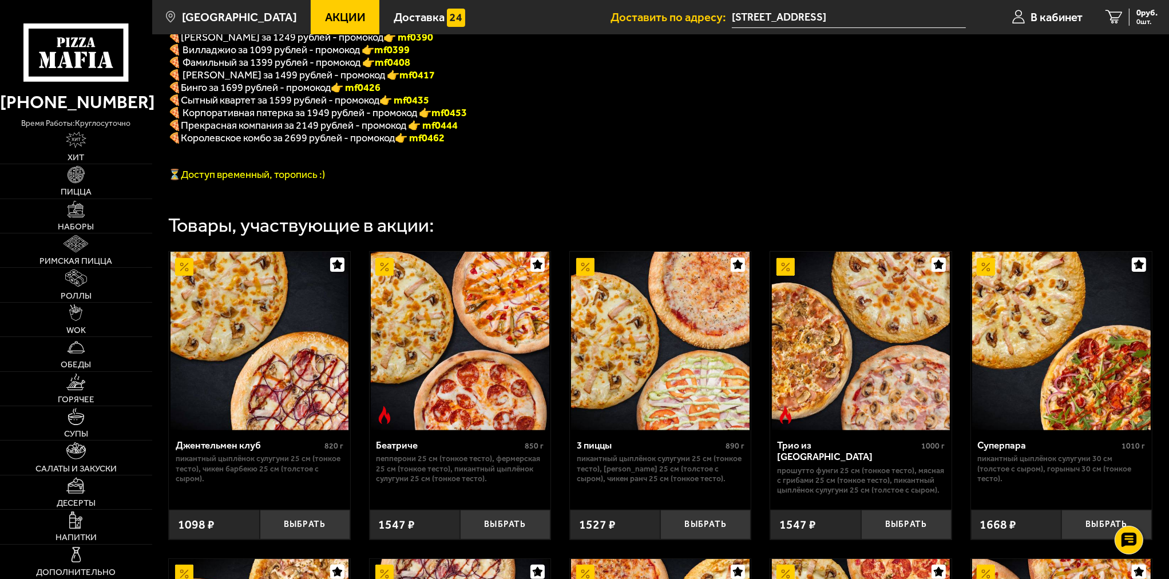
scroll to position [401, 0]
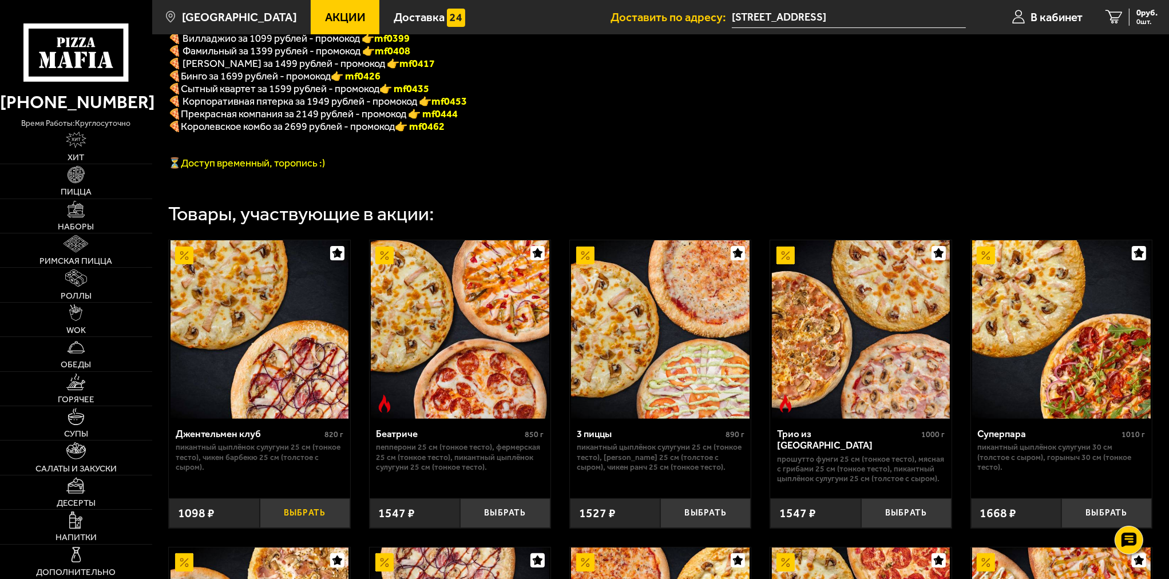
click at [308, 524] on button "Выбрать" at bounding box center [305, 513] width 90 height 30
click at [1144, 17] on span "1098 руб." at bounding box center [1140, 13] width 35 height 9
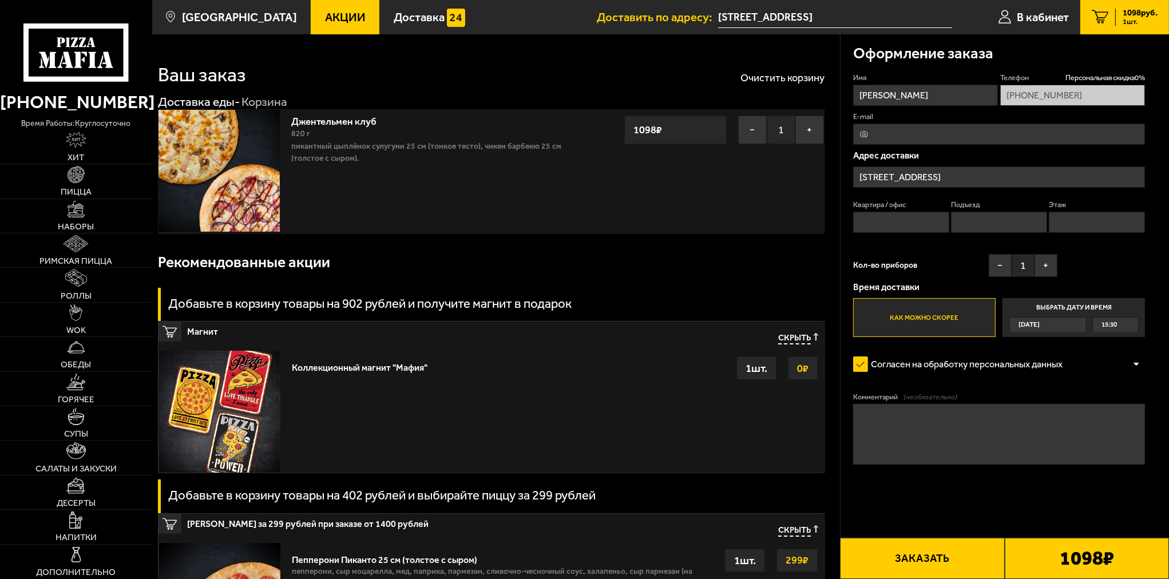
click at [902, 137] on input "E-mail" at bounding box center [999, 134] width 292 height 21
click at [914, 417] on textarea "Комментарий (необязательно)" at bounding box center [999, 434] width 292 height 61
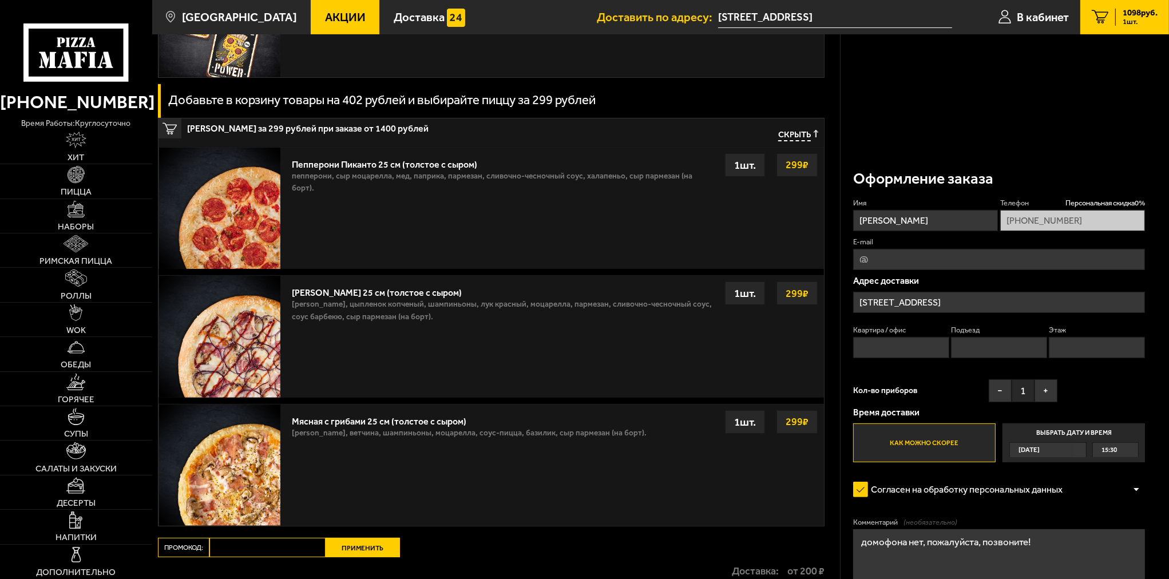
scroll to position [552, 0]
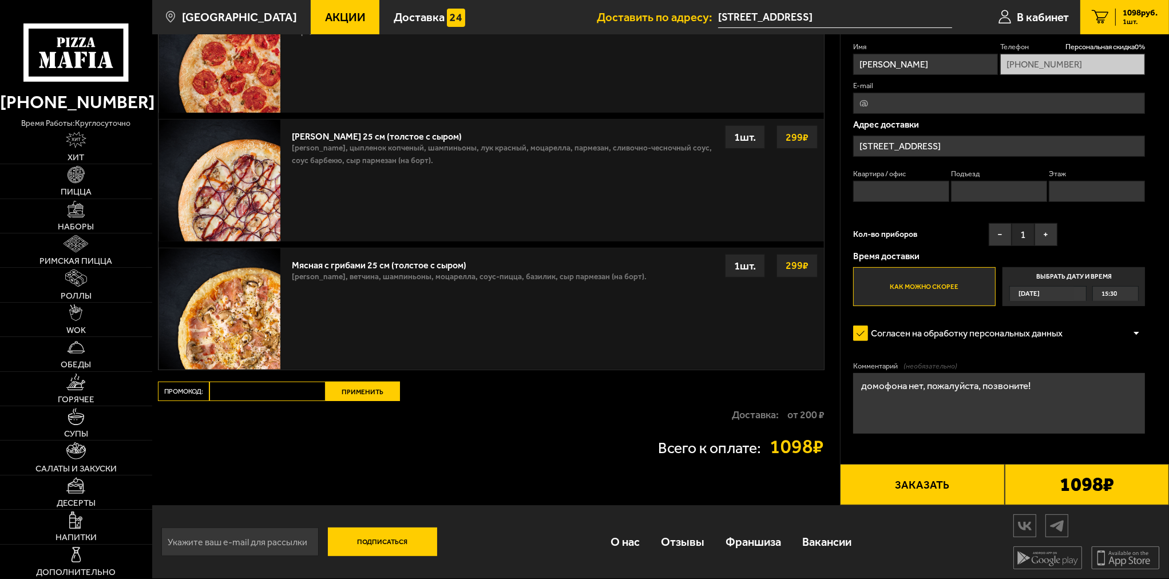
type textarea "домофона нет, пожалуйста, позвоните!"
click at [275, 395] on input "Промокод:" at bounding box center [267, 391] width 116 height 19
paste input "mf0345"
type input "mf0345"
click at [343, 390] on button "Применить" at bounding box center [363, 391] width 74 height 19
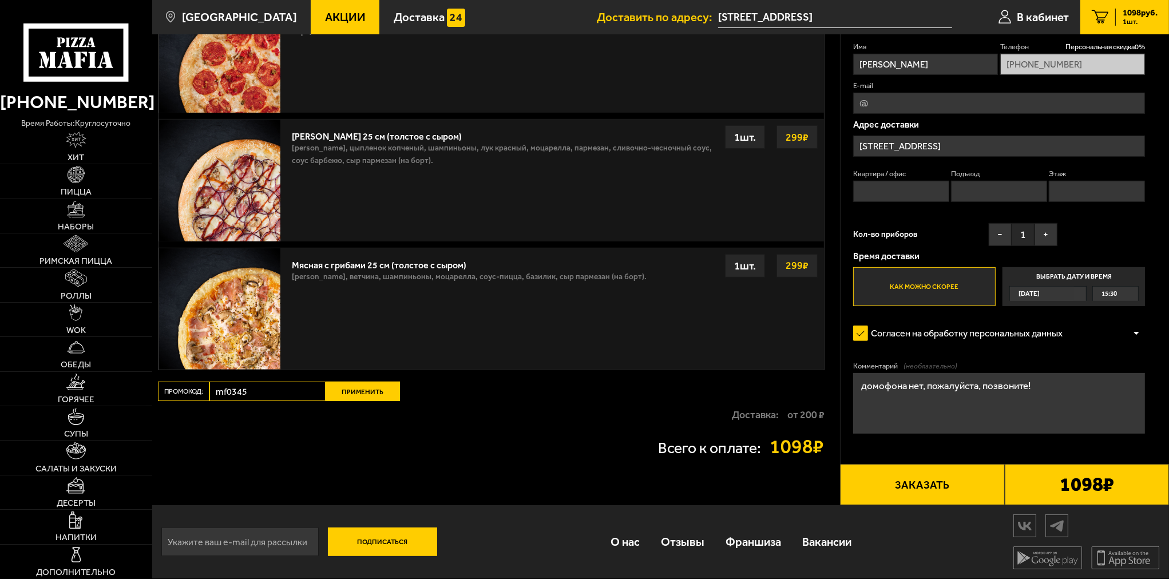
scroll to position [31, 0]
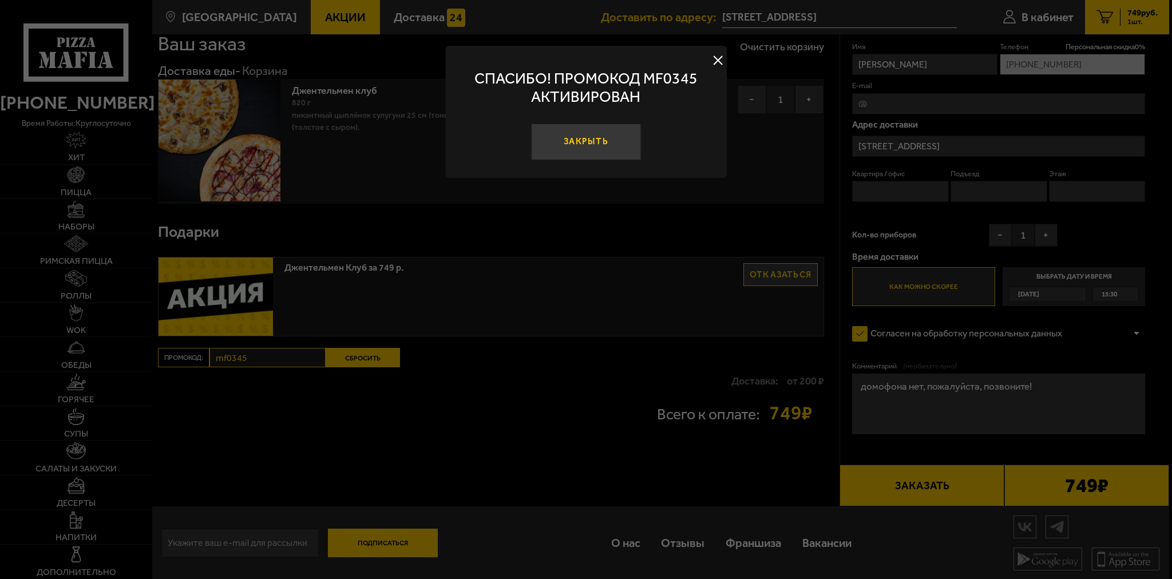
click at [582, 134] on button "Закрыть" at bounding box center [586, 142] width 110 height 37
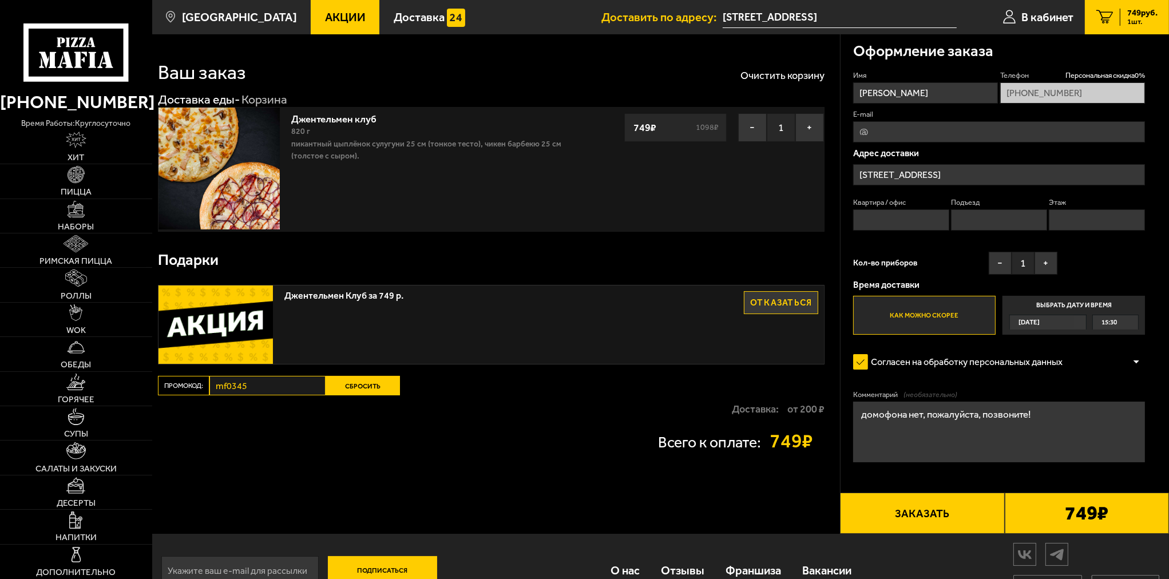
scroll to position [0, 0]
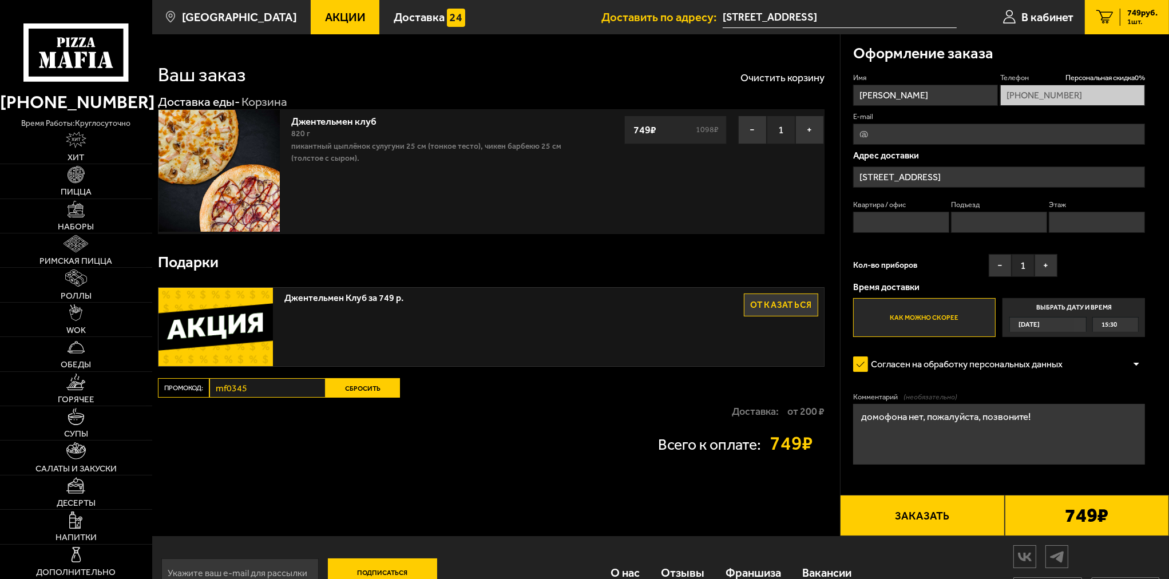
click at [883, 137] on input "E-mail" at bounding box center [999, 134] width 292 height 21
type input "[EMAIL_ADDRESS][DOMAIN_NAME]"
click at [941, 517] on button "Заказать" at bounding box center [922, 515] width 164 height 41
click at [918, 228] on input "Квартира / офис" at bounding box center [901, 222] width 96 height 21
type input "47"
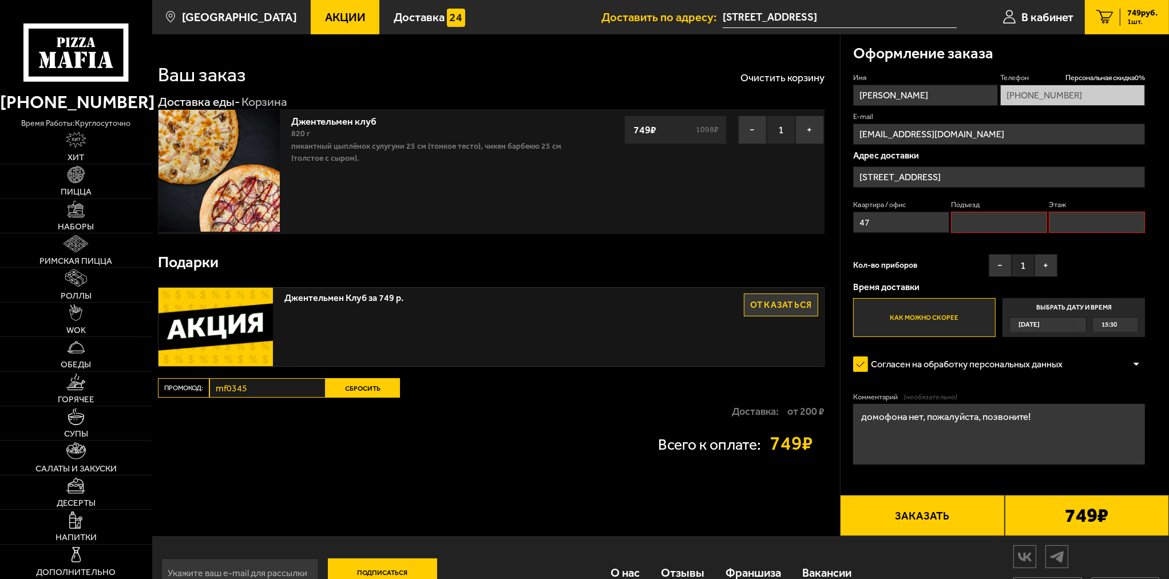
click at [990, 224] on input "Подъезд" at bounding box center [999, 222] width 96 height 21
type input "4"
click at [1072, 223] on input "Этаж" at bounding box center [1097, 222] width 96 height 21
type input "3"
click at [1107, 195] on div "Адрес доставки [STREET_ADDRESS]" at bounding box center [999, 195] width 292 height 88
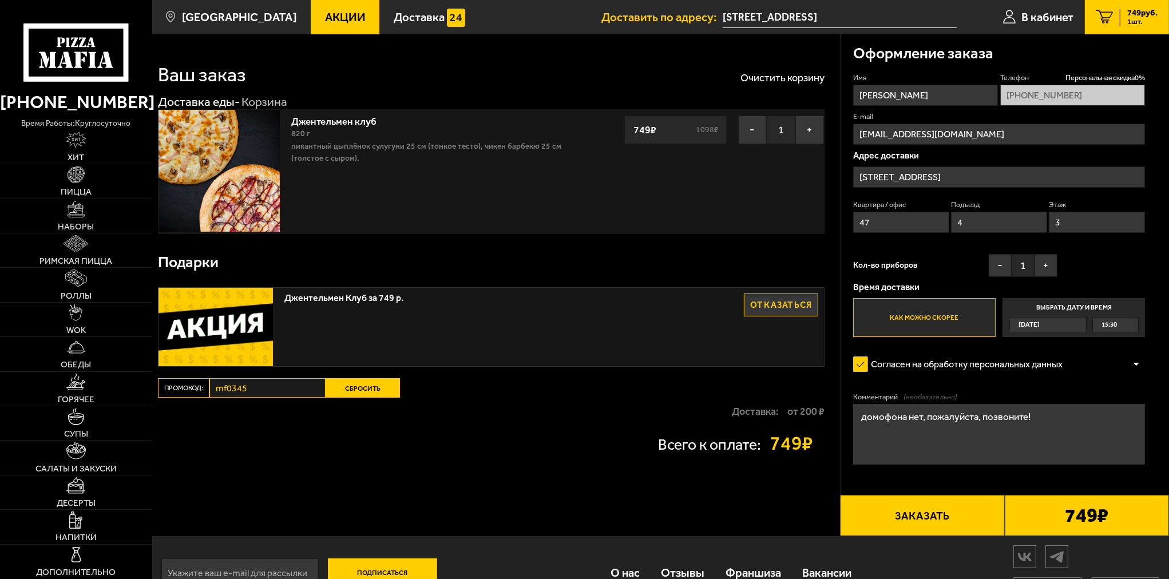
drag, startPoint x: 1067, startPoint y: 419, endPoint x: 785, endPoint y: 409, distance: 282.3
click at [785, 409] on section "Ваш заказ Очистить корзину Доставка еды - Корзина Джентельмен клуб 820 г Пикант…" at bounding box center [660, 285] width 1017 height 502
click at [986, 444] on textarea "домофона нет, пожалуйста, позвоните!" at bounding box center [999, 434] width 292 height 61
drag, startPoint x: 1043, startPoint y: 421, endPoint x: 782, endPoint y: 417, distance: 260.4
click at [782, 417] on section "Ваш заказ Очистить корзину Доставка еды - Корзина Джентельмен клуб 820 г Пикант…" at bounding box center [660, 285] width 1017 height 502
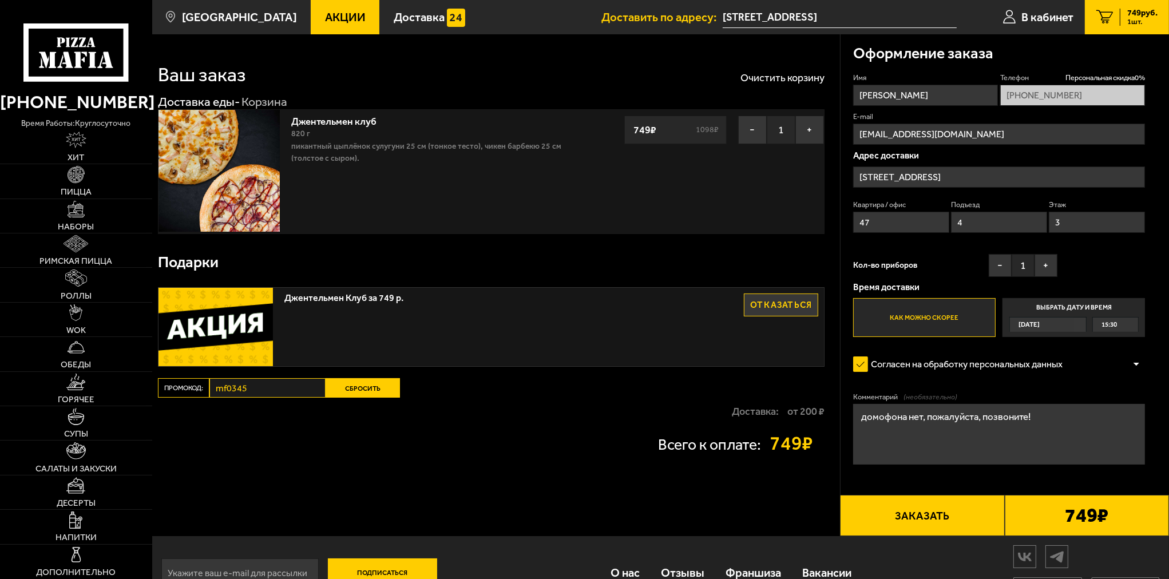
click at [917, 466] on fieldset "Комментарий (необязательно) домофона нет, пожалуйста, позвоните!" at bounding box center [999, 429] width 292 height 74
drag, startPoint x: 920, startPoint y: 419, endPoint x: 739, endPoint y: 404, distance: 181.4
click at [739, 404] on section "Ваш заказ Очистить корзину Доставка еды - Корзина Джентельмен клуб 820 г Пикант…" at bounding box center [660, 285] width 1017 height 502
click at [957, 426] on textarea "к домофону не подключен, пожалуйста, позвоните!" at bounding box center [999, 434] width 292 height 61
click at [909, 429] on textarea "к домофону не подключен, пожалуйста, позвоните!" at bounding box center [999, 434] width 292 height 61
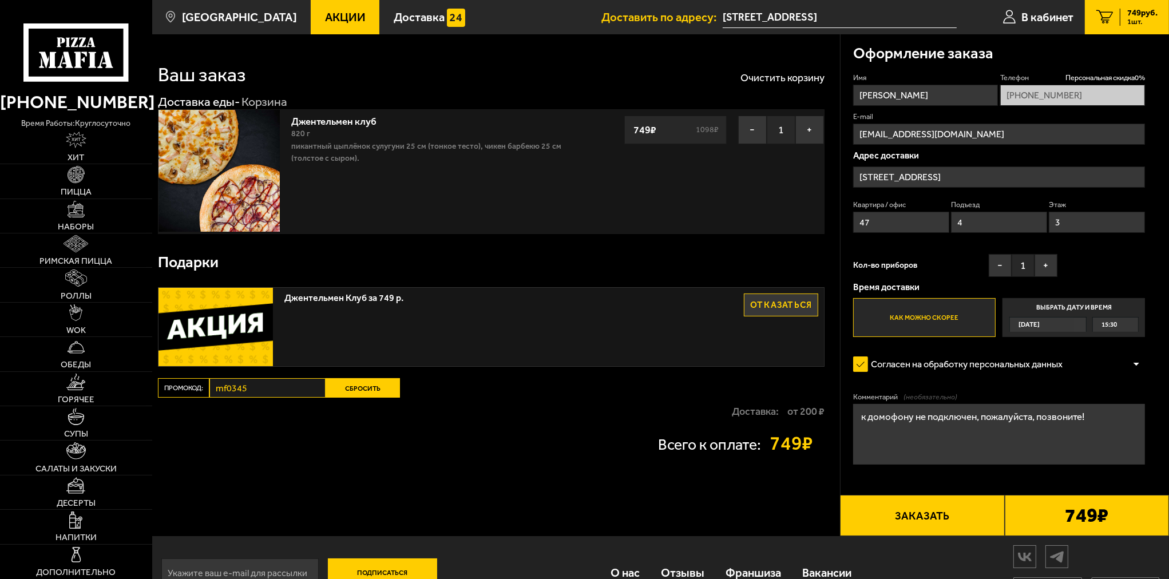
click at [857, 419] on textarea "к домофону не подключен, пожалуйста, позвоните!" at bounding box center [999, 434] width 292 height 61
type textarea "к домофону не подключен, пожалуйста, позвоните!"
click at [970, 513] on button "Заказать" at bounding box center [922, 515] width 164 height 41
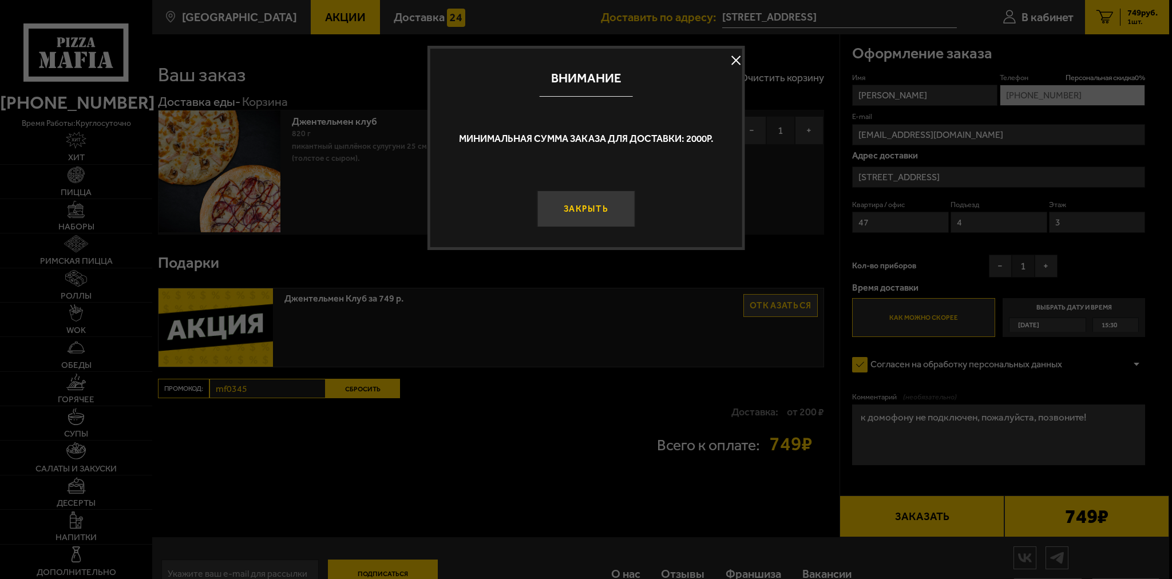
click at [582, 208] on button "Закрыть" at bounding box center [586, 209] width 98 height 37
